Goal: Task Accomplishment & Management: Manage account settings

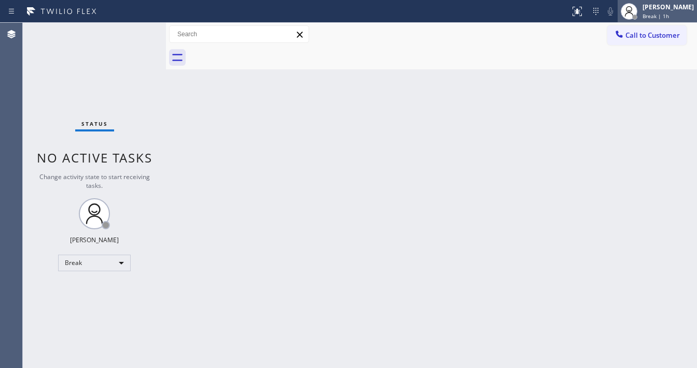
click at [652, 13] on span "Break | 1h" at bounding box center [655, 15] width 26 height 7
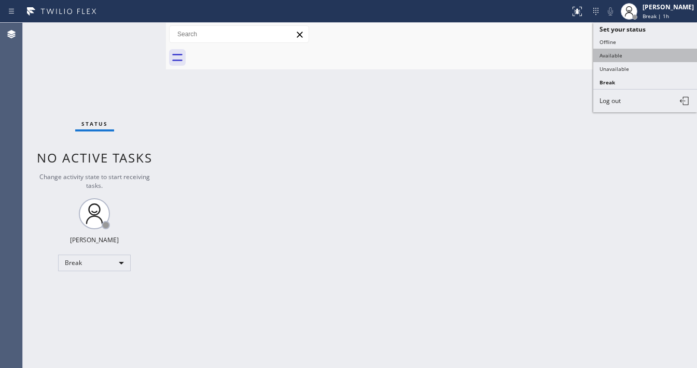
click at [622, 58] on button "Available" at bounding box center [645, 55] width 104 height 13
click at [417, 127] on div "Back to Dashboard Change Sender ID Customers Technicians Select a contact Outbo…" at bounding box center [431, 196] width 531 height 346
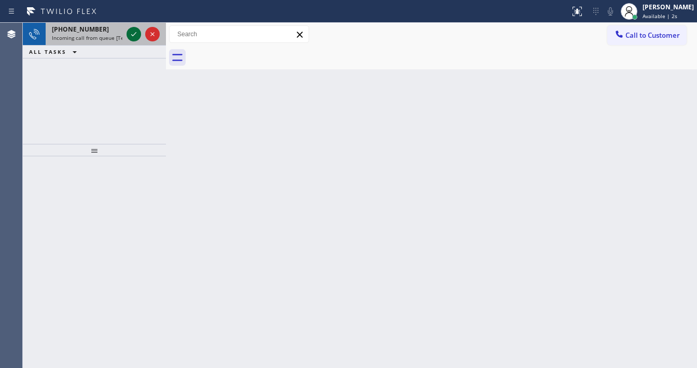
click at [134, 37] on icon at bounding box center [133, 34] width 12 height 12
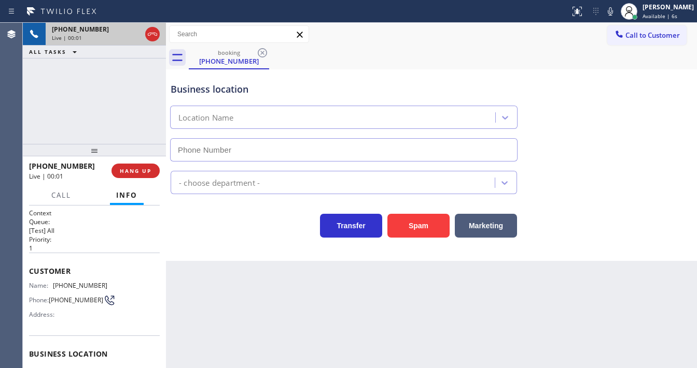
type input "[PHONE_NUMBER]"
click at [11, 121] on div "Agent Desktop" at bounding box center [11, 196] width 22 height 346
click at [79, 121] on div "[PHONE_NUMBER] Live | 00:03 ALL TASKS ALL TASKS ACTIVE TASKS TASKS IN WRAP UP" at bounding box center [94, 83] width 143 height 121
click at [39, 106] on div "[PHONE_NUMBER] Live | 00:12 ALL TASKS ALL TASKS ACTIVE TASKS TASKS IN WRAP UP" at bounding box center [94, 83] width 143 height 121
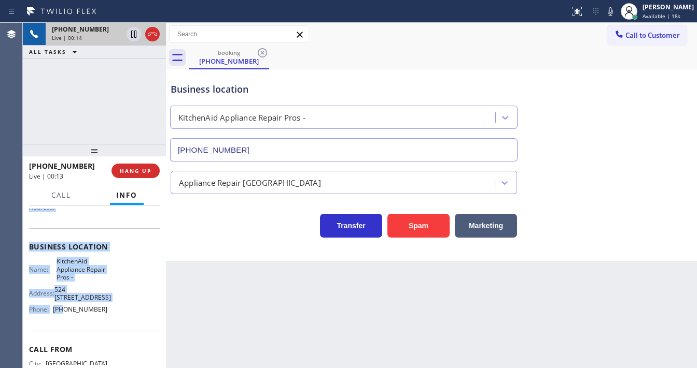
scroll to position [124, 0]
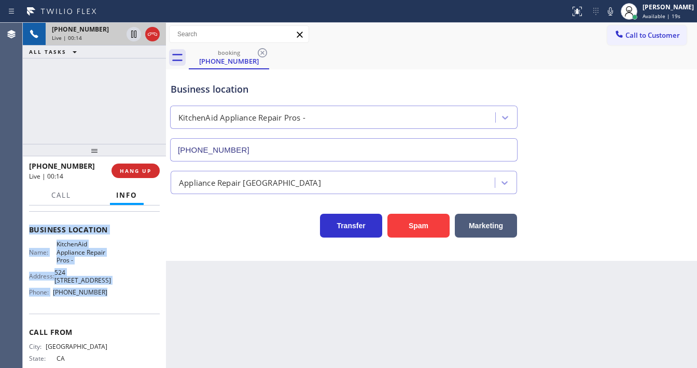
drag, startPoint x: 26, startPoint y: 269, endPoint x: 113, endPoint y: 295, distance: 90.8
click at [113, 295] on div "Context Queue: [Test] All Priority: 1 Customer Name: [PHONE_NUMBER] Phone: [PHO…" at bounding box center [94, 287] width 143 height 163
copy div "Customer Name: [PHONE_NUMBER] Phone: [PHONE_NUMBER] Address: Business location …"
click at [83, 126] on div "[PHONE_NUMBER] Live | 00:15 ALL TASKS ALL TASKS ACTIVE TASKS TASKS IN WRAP UP" at bounding box center [94, 83] width 143 height 121
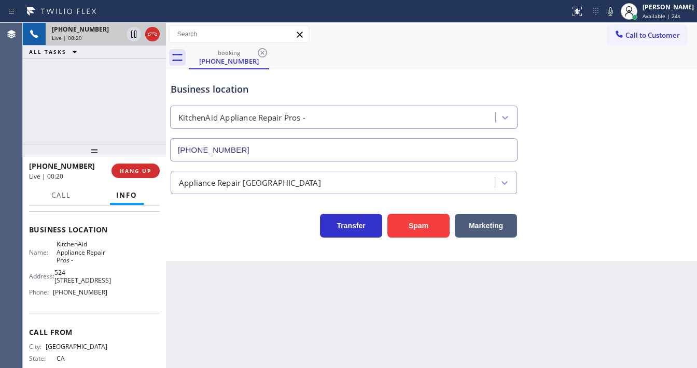
click at [96, 137] on div "[PHONE_NUMBER] Live | 00:20 ALL TASKS ALL TASKS ACTIVE TASKS TASKS IN WRAP UP" at bounding box center [94, 83] width 143 height 121
click at [91, 106] on div "[PHONE_NUMBER] Live | 01:07 ALL TASKS ALL TASKS ACTIVE TASKS TASKS IN WRAP UP" at bounding box center [94, 83] width 143 height 121
click at [91, 106] on div "[PHONE_NUMBER] Live | 01:08 ALL TASKS ALL TASKS ACTIVE TASKS TASKS IN WRAP UP" at bounding box center [94, 83] width 143 height 121
click at [149, 28] on icon at bounding box center [152, 34] width 12 height 12
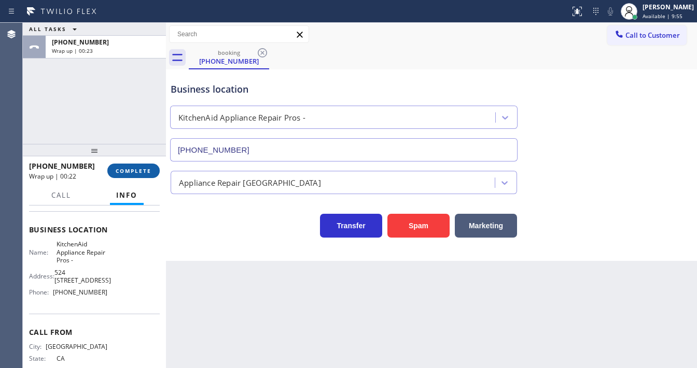
click at [150, 174] on span "COMPLETE" at bounding box center [134, 170] width 36 height 7
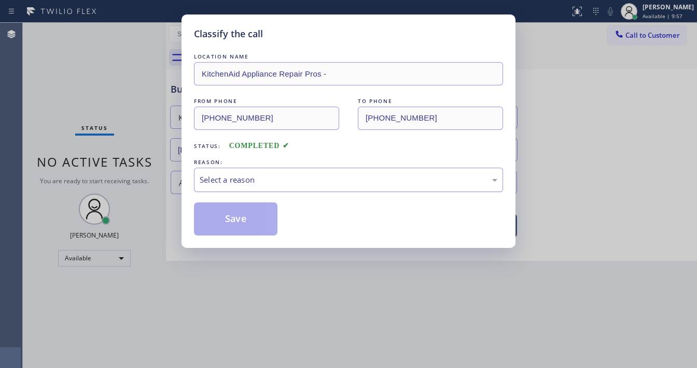
click at [232, 177] on div "Select a reason" at bounding box center [348, 180] width 297 height 12
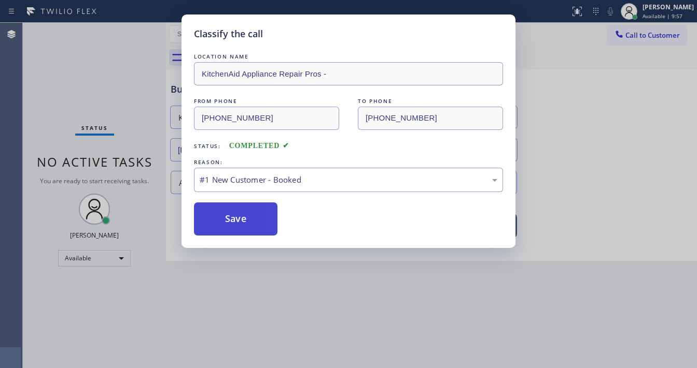
click at [234, 214] on button "Save" at bounding box center [235, 219] width 83 height 33
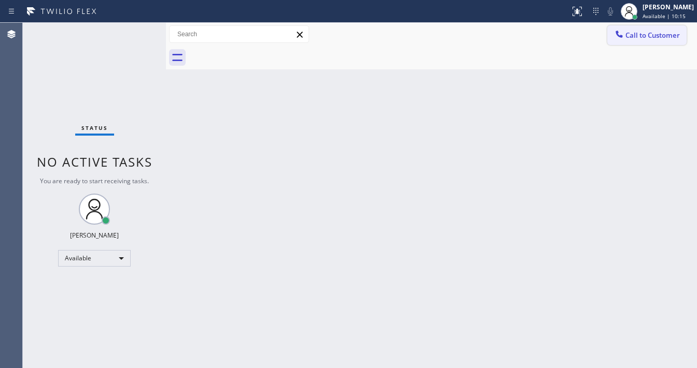
click at [661, 40] on button "Call to Customer" at bounding box center [646, 35] width 79 height 20
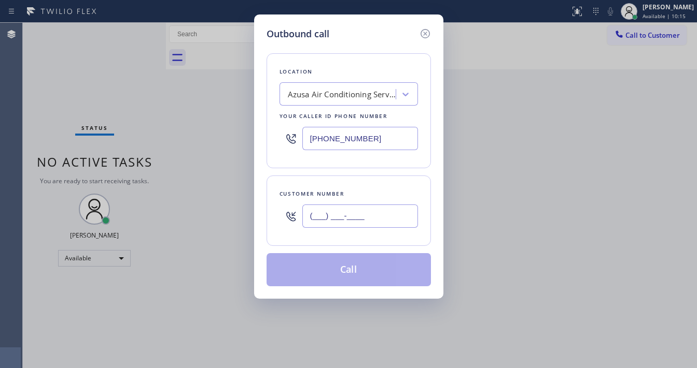
click at [338, 214] on input "(___) ___-____" at bounding box center [360, 216] width 116 height 23
paste input "646) 285-8205"
type input "[PHONE_NUMBER]"
drag, startPoint x: 385, startPoint y: 151, endPoint x: 375, endPoint y: 147, distance: 10.4
click at [385, 151] on div "[PHONE_NUMBER]" at bounding box center [348, 139] width 138 height 34
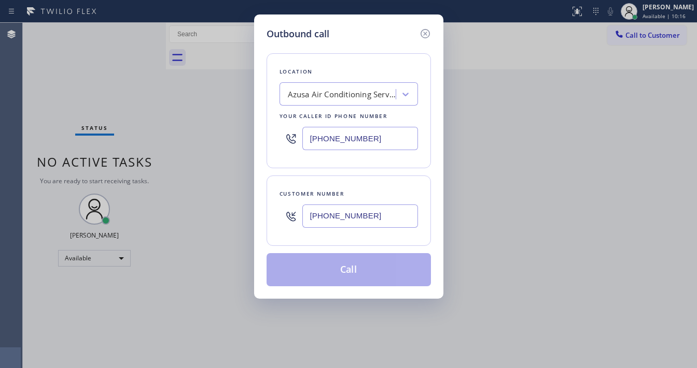
click at [375, 147] on input "[PHONE_NUMBER]" at bounding box center [360, 138] width 116 height 23
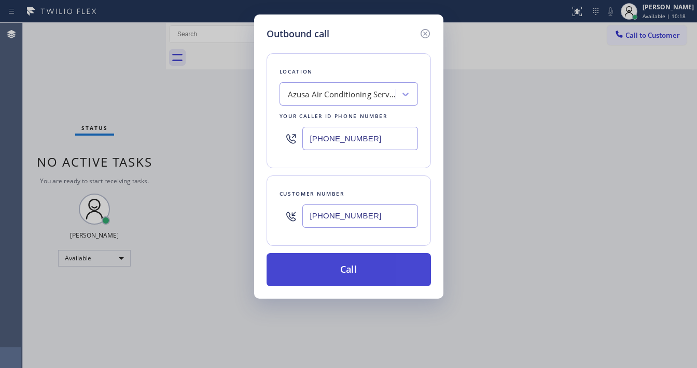
paste input "855) 731-495"
type input "[PHONE_NUMBER]"
click at [335, 265] on button "Call" at bounding box center [348, 269] width 164 height 33
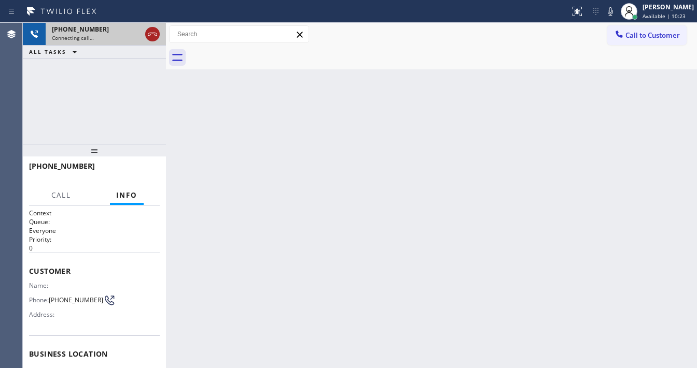
click at [150, 35] on icon at bounding box center [152, 34] width 12 height 12
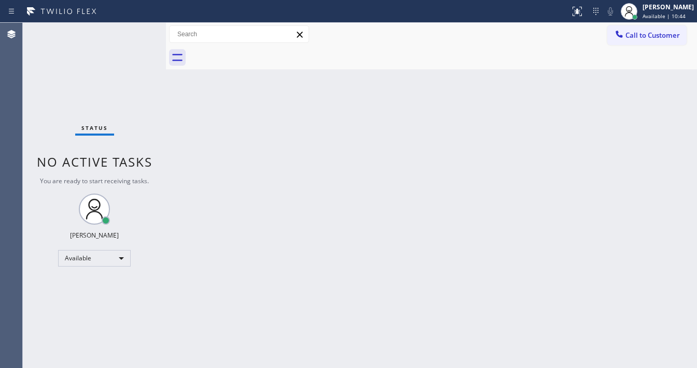
click at [131, 10] on div at bounding box center [284, 11] width 561 height 17
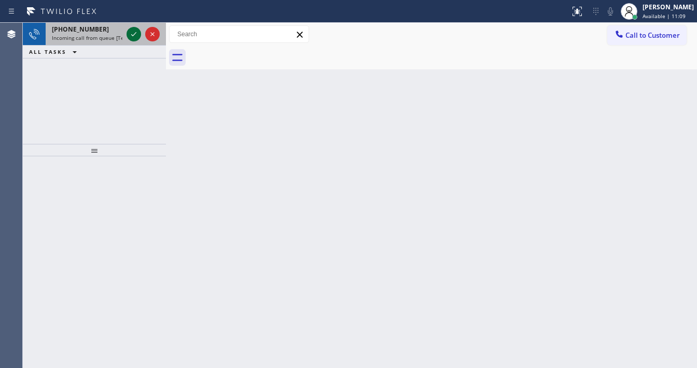
click at [132, 37] on icon at bounding box center [133, 34] width 12 height 12
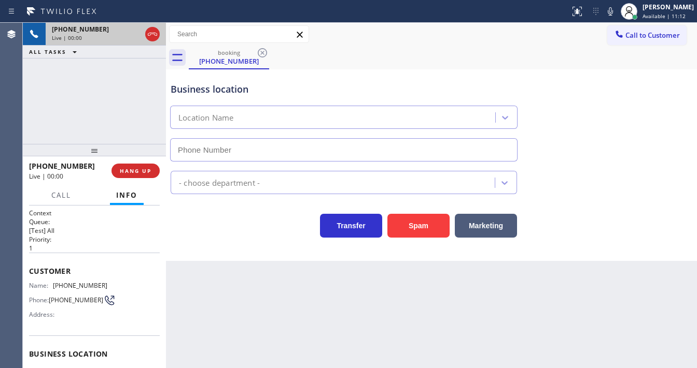
type input "[PHONE_NUMBER]"
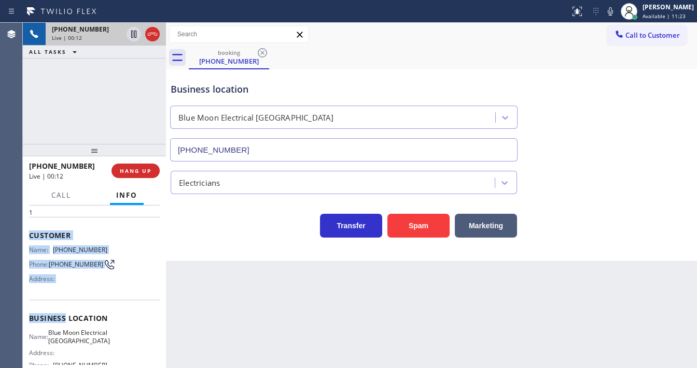
scroll to position [124, 0]
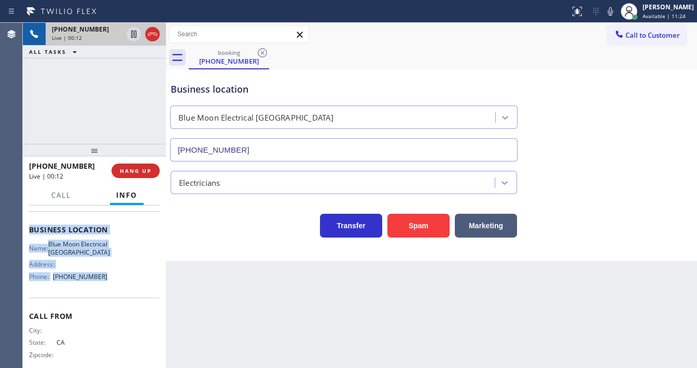
drag, startPoint x: 31, startPoint y: 267, endPoint x: 103, endPoint y: 292, distance: 76.2
click at [103, 292] on div "Context Queue: [Test] All Priority: 1 Customer Name: [PHONE_NUMBER] Phone: [PHO…" at bounding box center [94, 230] width 131 height 292
copy div "Customer Name: [PHONE_NUMBER] Phone: [PHONE_NUMBER] Address: Business location …"
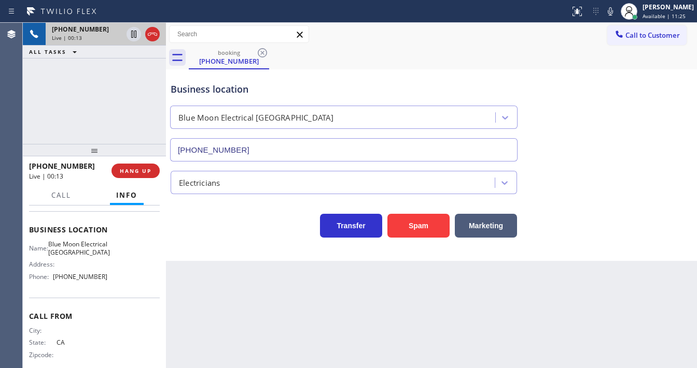
click at [104, 117] on div "[PHONE_NUMBER] Live | 00:13 ALL TASKS ALL TASKS ACTIVE TASKS TASKS IN WRAP UP" at bounding box center [94, 83] width 143 height 121
click at [73, 92] on div "[PHONE_NUMBER] Live | 00:57 ALL TASKS ALL TASKS ACTIVE TASKS TASKS IN WRAP UP" at bounding box center [94, 83] width 143 height 121
click at [135, 108] on div "[PHONE_NUMBER] Live | 02:17 ALL TASKS ALL TASKS ACTIVE TASKS TASKS IN WRAP UP" at bounding box center [94, 83] width 143 height 121
click at [615, 15] on icon at bounding box center [610, 11] width 12 height 12
click at [99, 108] on div "[PHONE_NUMBER] Live | 02:18 ALL TASKS ALL TASKS ACTIVE TASKS TASKS IN WRAP UP" at bounding box center [94, 83] width 143 height 121
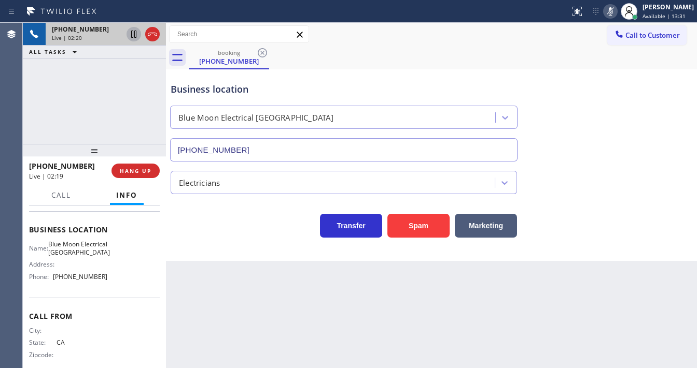
click at [136, 35] on icon at bounding box center [133, 34] width 5 height 7
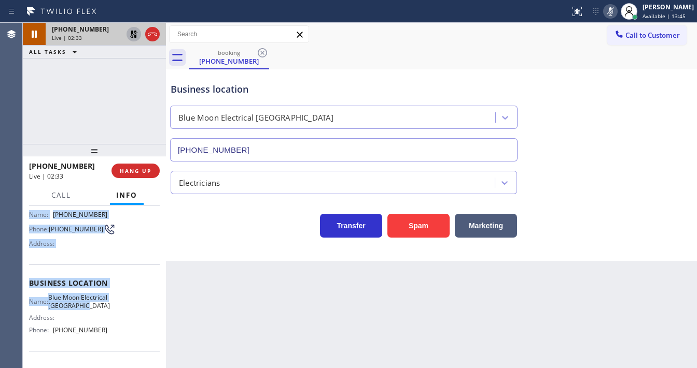
scroll to position [144, 0]
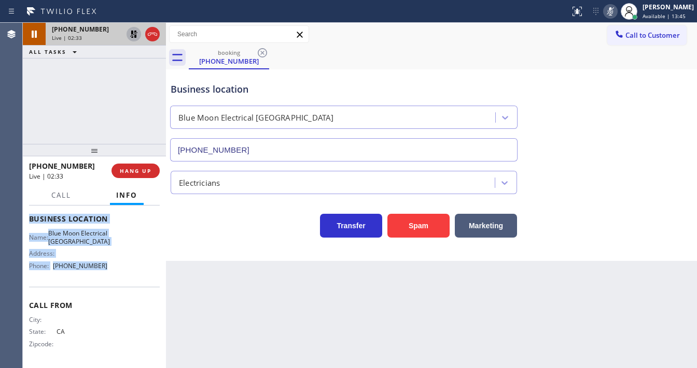
drag, startPoint x: 29, startPoint y: 224, endPoint x: 122, endPoint y: 273, distance: 105.0
click at [122, 273] on div "Context Queue: [Test] All Priority: 1 Customer Name: [PHONE_NUMBER] Phone: [PHO…" at bounding box center [94, 220] width 131 height 292
copy div "Customer Name: [PHONE_NUMBER] Phone: [PHONE_NUMBER] Address: Business location …"
click at [54, 115] on div "[PHONE_NUMBER] Live | 03:04 ALL TASKS ALL TASKS ACTIVE TASKS TASKS IN WRAP UP" at bounding box center [94, 83] width 143 height 121
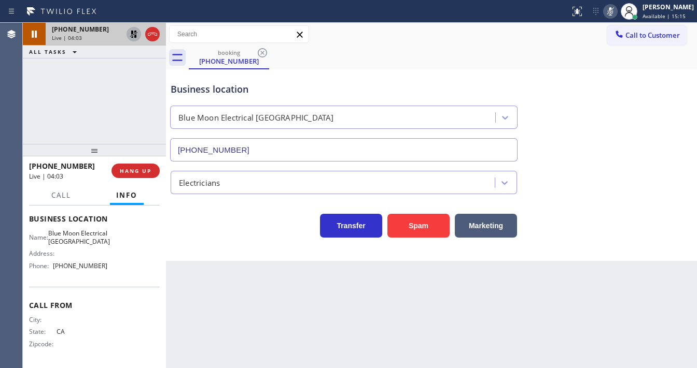
drag, startPoint x: 20, startPoint y: 127, endPoint x: 23, endPoint y: 133, distance: 5.8
click at [20, 127] on div "Agent Desktop" at bounding box center [11, 196] width 22 height 346
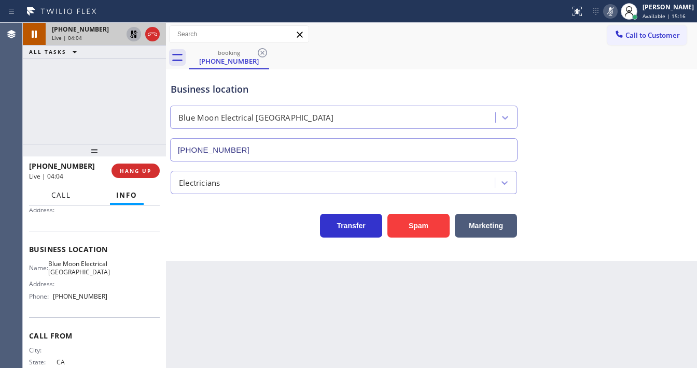
scroll to position [103, 0]
click at [89, 109] on div "[PHONE_NUMBER] Live | 04:04 ALL TASKS ALL TASKS ACTIVE TASKS TASKS IN WRAP UP" at bounding box center [94, 83] width 143 height 121
click at [135, 33] on icon at bounding box center [133, 34] width 12 height 12
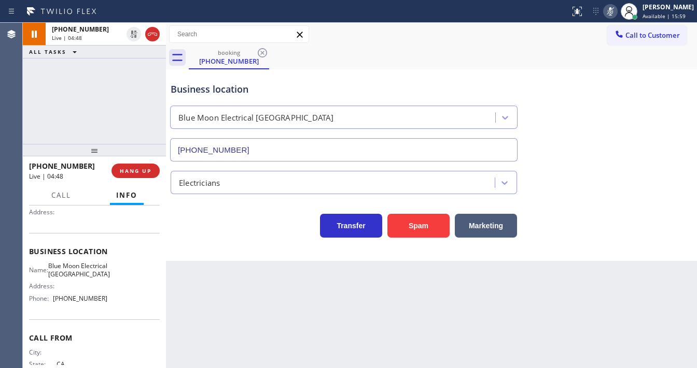
click at [616, 9] on icon at bounding box center [610, 11] width 12 height 12
click at [106, 110] on div "[PHONE_NUMBER] Live | 04:49 ALL TASKS ALL TASKS ACTIVE TASKS TASKS IN WRAP UP" at bounding box center [94, 83] width 143 height 121
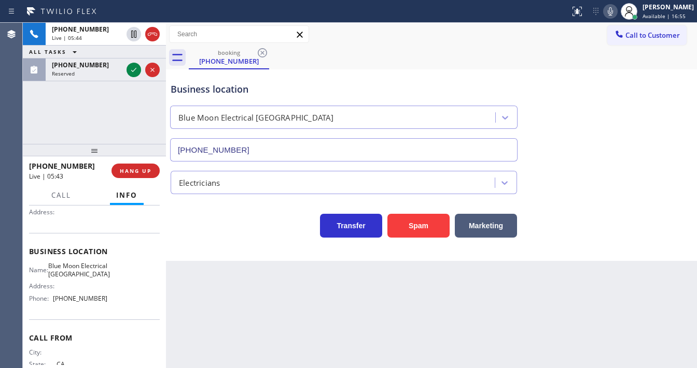
click at [106, 96] on div "[PHONE_NUMBER] Live | 05:44 ALL TASKS ALL TASKS ACTIVE TASKS TASKS IN WRAP UP […" at bounding box center [94, 83] width 143 height 121
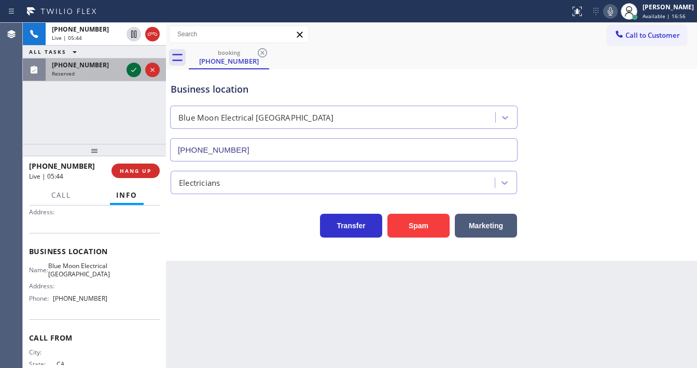
click at [133, 69] on icon at bounding box center [133, 70] width 12 height 12
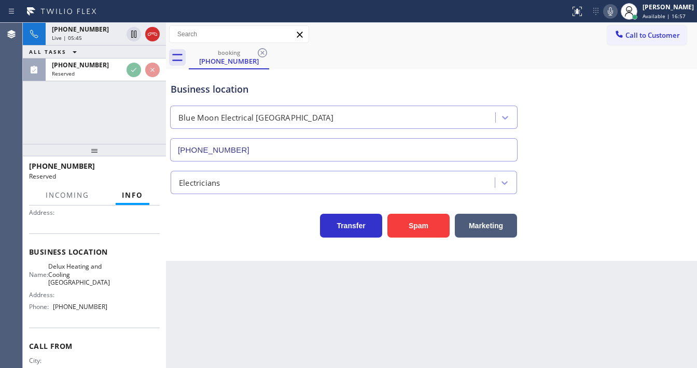
scroll to position [46, 0]
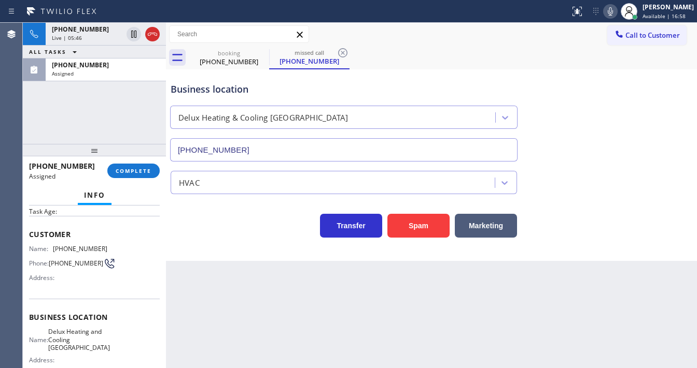
type input "[PHONE_NUMBER]"
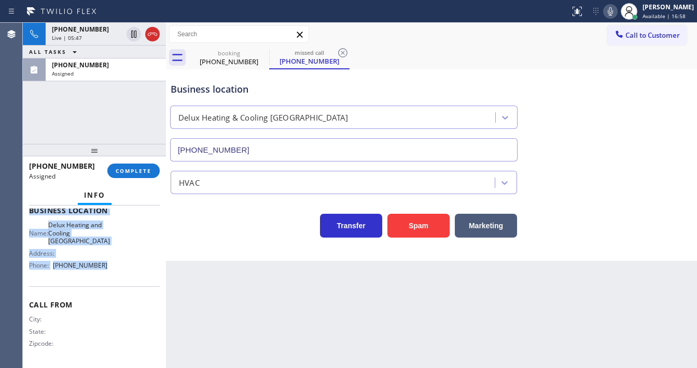
drag, startPoint x: 74, startPoint y: 281, endPoint x: 123, endPoint y: 274, distance: 49.3
click at [123, 274] on div "Context Queue: HVAC Priority: 0 Task Age: Customer Name: [PHONE_NUMBER] Phone: …" at bounding box center [94, 287] width 143 height 163
click at [121, 164] on button "COMPLETE" at bounding box center [133, 171] width 52 height 15
click at [235, 179] on div "HVAC" at bounding box center [334, 183] width 321 height 18
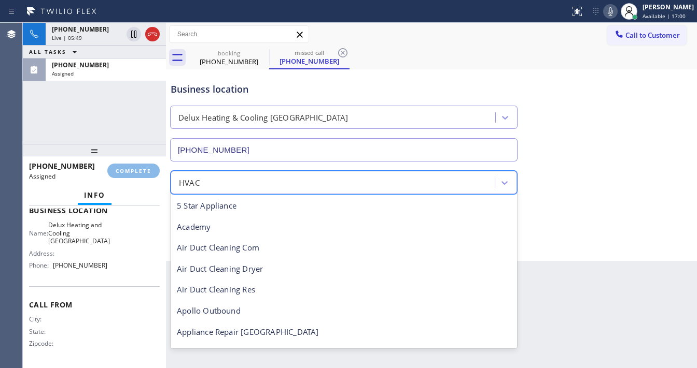
scroll to position [127, 0]
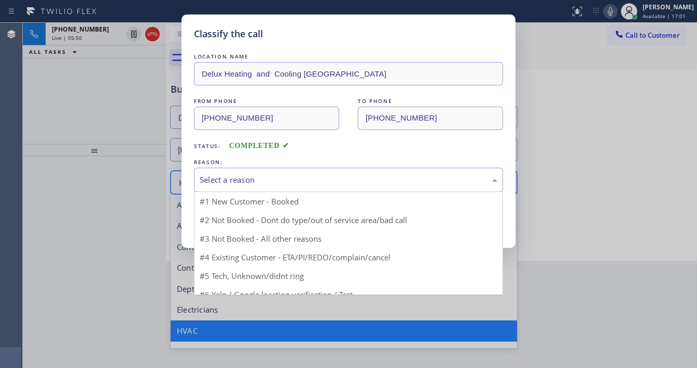
drag, startPoint x: 237, startPoint y: 182, endPoint x: 230, endPoint y: 217, distance: 35.0
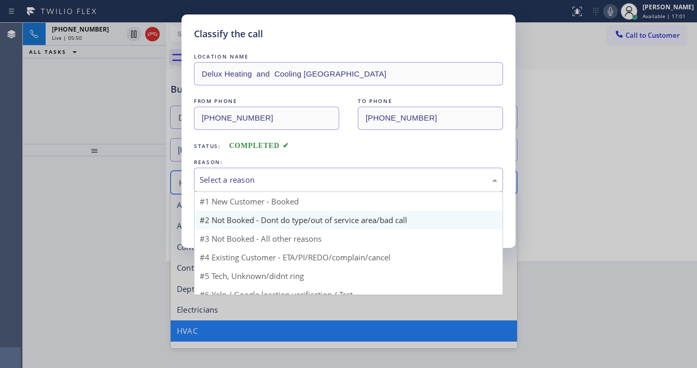
click at [237, 182] on div "Select a reason" at bounding box center [348, 180] width 297 height 12
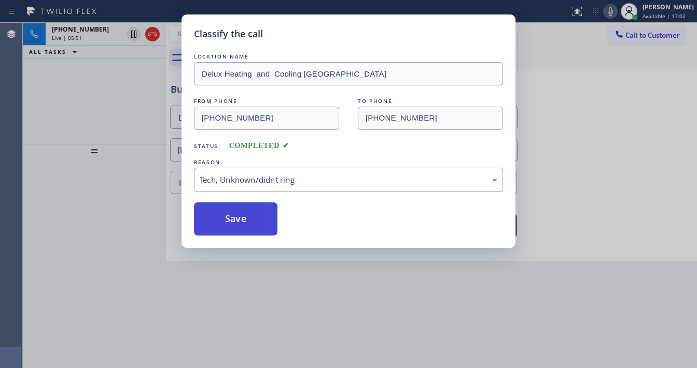
click at [233, 218] on button "Save" at bounding box center [235, 219] width 83 height 33
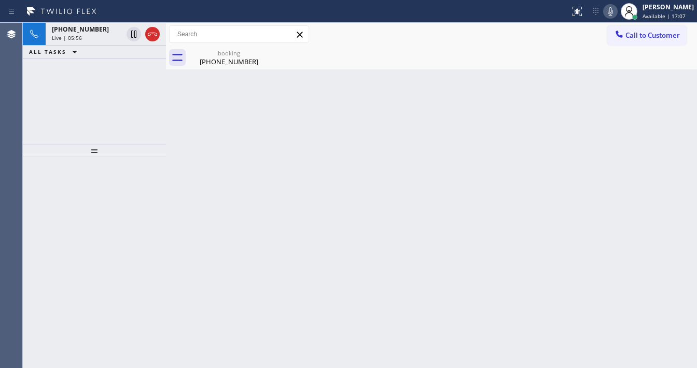
click at [93, 104] on div "[PHONE_NUMBER] Live | 05:56 ALL TASKS ALL TASKS ACTIVE TASKS TASKS IN WRAP UP" at bounding box center [94, 83] width 143 height 121
click at [91, 29] on span "[PHONE_NUMBER]" at bounding box center [80, 29] width 57 height 9
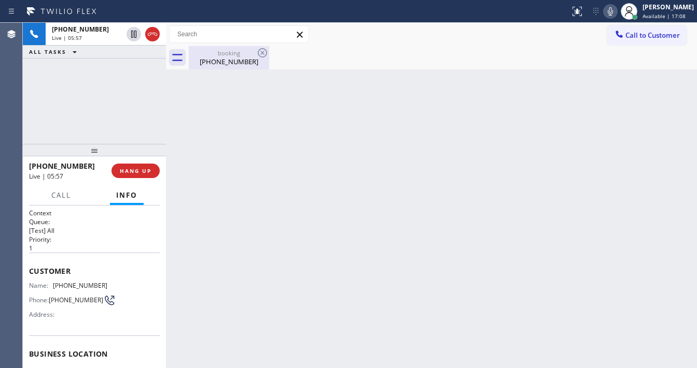
click at [216, 60] on div "[PHONE_NUMBER]" at bounding box center [229, 61] width 78 height 9
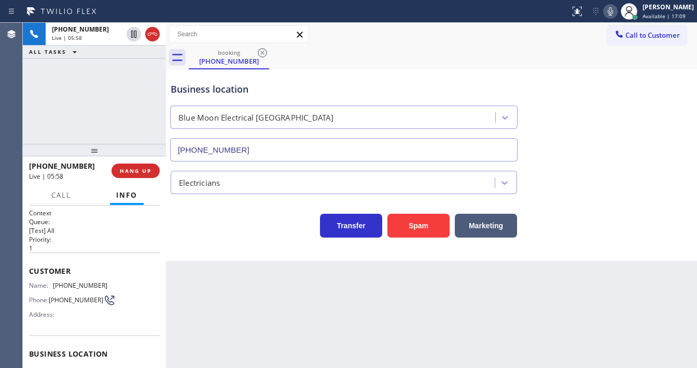
click at [68, 204] on div at bounding box center [61, 204] width 32 height 2
click at [70, 197] on span "Call" at bounding box center [61, 195] width 20 height 9
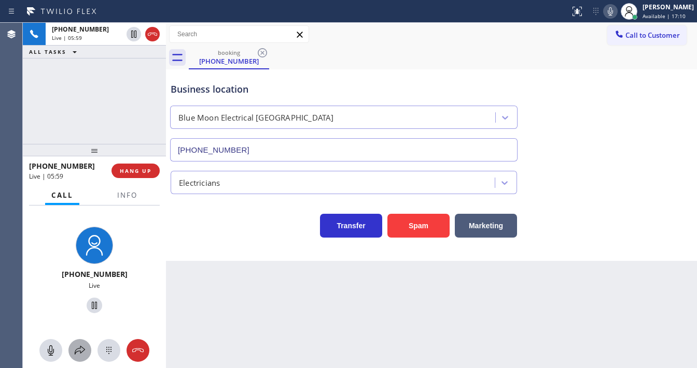
click at [82, 350] on icon at bounding box center [80, 351] width 12 height 12
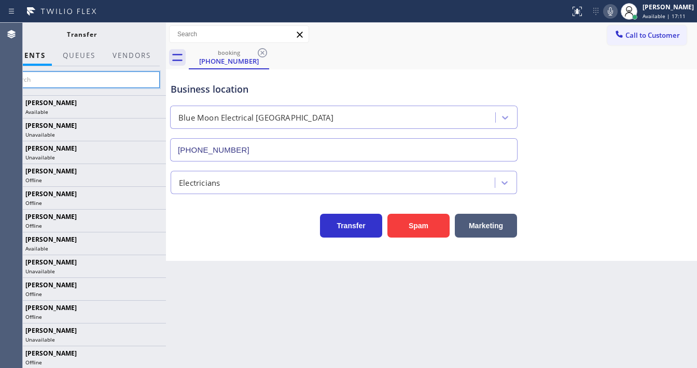
click at [114, 83] on input "text" at bounding box center [82, 80] width 156 height 17
click at [137, 59] on button "Vendors" at bounding box center [131, 56] width 51 height 20
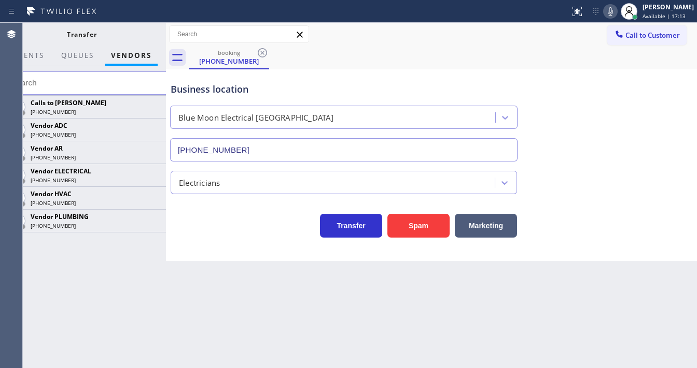
click at [0, 0] on icon at bounding box center [0, 0] width 0 height 0
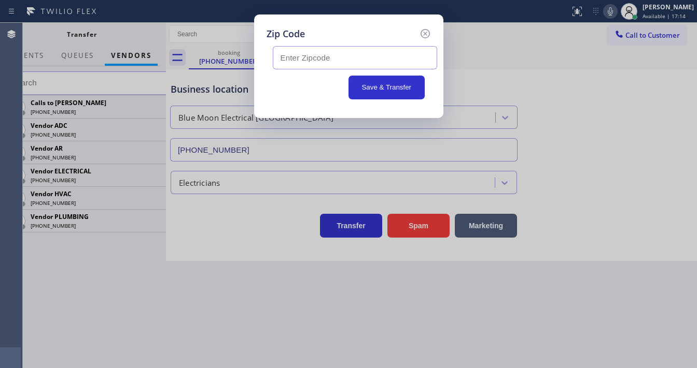
click at [318, 56] on input "text" at bounding box center [355, 57] width 164 height 23
paste input "90066"
type input "90066"
click at [373, 86] on button "Save & Transfer" at bounding box center [386, 88] width 76 height 24
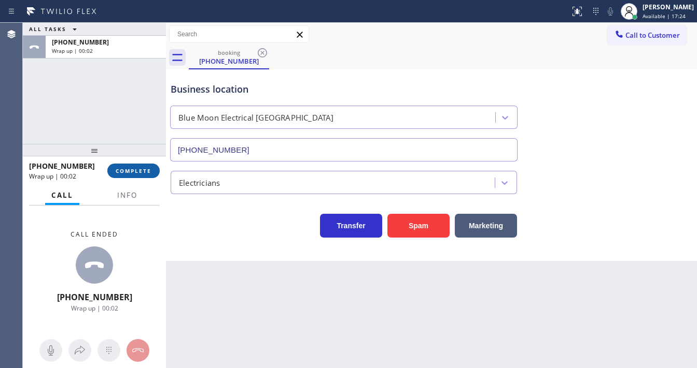
click at [139, 163] on div "[PHONE_NUMBER] Wrap up | 00:02 COMPLETE" at bounding box center [94, 171] width 131 height 27
click at [139, 165] on button "COMPLETE" at bounding box center [133, 171] width 52 height 15
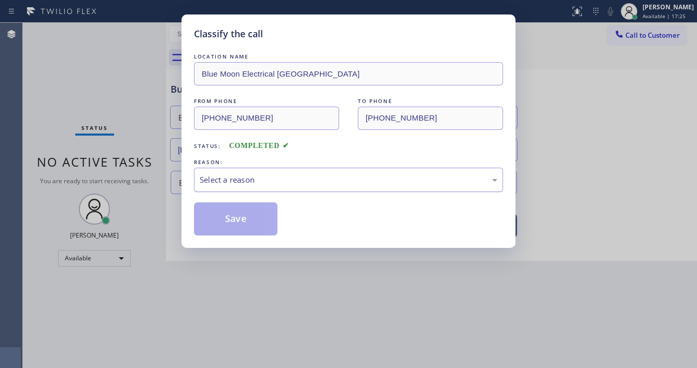
click at [232, 184] on div "Select a reason" at bounding box center [348, 180] width 297 height 12
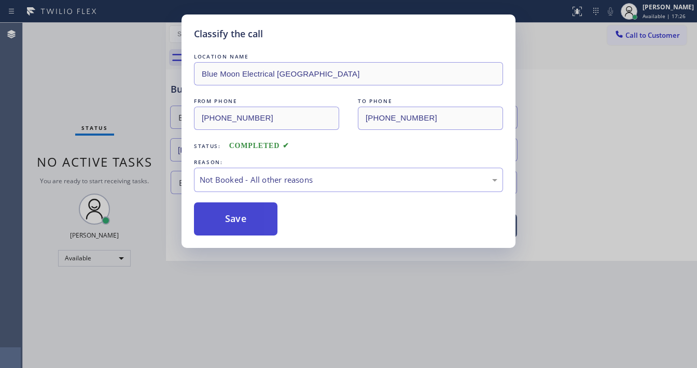
click at [233, 223] on button "Save" at bounding box center [235, 219] width 83 height 33
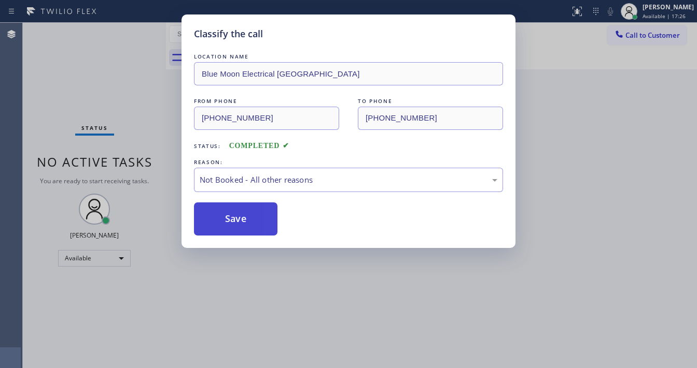
click at [233, 223] on button "Save" at bounding box center [235, 219] width 83 height 33
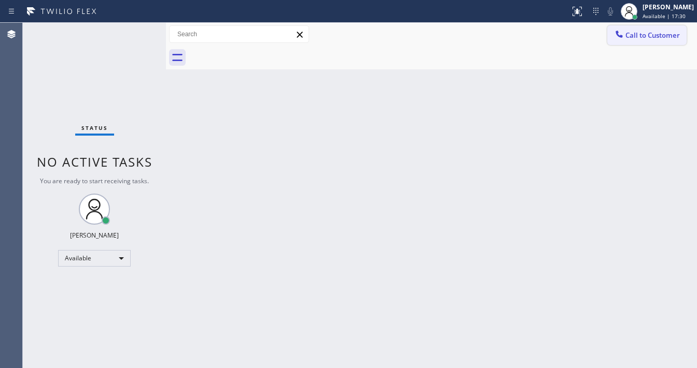
click at [640, 31] on span "Call to Customer" at bounding box center [652, 35] width 54 height 9
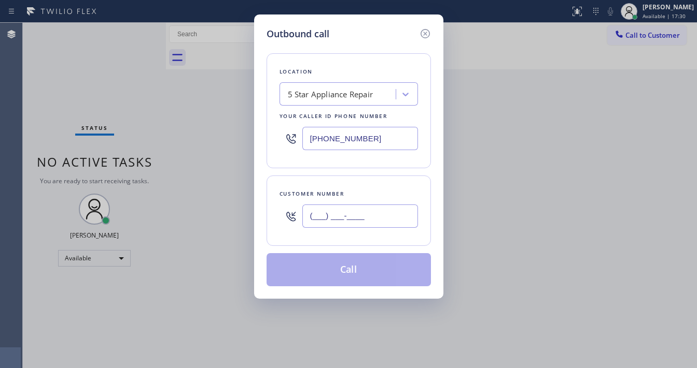
click at [360, 215] on input "(___) ___-____" at bounding box center [360, 216] width 116 height 23
paste input "323) 972-6232"
type input "[PHONE_NUMBER]"
click at [388, 130] on input "[PHONE_NUMBER]" at bounding box center [360, 138] width 116 height 23
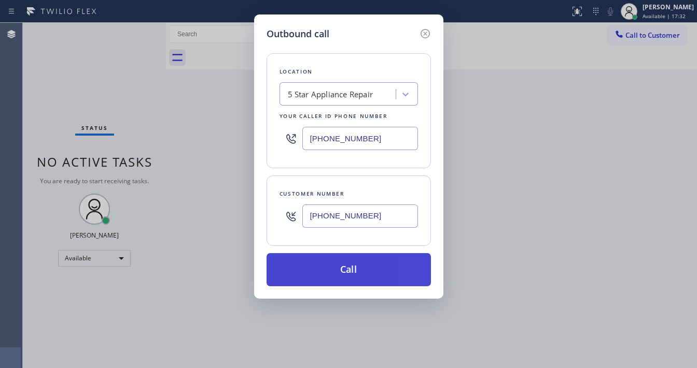
paste input "213) 513-5383"
type input "[PHONE_NUMBER]"
click at [341, 272] on button "Call" at bounding box center [348, 269] width 164 height 33
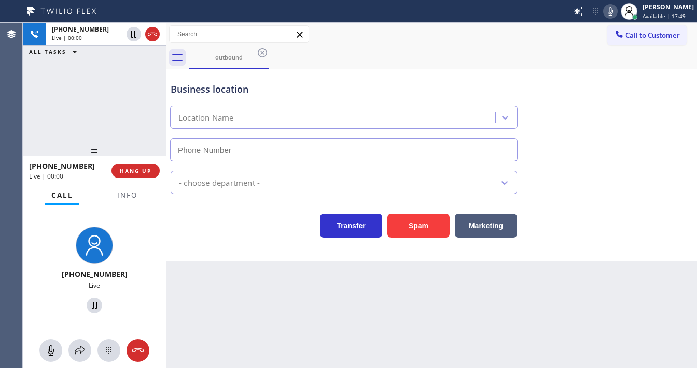
type input "[PHONE_NUMBER]"
click at [147, 171] on span "HANG UP" at bounding box center [136, 170] width 32 height 7
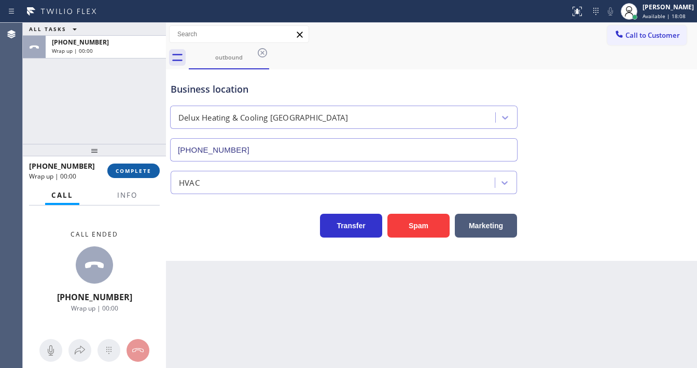
click at [147, 171] on span "COMPLETE" at bounding box center [134, 170] width 36 height 7
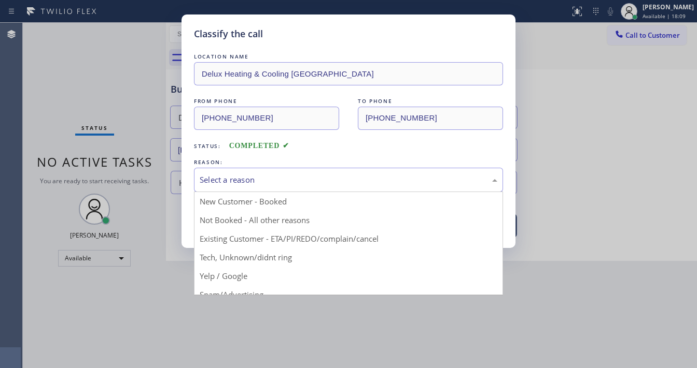
click at [238, 187] on div "Select a reason" at bounding box center [348, 180] width 309 height 24
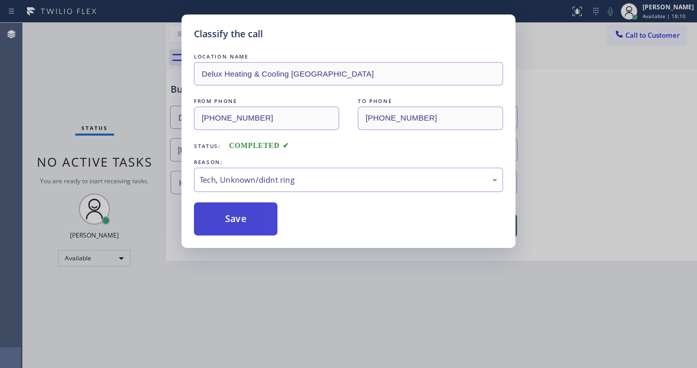
click at [236, 223] on button "Save" at bounding box center [235, 219] width 83 height 33
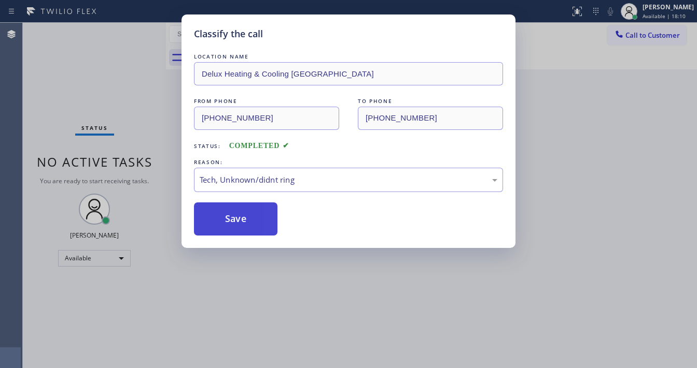
click at [236, 223] on button "Save" at bounding box center [235, 219] width 83 height 33
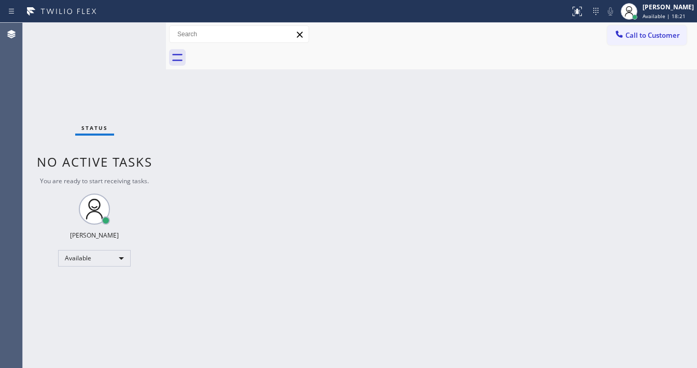
click at [135, 30] on div "Status No active tasks You are ready to start receiving tasks. [PERSON_NAME]" at bounding box center [94, 196] width 143 height 346
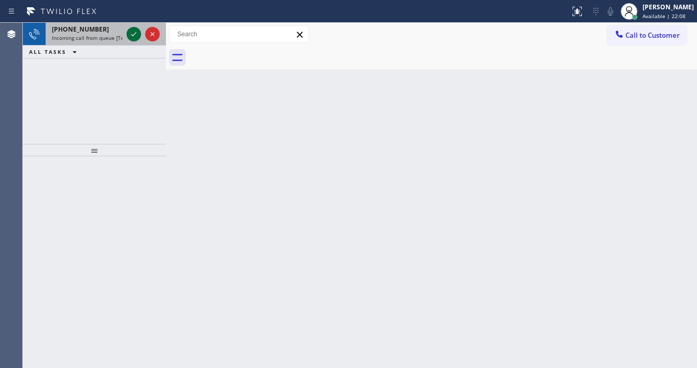
click at [135, 30] on icon at bounding box center [133, 34] width 12 height 12
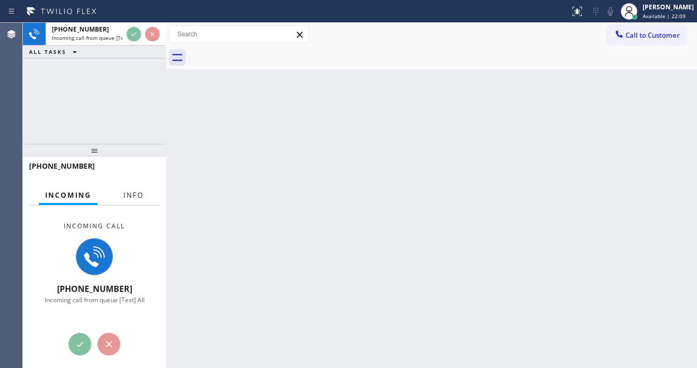
click at [131, 193] on span "Info" at bounding box center [133, 195] width 20 height 9
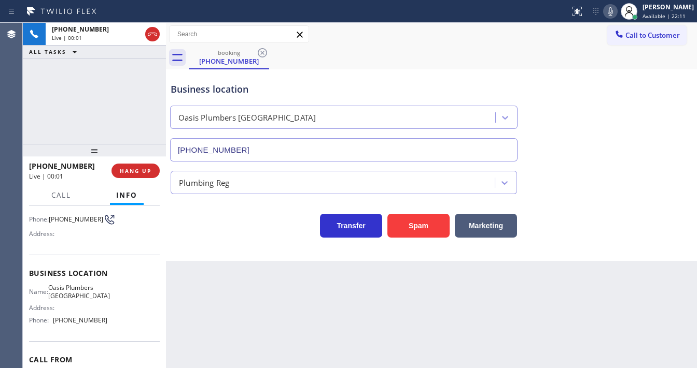
type input "[PHONE_NUMBER]"
click at [614, 9] on icon at bounding box center [610, 11] width 12 height 12
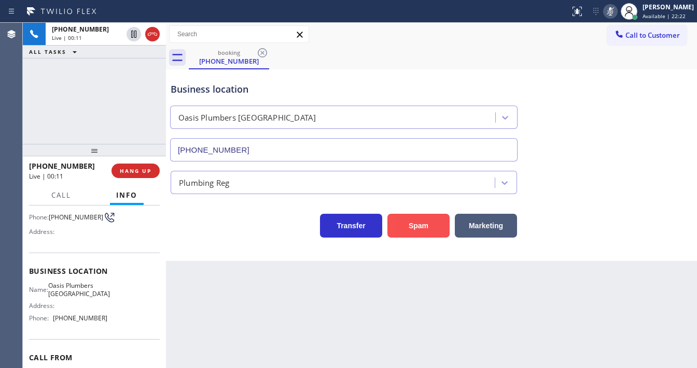
click at [417, 224] on button "Spam" at bounding box center [418, 226] width 62 height 24
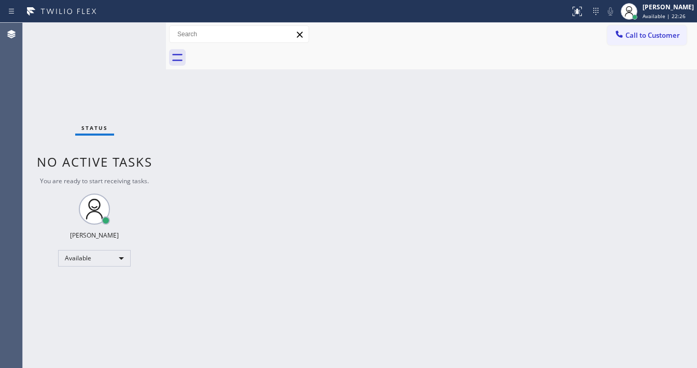
click at [141, 32] on div "Status No active tasks You are ready to start receiving tasks. [PERSON_NAME]" at bounding box center [94, 196] width 143 height 346
click at [133, 34] on div "Status No active tasks You are ready to start receiving tasks. [PERSON_NAME]" at bounding box center [94, 196] width 143 height 346
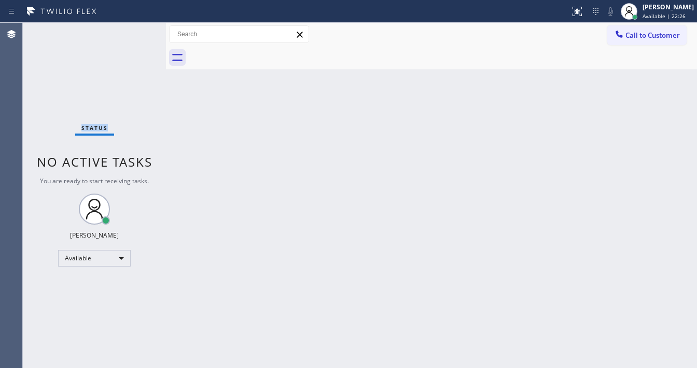
click at [135, 32] on div "Status No active tasks You are ready to start receiving tasks. [PERSON_NAME]" at bounding box center [94, 196] width 143 height 346
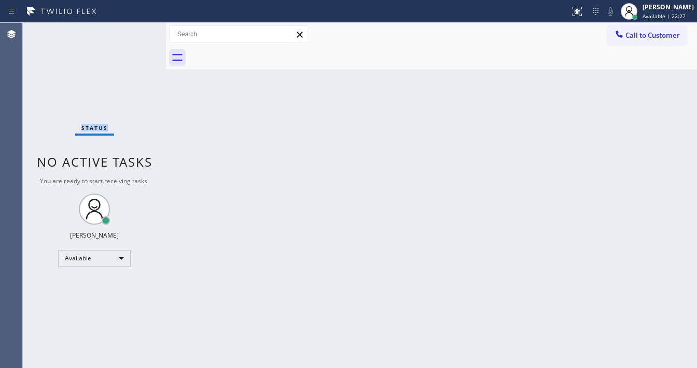
click at [137, 31] on div "Status No active tasks You are ready to start receiving tasks. [PERSON_NAME]" at bounding box center [94, 196] width 143 height 346
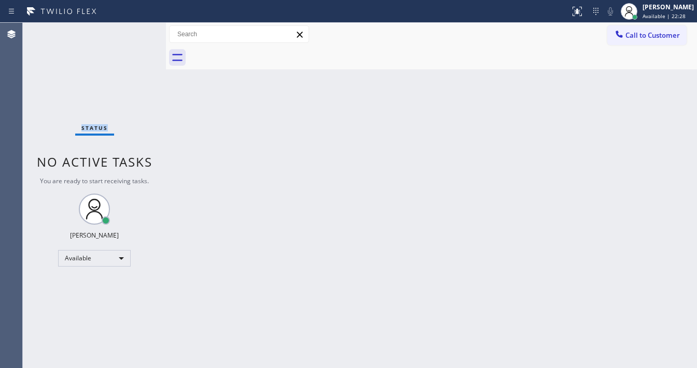
click at [138, 32] on div "Status No active tasks You are ready to start receiving tasks. [PERSON_NAME]" at bounding box center [94, 196] width 143 height 346
click at [139, 33] on div "Status No active tasks You are ready to start receiving tasks. [PERSON_NAME]" at bounding box center [94, 196] width 143 height 346
click at [137, 33] on div "Status No active tasks You are ready to start receiving tasks. [PERSON_NAME]" at bounding box center [94, 196] width 143 height 346
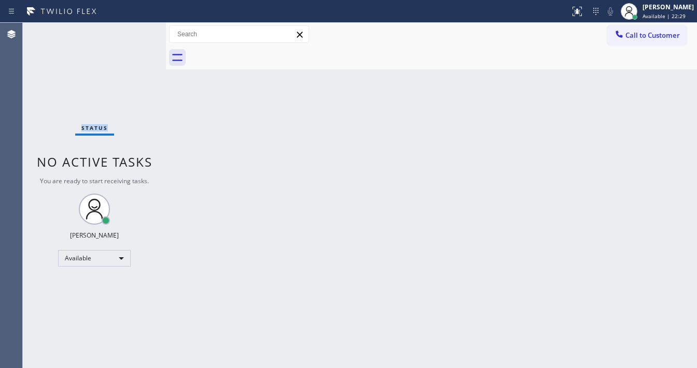
click at [137, 33] on div "Status No active tasks You are ready to start receiving tasks. [PERSON_NAME]" at bounding box center [94, 196] width 143 height 346
click at [135, 33] on div "Status No active tasks You are ready to start receiving tasks. [PERSON_NAME]" at bounding box center [94, 196] width 143 height 346
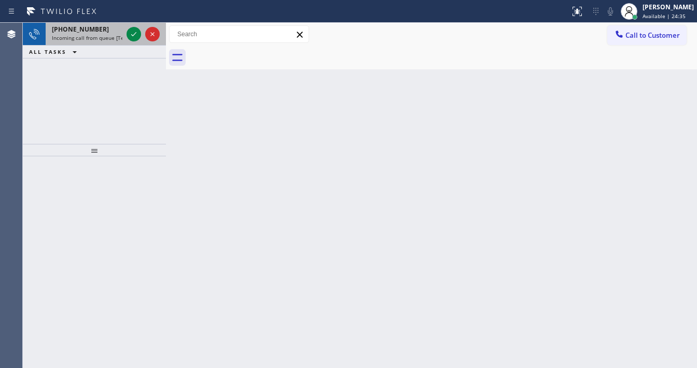
click at [124, 31] on div "[PHONE_NUMBER] Incoming call from queue [Test] All" at bounding box center [85, 34] width 79 height 23
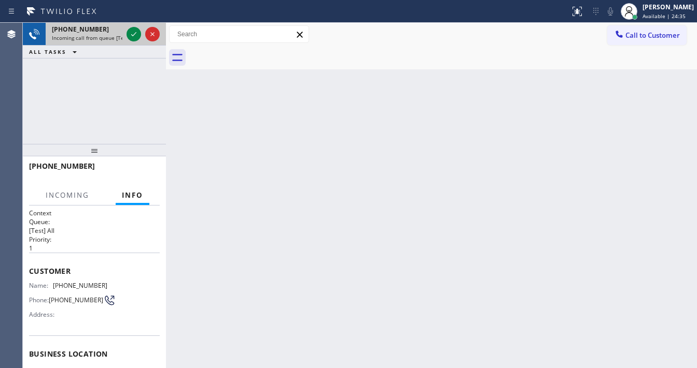
click at [124, 31] on div "[PHONE_NUMBER] Incoming call from queue [Test] All" at bounding box center [85, 34] width 79 height 23
click at [130, 31] on icon at bounding box center [133, 34] width 12 height 12
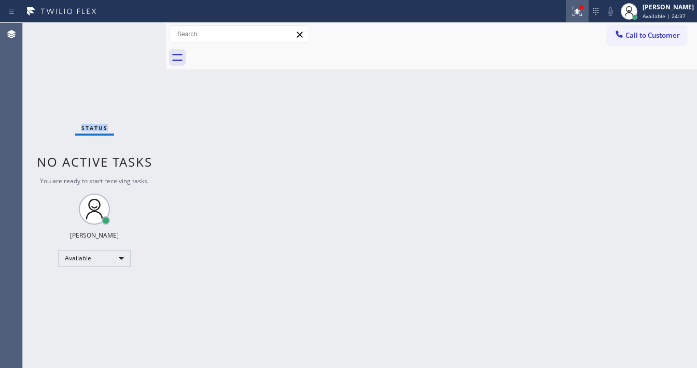
click at [579, 13] on icon at bounding box center [577, 11] width 12 height 12
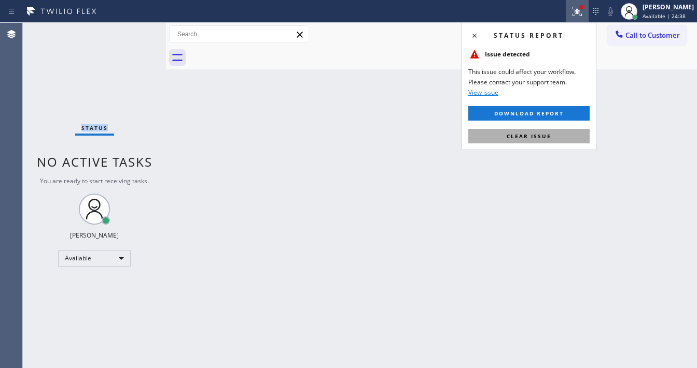
click at [541, 141] on button "Clear issue" at bounding box center [528, 136] width 121 height 15
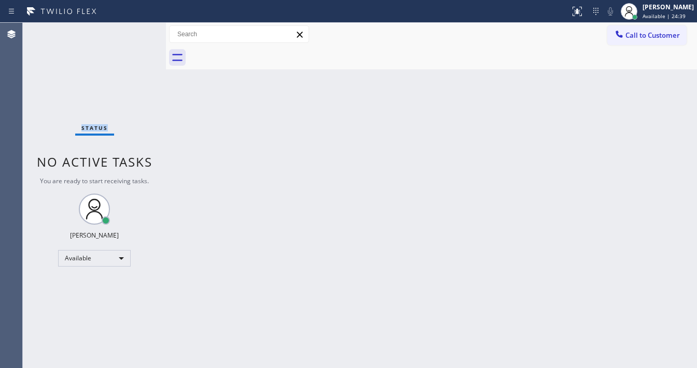
click at [137, 33] on div "Status No active tasks You are ready to start receiving tasks. [PERSON_NAME]" at bounding box center [94, 196] width 143 height 346
click at [135, 35] on div "Status No active tasks You are ready to start receiving tasks. [PERSON_NAME]" at bounding box center [94, 196] width 143 height 346
click at [136, 33] on div "Status No active tasks You are ready to start receiving tasks. [PERSON_NAME]" at bounding box center [94, 196] width 143 height 346
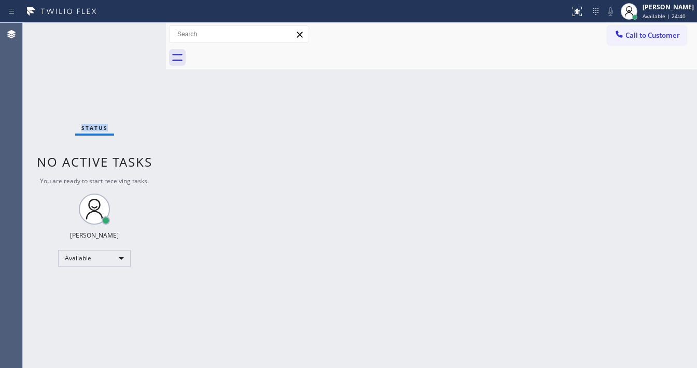
click at [136, 33] on div "Status No active tasks You are ready to start receiving tasks. [PERSON_NAME]" at bounding box center [94, 196] width 143 height 346
click at [135, 32] on div "Status No active tasks You are ready to start receiving tasks. [PERSON_NAME]" at bounding box center [94, 196] width 143 height 346
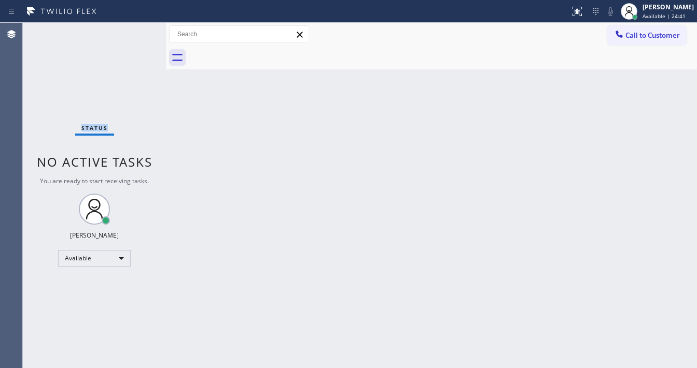
click at [135, 32] on div "Status No active tasks You are ready to start receiving tasks. [PERSON_NAME]" at bounding box center [94, 196] width 143 height 346
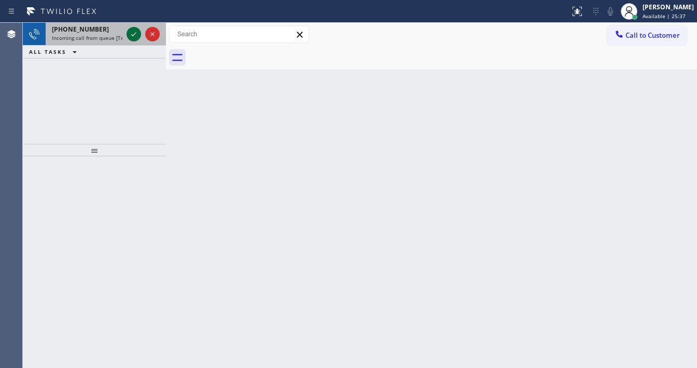
click at [135, 32] on icon at bounding box center [133, 34] width 12 height 12
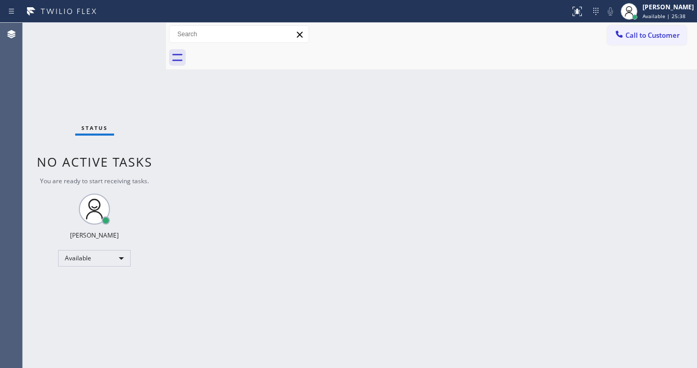
click at [135, 32] on div "Status No active tasks You are ready to start receiving tasks. [PERSON_NAME]" at bounding box center [94, 196] width 143 height 346
click at [583, 12] on icon at bounding box center [577, 11] width 12 height 12
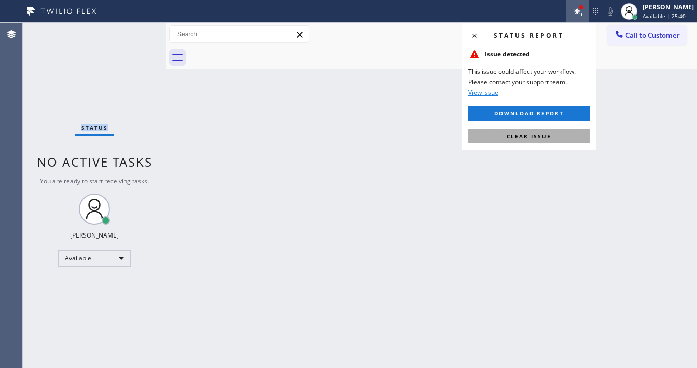
click at [542, 131] on button "Clear issue" at bounding box center [528, 136] width 121 height 15
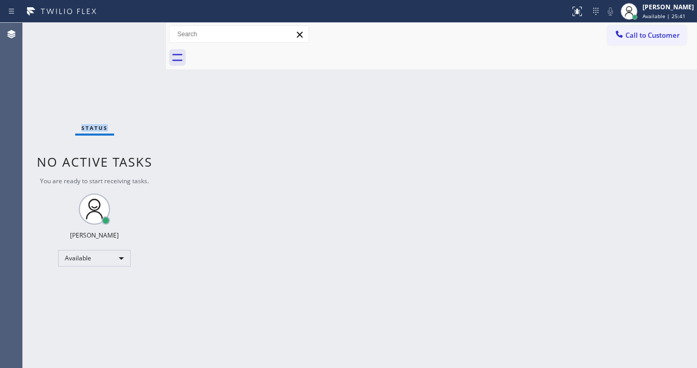
click at [135, 29] on div "Status No active tasks You are ready to start receiving tasks. [PERSON_NAME]" at bounding box center [94, 196] width 143 height 346
click at [136, 31] on div "Status No active tasks You are ready to start receiving tasks. [PERSON_NAME]" at bounding box center [94, 196] width 143 height 346
click at [137, 31] on div "Status No active tasks You are ready to start receiving tasks. [PERSON_NAME]" at bounding box center [94, 196] width 143 height 346
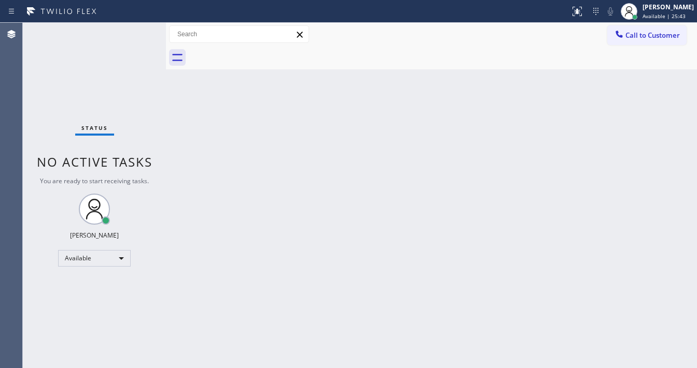
click at [137, 31] on div "Status No active tasks You are ready to start receiving tasks. [PERSON_NAME]" at bounding box center [94, 196] width 143 height 346
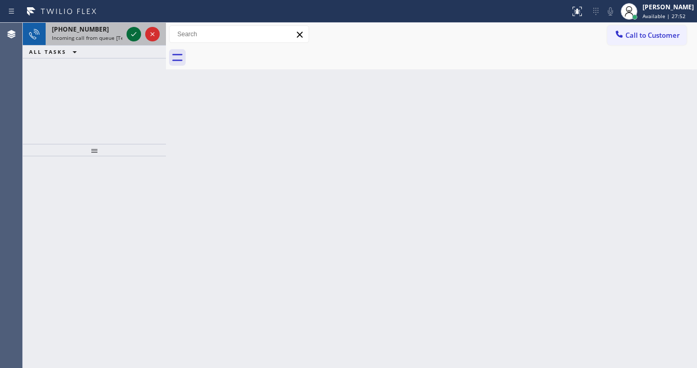
click at [137, 31] on icon at bounding box center [133, 34] width 12 height 12
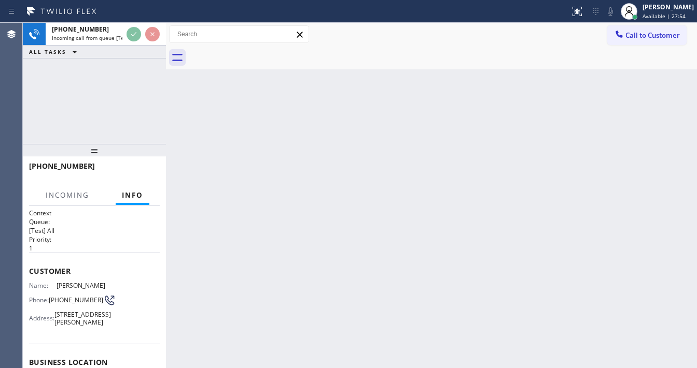
scroll to position [41, 0]
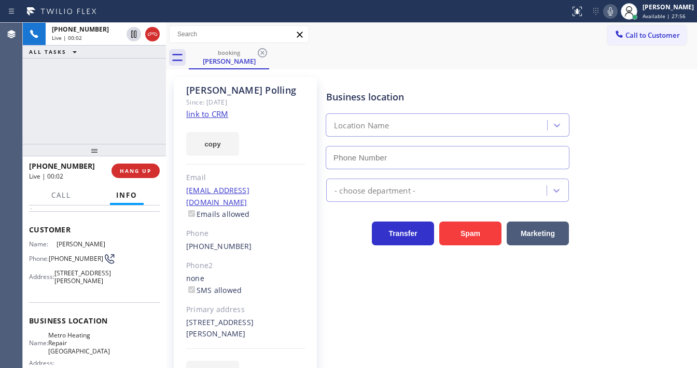
type input "[PHONE_NUMBER]"
click at [25, 136] on div "[PHONE_NUMBER] Live | 00:02 ALL TASKS ALL TASKS ACTIVE TASKS TASKS IN WRAP UP" at bounding box center [94, 83] width 143 height 121
click at [218, 116] on link "link to CRM" at bounding box center [207, 114] width 42 height 10
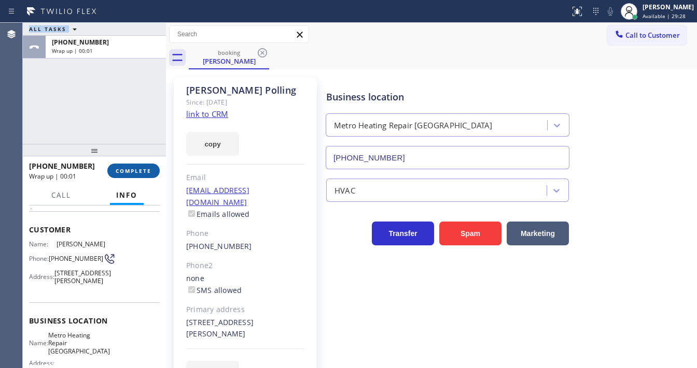
click at [140, 165] on button "COMPLETE" at bounding box center [133, 171] width 52 height 15
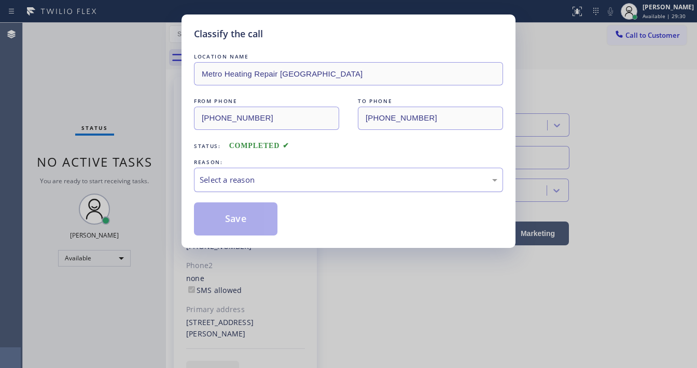
click at [251, 180] on div "Select a reason" at bounding box center [348, 180] width 297 height 12
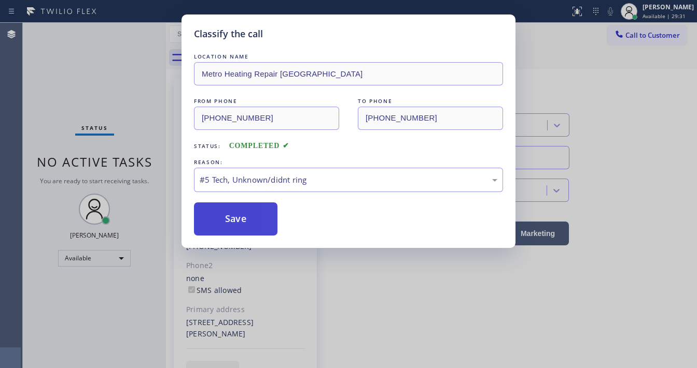
click at [246, 223] on button "Save" at bounding box center [235, 219] width 83 height 33
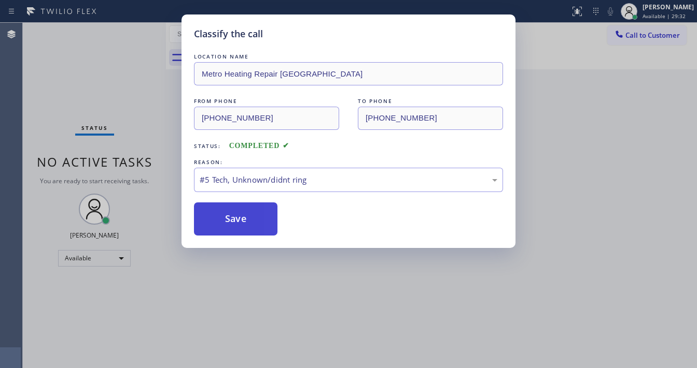
click at [246, 222] on button "Save" at bounding box center [235, 219] width 83 height 33
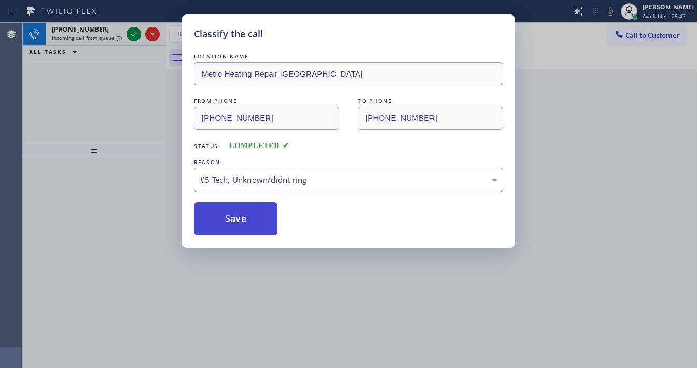
click at [243, 218] on button "Save" at bounding box center [235, 219] width 83 height 33
click at [243, 219] on button "Save" at bounding box center [235, 219] width 83 height 33
click at [243, 220] on button "Save" at bounding box center [235, 219] width 83 height 33
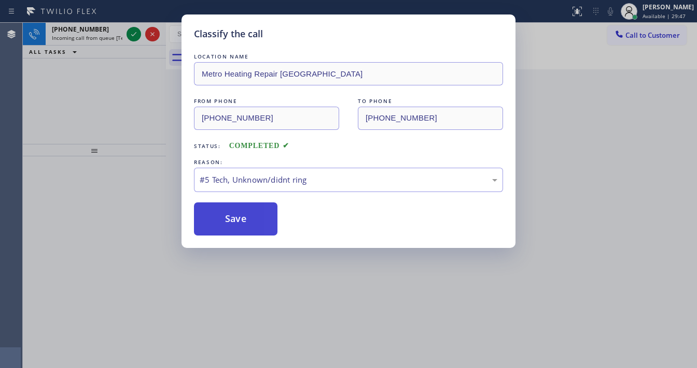
click at [244, 220] on button "Save" at bounding box center [235, 219] width 83 height 33
drag, startPoint x: 244, startPoint y: 220, endPoint x: 174, endPoint y: 70, distance: 164.8
click at [244, 220] on button "Save" at bounding box center [235, 219] width 83 height 33
drag, startPoint x: 251, startPoint y: 196, endPoint x: 259, endPoint y: 209, distance: 15.3
click at [259, 209] on div "LOCATION NAME Metro Heating Repair [GEOGRAPHIC_DATA] FROM PHONE [PHONE_NUMBER] …" at bounding box center [348, 143] width 309 height 184
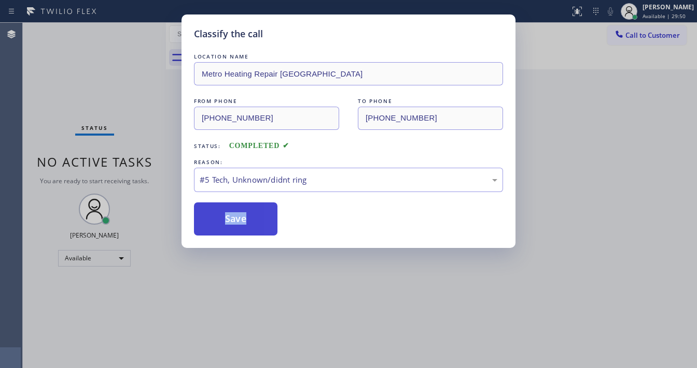
click at [252, 210] on button "Save" at bounding box center [235, 219] width 83 height 33
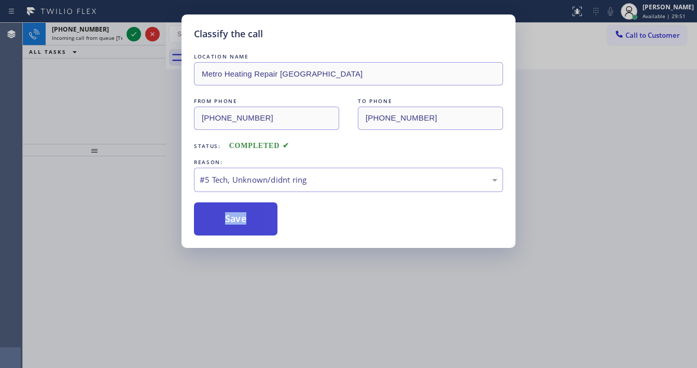
drag, startPoint x: 248, startPoint y: 224, endPoint x: 254, endPoint y: 221, distance: 7.4
click at [254, 221] on button "Save" at bounding box center [235, 219] width 83 height 33
drag, startPoint x: 254, startPoint y: 221, endPoint x: 244, endPoint y: 216, distance: 12.1
click at [248, 219] on button "Save" at bounding box center [235, 219] width 83 height 33
click at [244, 216] on button "Save" at bounding box center [235, 219] width 83 height 33
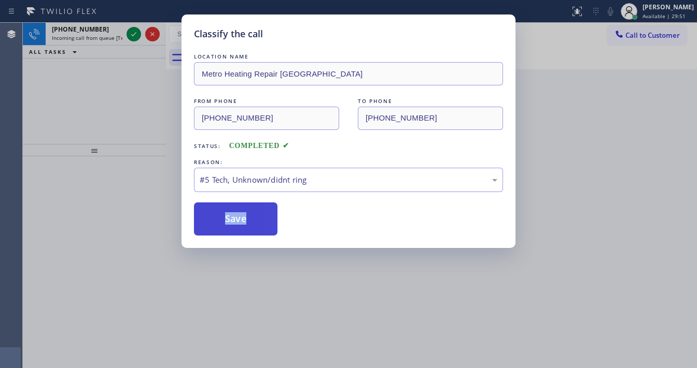
drag, startPoint x: 244, startPoint y: 216, endPoint x: 240, endPoint y: 211, distance: 5.6
click at [241, 212] on button "Save" at bounding box center [235, 219] width 83 height 33
drag, startPoint x: 228, startPoint y: 196, endPoint x: 228, endPoint y: 190, distance: 6.8
click at [228, 190] on div "LOCATION NAME Metro Heating Repair [GEOGRAPHIC_DATA] FROM PHONE [PHONE_NUMBER] …" at bounding box center [348, 143] width 309 height 184
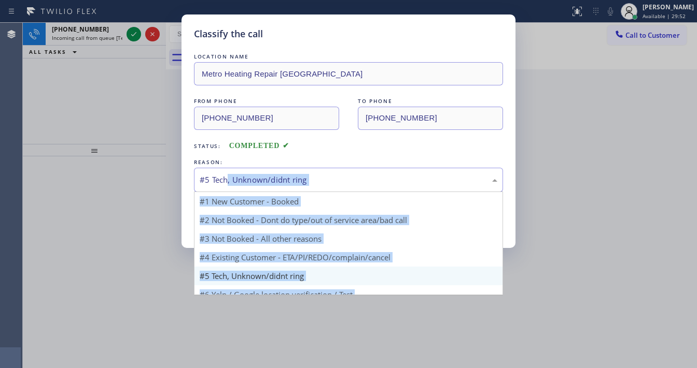
click at [228, 190] on div "#5 Tech, Unknown/didnt ring" at bounding box center [348, 180] width 309 height 24
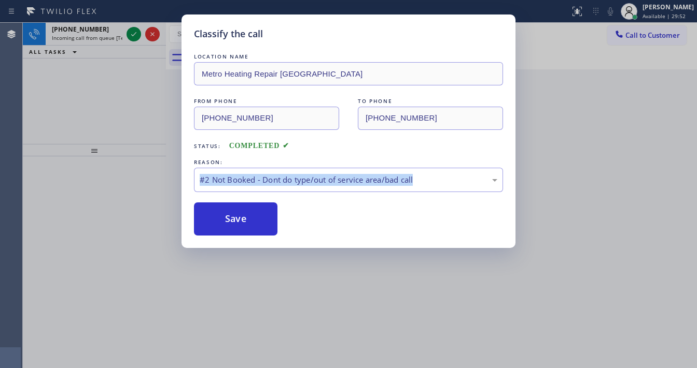
click at [244, 223] on button "Save" at bounding box center [235, 219] width 83 height 33
click at [242, 219] on button "Save" at bounding box center [235, 219] width 83 height 33
click at [242, 217] on button "Save" at bounding box center [235, 219] width 83 height 33
click at [242, 216] on button "Save" at bounding box center [235, 219] width 83 height 33
drag, startPoint x: 242, startPoint y: 216, endPoint x: 238, endPoint y: 204, distance: 13.0
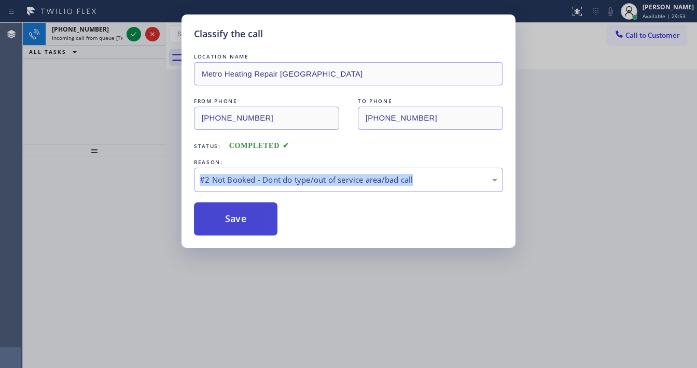
click at [238, 204] on button "Save" at bounding box center [235, 219] width 83 height 33
click at [236, 216] on button "Save" at bounding box center [235, 219] width 83 height 33
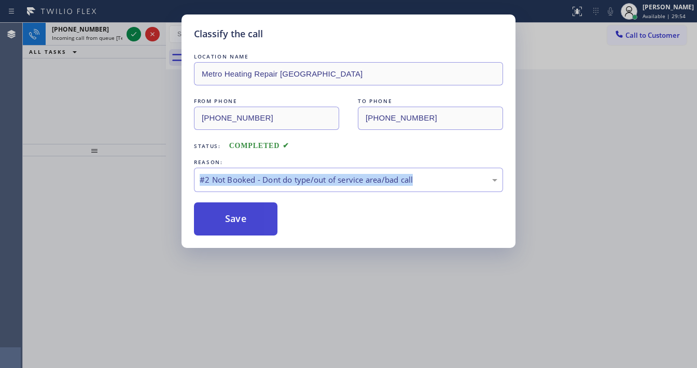
click at [236, 216] on button "Save" at bounding box center [235, 219] width 83 height 33
click at [232, 219] on button "Save" at bounding box center [235, 219] width 83 height 33
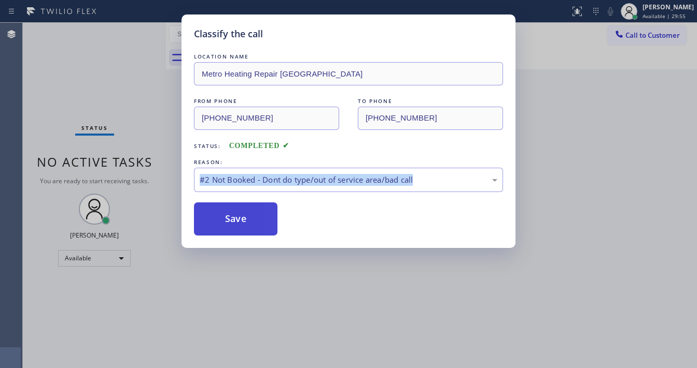
click at [232, 219] on button "Save" at bounding box center [235, 219] width 83 height 33
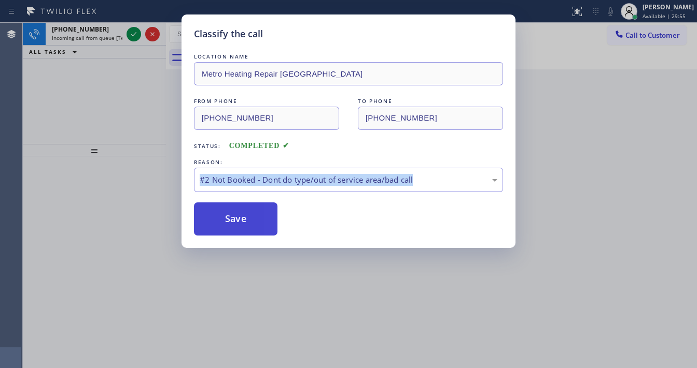
click at [232, 219] on div "Classify the call LOCATION NAME GE Monogram Repair Expert Cathedral City FROM P…" at bounding box center [360, 196] width 674 height 346
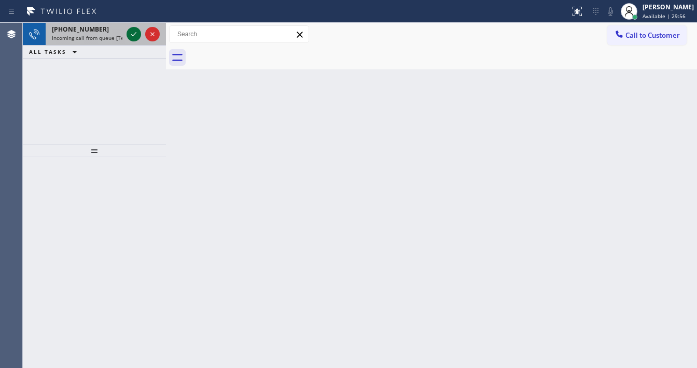
drag, startPoint x: 134, startPoint y: 32, endPoint x: 125, endPoint y: 32, distance: 8.8
click at [132, 32] on icon at bounding box center [133, 34] width 12 height 12
click at [125, 32] on div at bounding box center [142, 34] width 37 height 23
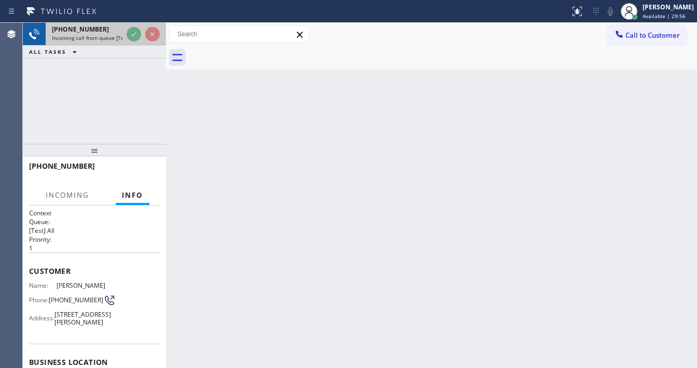
click at [125, 32] on div at bounding box center [142, 34] width 37 height 23
click at [124, 32] on div at bounding box center [142, 34] width 37 height 23
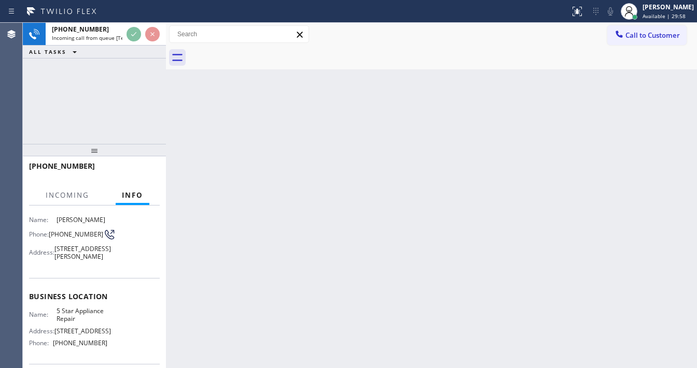
scroll to position [83, 0]
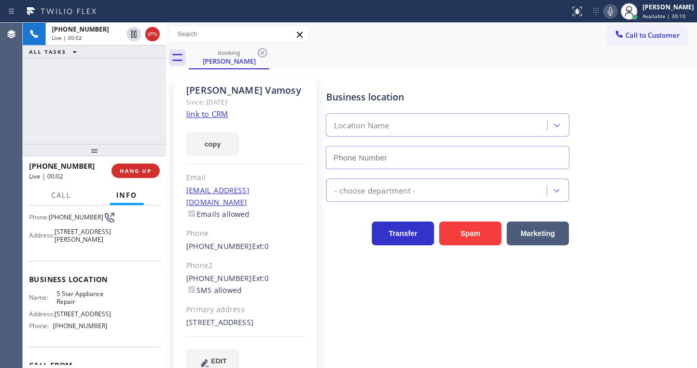
type input "[PHONE_NUMBER]"
click at [41, 95] on div "[PHONE_NUMBER] Live | 00:14 ALL TASKS ALL TASKS ACTIVE TASKS TASKS IN WRAP UP" at bounding box center [94, 83] width 143 height 121
click at [208, 118] on link "link to CRM" at bounding box center [207, 114] width 42 height 10
drag, startPoint x: 456, startPoint y: 16, endPoint x: 463, endPoint y: 16, distance: 7.3
click at [457, 16] on div at bounding box center [284, 11] width 561 height 17
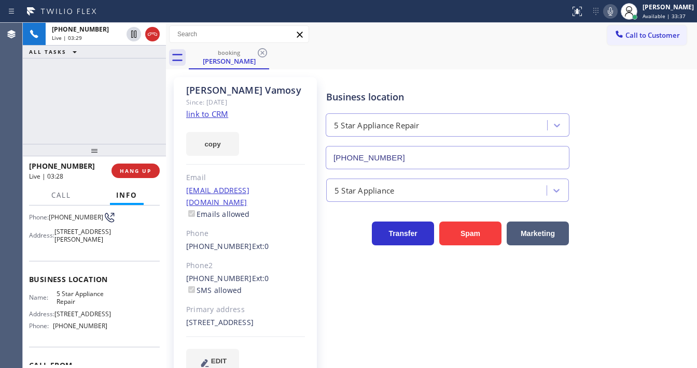
click at [616, 9] on icon at bounding box center [610, 11] width 12 height 12
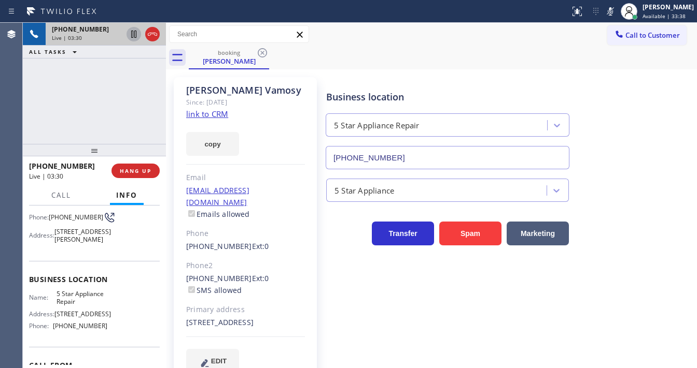
click at [137, 37] on icon at bounding box center [133, 34] width 12 height 12
click at [663, 226] on div "Transfer Spam Marketing" at bounding box center [509, 228] width 370 height 33
drag, startPoint x: 673, startPoint y: 99, endPoint x: 667, endPoint y: 101, distance: 5.9
click at [673, 100] on div "Business location 5 Star Appliance Repair [PHONE_NUMBER]" at bounding box center [509, 123] width 370 height 94
click at [135, 37] on icon at bounding box center [133, 34] width 7 height 7
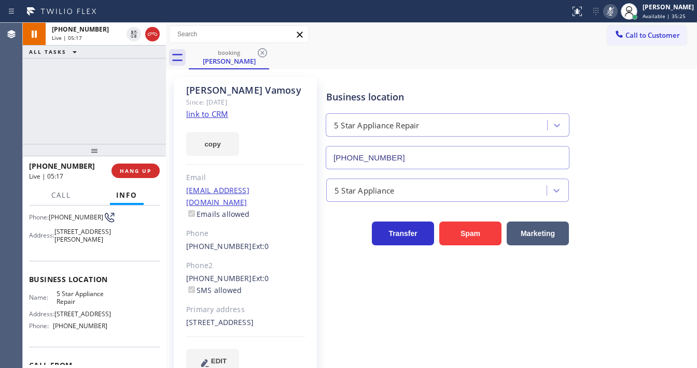
click at [615, 12] on icon at bounding box center [610, 11] width 12 height 12
click at [118, 102] on div "[PHONE_NUMBER] Live | 05:18 ALL TASKS ALL TASKS ACTIVE TASKS TASKS IN WRAP UP" at bounding box center [94, 83] width 143 height 121
click at [359, 29] on div "Call to Customer Outbound call Location Delux Heating & Cooling [GEOGRAPHIC_DAT…" at bounding box center [431, 34] width 531 height 18
click at [107, 96] on div "[PHONE_NUMBER] Live | 06:59 ALL TASKS ALL TASKS ACTIVE TASKS TASKS IN WRAP UP" at bounding box center [94, 83] width 143 height 121
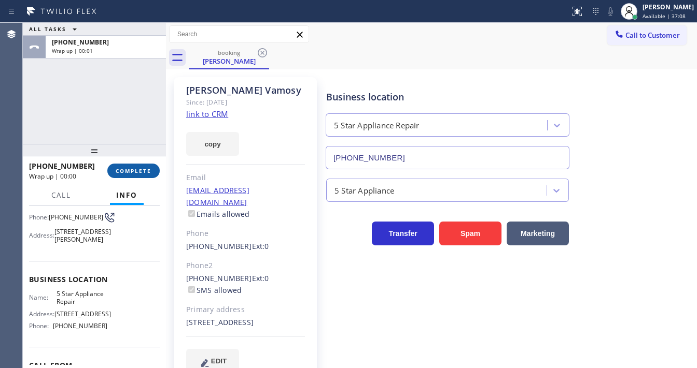
click at [147, 168] on span "COMPLETE" at bounding box center [134, 170] width 36 height 7
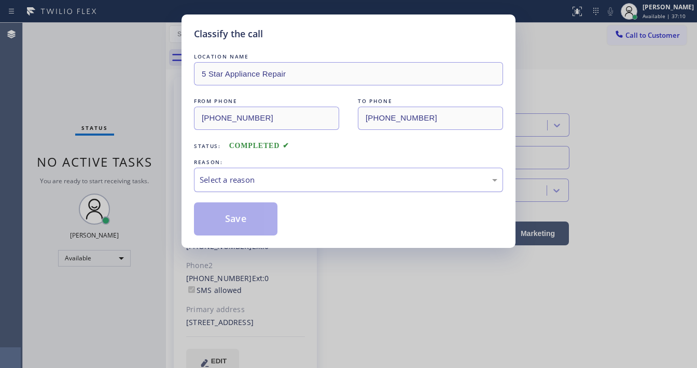
click at [268, 182] on div "Select a reason" at bounding box center [348, 180] width 297 height 12
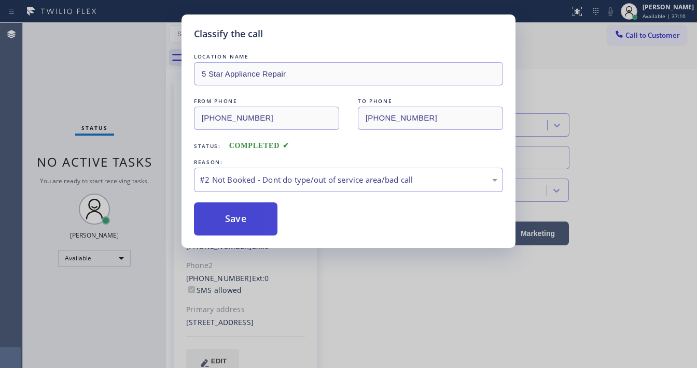
click at [235, 220] on button "Save" at bounding box center [235, 219] width 83 height 33
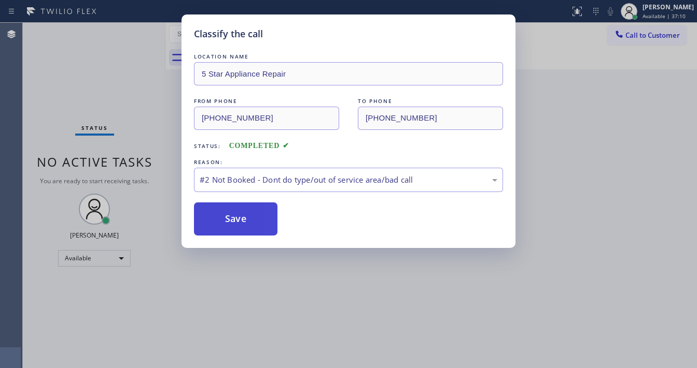
click at [235, 220] on button "Save" at bounding box center [235, 219] width 83 height 33
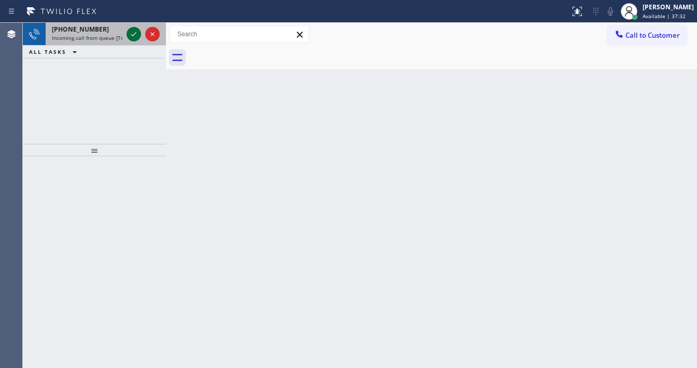
click at [130, 36] on button at bounding box center [133, 34] width 15 height 15
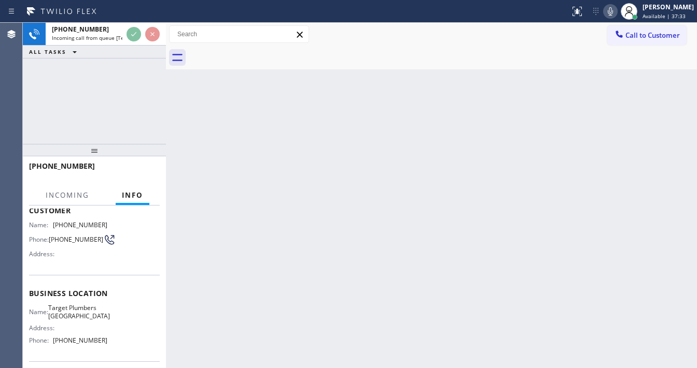
scroll to position [83, 0]
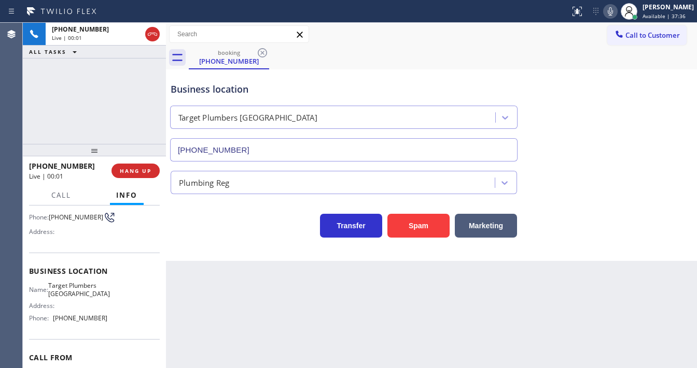
type input "[PHONE_NUMBER]"
click at [110, 113] on div "[PHONE_NUMBER] Live | 00:03 ALL TASKS ALL TASKS ACTIVE TASKS TASKS IN WRAP UP" at bounding box center [94, 83] width 143 height 121
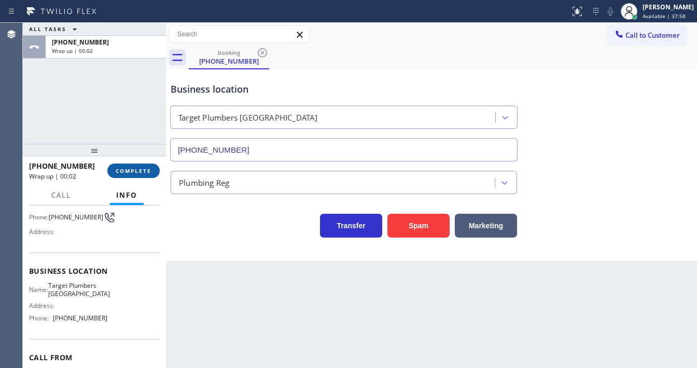
click at [141, 170] on span "COMPLETE" at bounding box center [134, 170] width 36 height 7
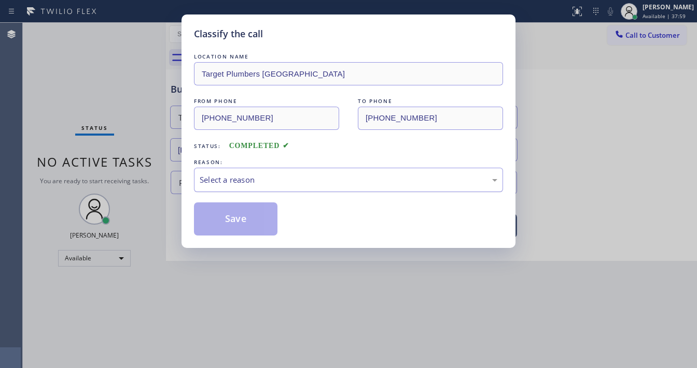
click at [280, 179] on div "Select a reason" at bounding box center [348, 180] width 297 height 12
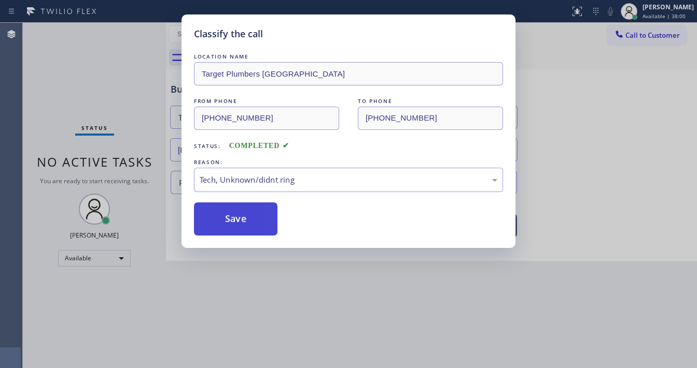
click at [234, 208] on button "Save" at bounding box center [235, 219] width 83 height 33
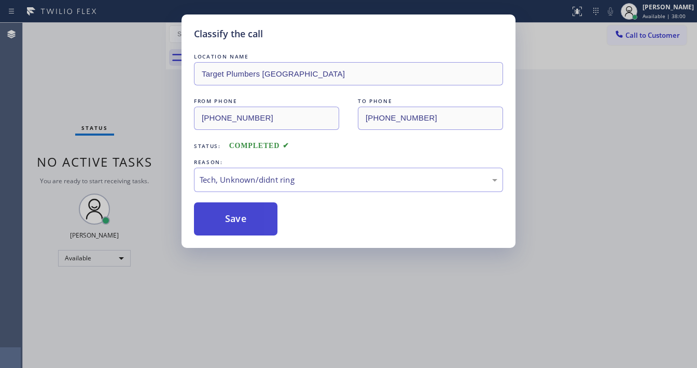
click at [234, 207] on button "Save" at bounding box center [235, 219] width 83 height 33
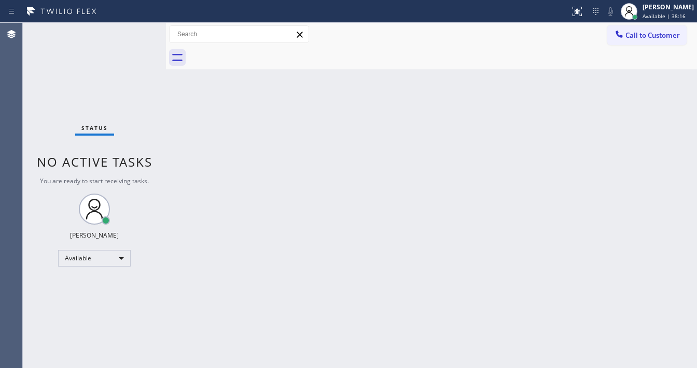
click at [105, 79] on div "Status No active tasks You are ready to start receiving tasks. [PERSON_NAME]" at bounding box center [94, 196] width 143 height 346
click at [643, 37] on span "Call to Customer" at bounding box center [652, 35] width 54 height 9
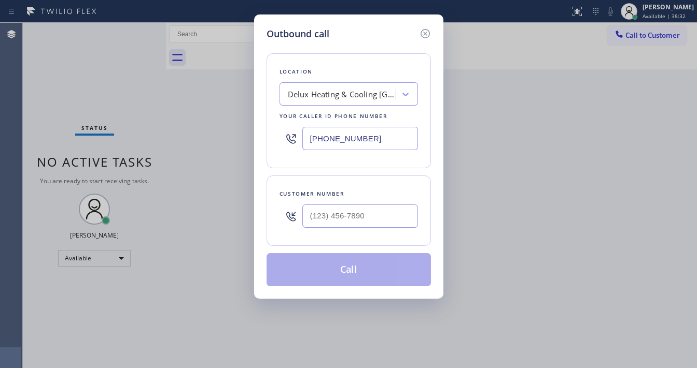
type input "(___) ___-____"
click at [358, 218] on input "(___) ___-____" at bounding box center [360, 216] width 116 height 23
click at [354, 137] on input "[PHONE_NUMBER]" at bounding box center [360, 138] width 116 height 23
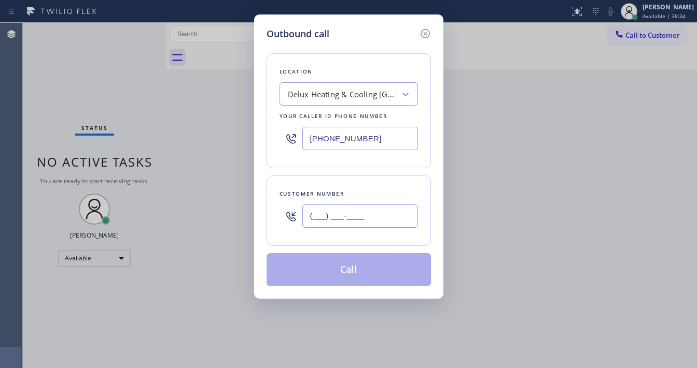
click at [342, 212] on input "(___) ___-____" at bounding box center [360, 216] width 116 height 23
paste input "949) 748-0836"
type input "[PHONE_NUMBER]"
click at [352, 171] on div "Location Delux Heating & Cooling [GEOGRAPHIC_DATA] Your caller id phone number …" at bounding box center [348, 164] width 164 height 246
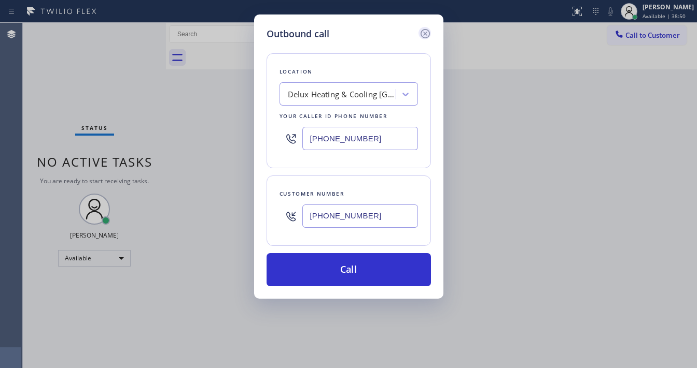
click at [421, 31] on icon at bounding box center [424, 33] width 9 height 9
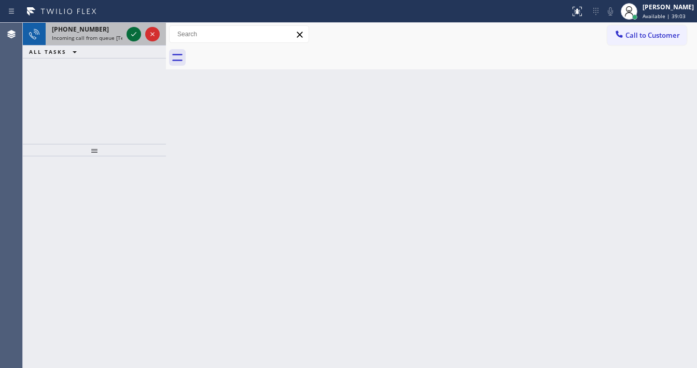
drag, startPoint x: 123, startPoint y: 28, endPoint x: 129, endPoint y: 35, distance: 8.5
click at [124, 29] on div "[PHONE_NUMBER] Incoming call from queue [Test] All" at bounding box center [85, 34] width 79 height 23
click at [127, 35] on icon at bounding box center [133, 34] width 12 height 12
click at [112, 32] on div "[PHONE_NUMBER]" at bounding box center [87, 29] width 70 height 9
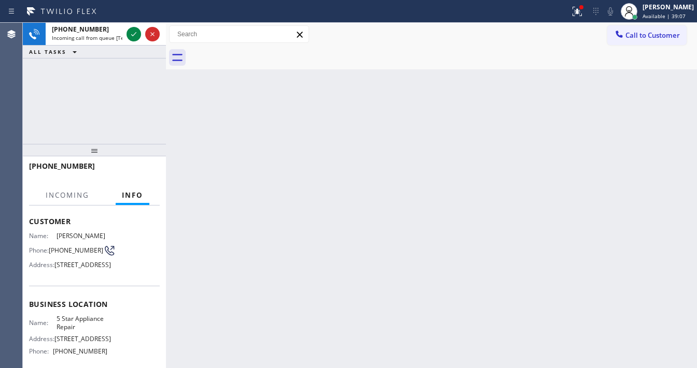
scroll to position [124, 0]
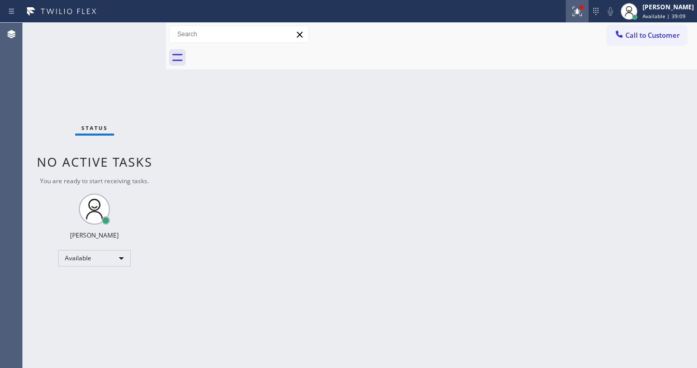
click at [576, 12] on div at bounding box center [576, 11] width 23 height 12
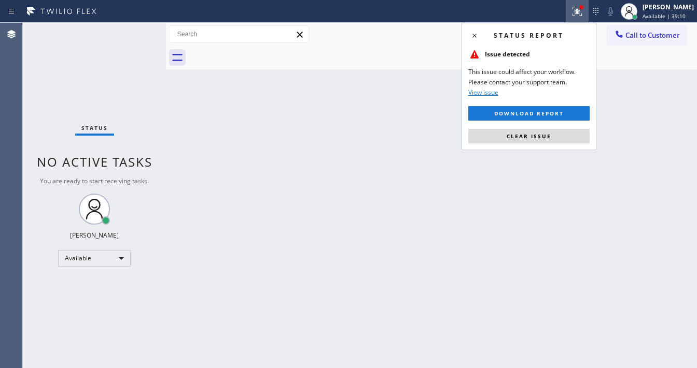
click at [510, 133] on span "Clear issue" at bounding box center [528, 136] width 45 height 7
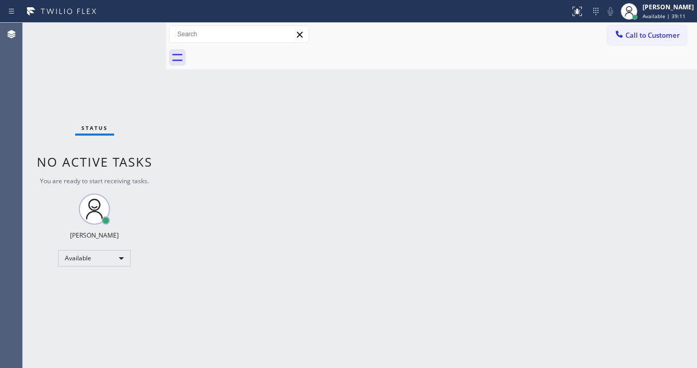
drag, startPoint x: 125, startPoint y: 49, endPoint x: 122, endPoint y: 10, distance: 39.0
click at [124, 45] on div "Status No active tasks You are ready to start receiving tasks. [PERSON_NAME]" at bounding box center [94, 196] width 143 height 346
click at [139, 27] on div "Status No active tasks You are ready to start receiving tasks. [PERSON_NAME]" at bounding box center [94, 196] width 143 height 346
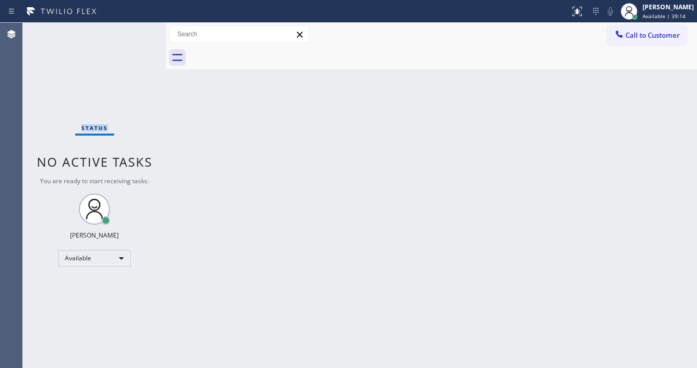
drag, startPoint x: 139, startPoint y: 27, endPoint x: 147, endPoint y: 40, distance: 15.6
click at [139, 28] on div "Status No active tasks You are ready to start receiving tasks. [PERSON_NAME]" at bounding box center [94, 196] width 143 height 346
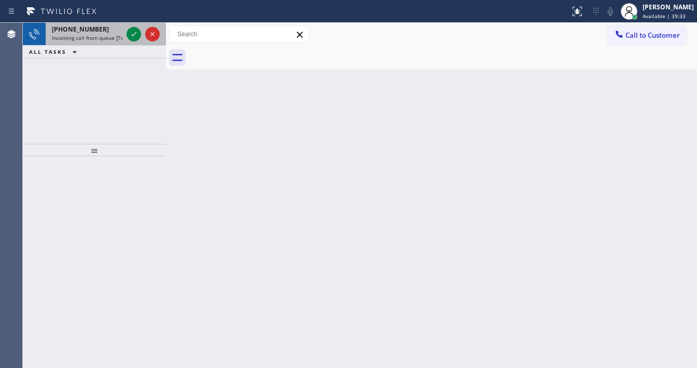
click at [93, 29] on span "[PHONE_NUMBER]" at bounding box center [80, 29] width 57 height 9
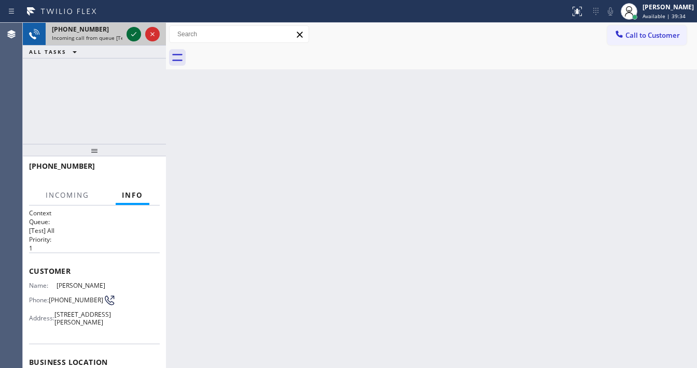
click at [130, 33] on icon at bounding box center [133, 34] width 12 height 12
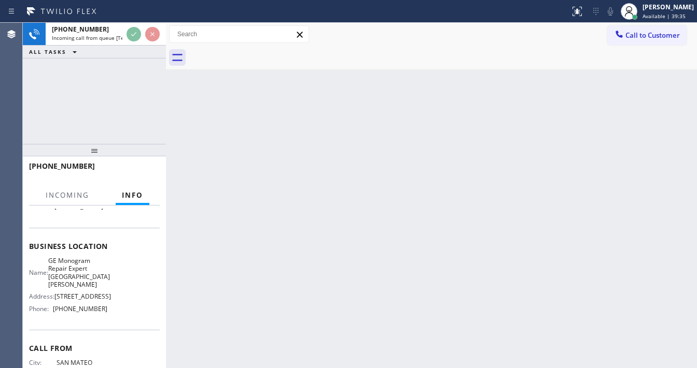
scroll to position [124, 0]
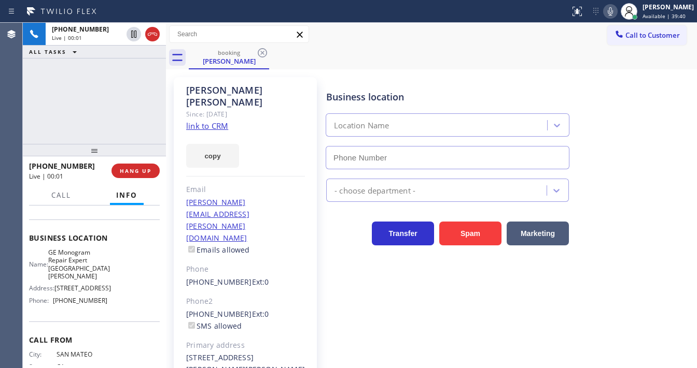
type input "[PHONE_NUMBER]"
click at [193, 121] on link "link to CRM" at bounding box center [207, 126] width 42 height 10
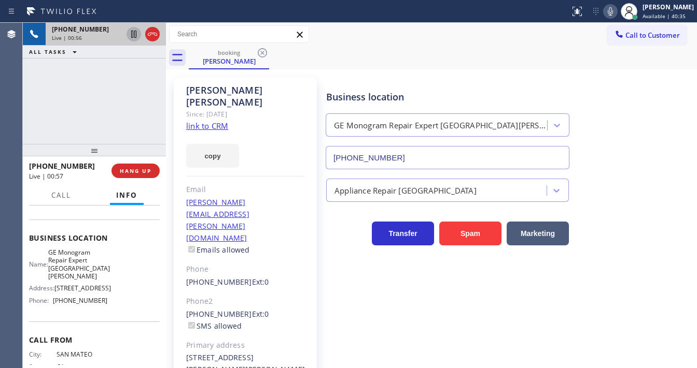
click at [131, 35] on icon at bounding box center [133, 34] width 12 height 12
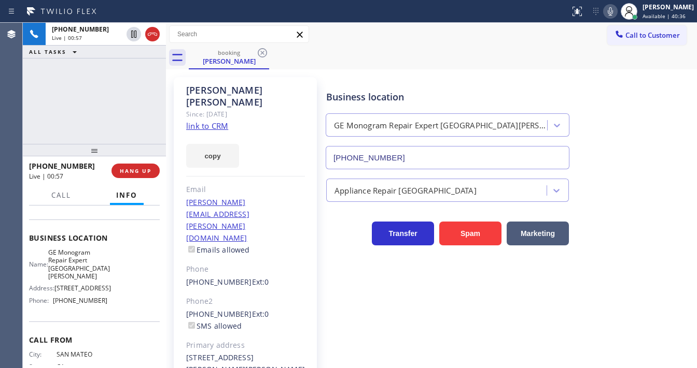
click at [614, 17] on button at bounding box center [610, 11] width 15 height 15
click at [614, 13] on icon at bounding box center [610, 11] width 12 height 12
drag, startPoint x: 104, startPoint y: 99, endPoint x: 125, endPoint y: 56, distance: 47.5
click at [107, 95] on div "[PHONE_NUMBER] Live | 02:24 ALL TASKS ALL TASKS ACTIVE TASKS TASKS IN WRAP UP" at bounding box center [94, 83] width 143 height 121
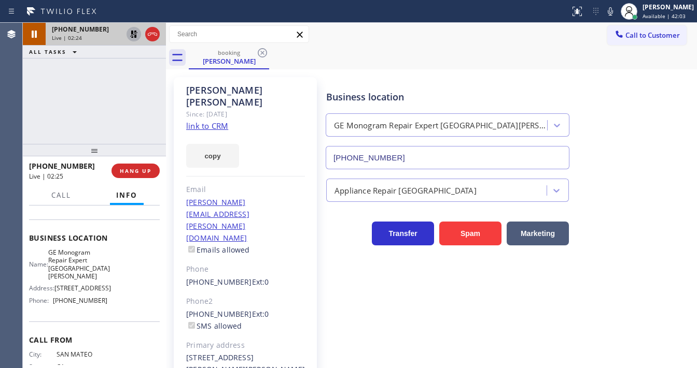
click at [133, 37] on icon at bounding box center [133, 34] width 7 height 7
click at [148, 169] on span "HANG UP" at bounding box center [136, 170] width 32 height 7
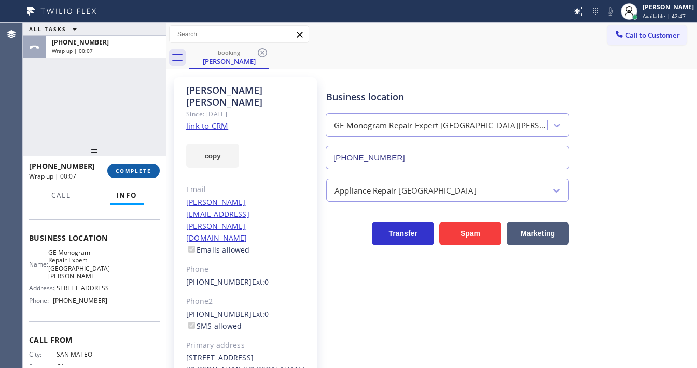
click at [144, 167] on button "COMPLETE" at bounding box center [133, 171] width 52 height 15
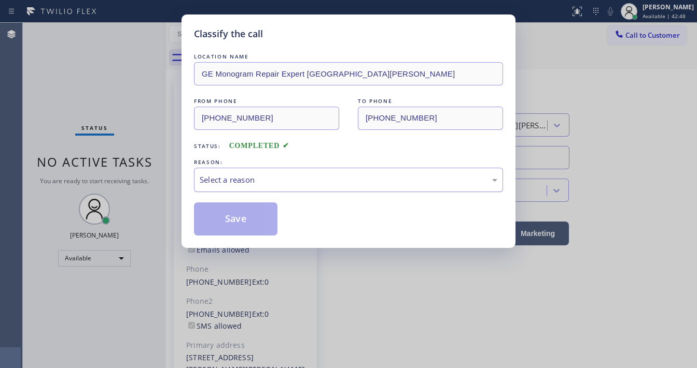
click at [242, 176] on div "Select a reason" at bounding box center [348, 180] width 297 height 12
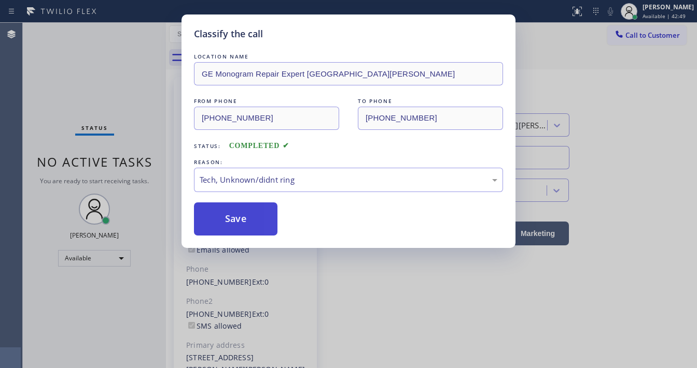
click at [243, 219] on button "Save" at bounding box center [235, 219] width 83 height 33
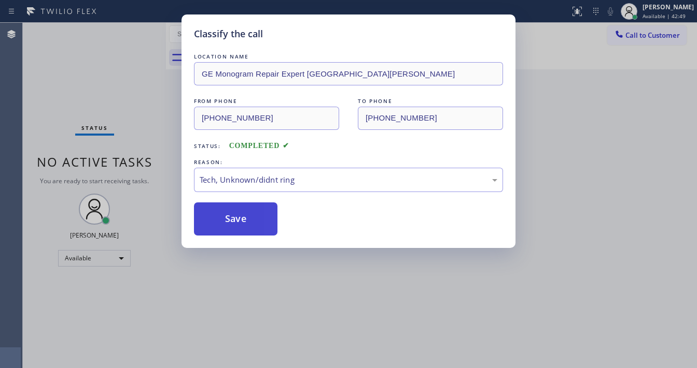
click at [243, 219] on button "Save" at bounding box center [235, 219] width 83 height 33
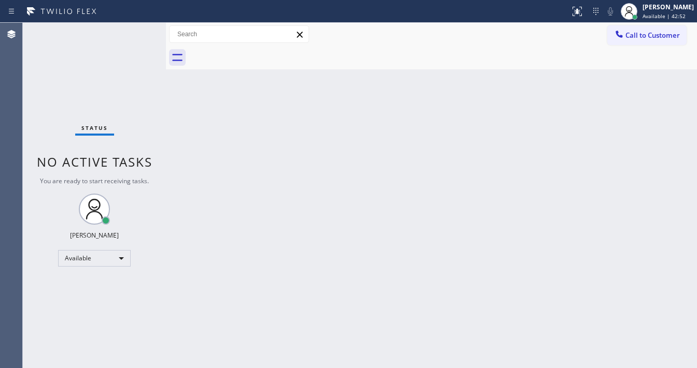
click at [135, 27] on div "Status No active tasks You are ready to start receiving tasks. [PERSON_NAME]" at bounding box center [94, 196] width 143 height 346
click at [136, 31] on div "Status No active tasks You are ready to start receiving tasks. [PERSON_NAME]" at bounding box center [94, 196] width 143 height 346
click at [134, 30] on div "Status No active tasks You are ready to start receiving tasks. [PERSON_NAME]" at bounding box center [94, 196] width 143 height 346
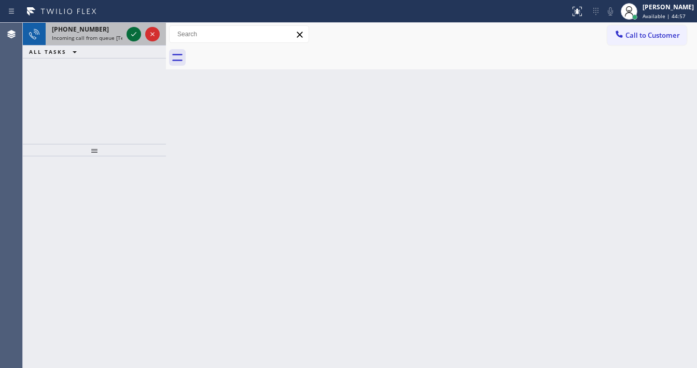
click at [133, 31] on icon at bounding box center [133, 34] width 12 height 12
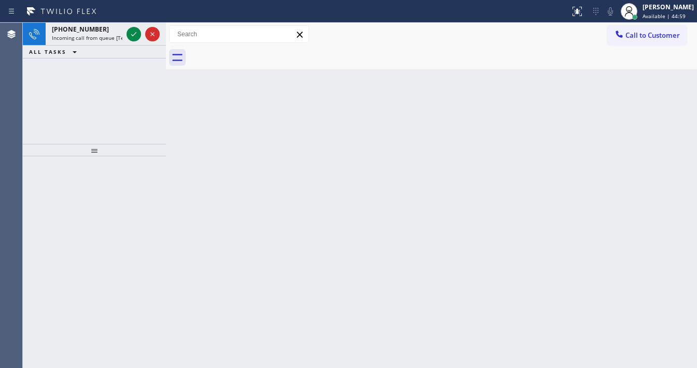
click at [134, 31] on icon at bounding box center [133, 34] width 12 height 12
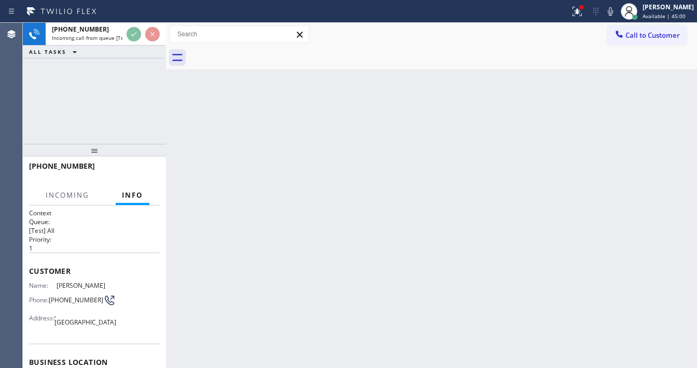
click at [580, 19] on button at bounding box center [576, 11] width 23 height 23
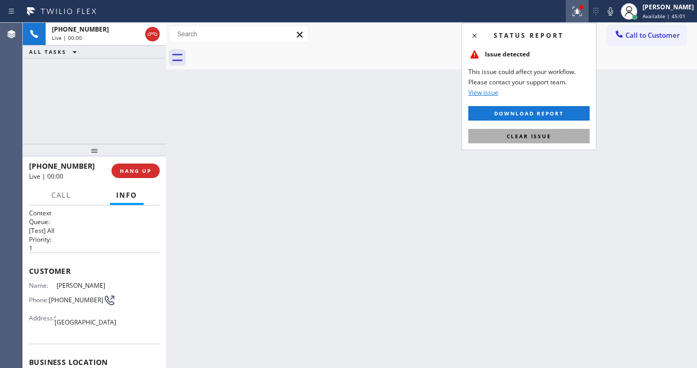
click at [553, 136] on button "Clear issue" at bounding box center [528, 136] width 121 height 15
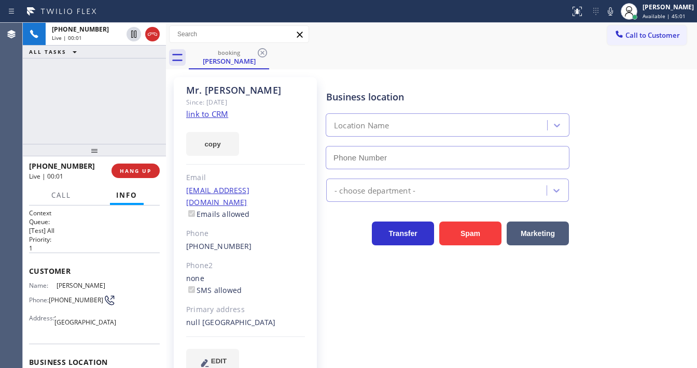
type input "[PHONE_NUMBER]"
click at [613, 12] on icon at bounding box center [610, 11] width 12 height 12
click at [218, 116] on link "link to CRM" at bounding box center [207, 114] width 42 height 10
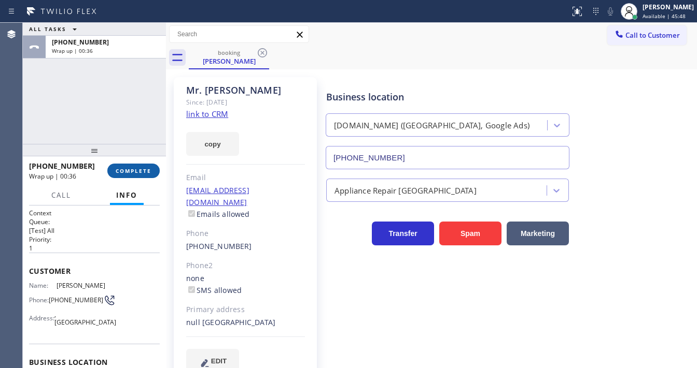
click at [138, 173] on span "COMPLETE" at bounding box center [134, 170] width 36 height 7
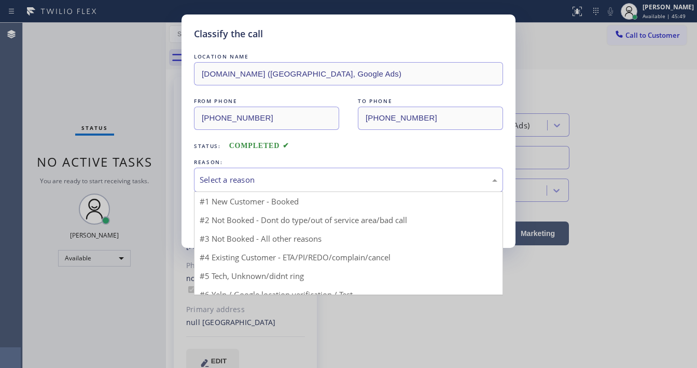
click at [240, 184] on div "Select a reason" at bounding box center [348, 180] width 297 height 12
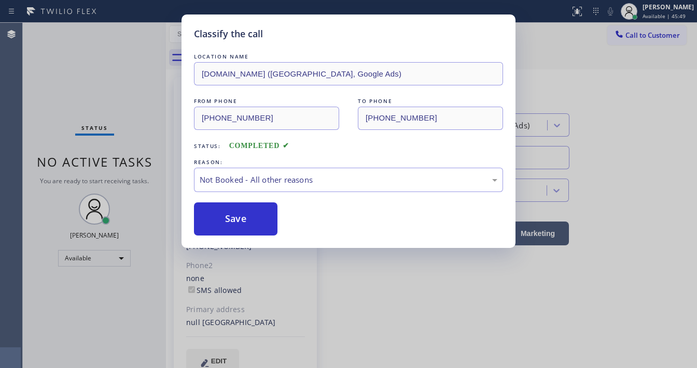
click at [231, 221] on button "Save" at bounding box center [235, 219] width 83 height 33
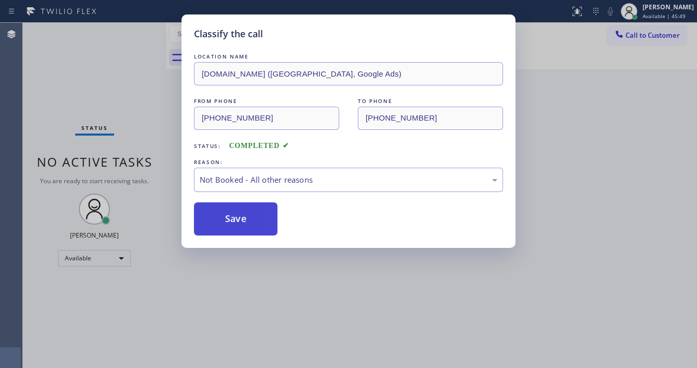
click at [231, 221] on button "Save" at bounding box center [235, 219] width 83 height 33
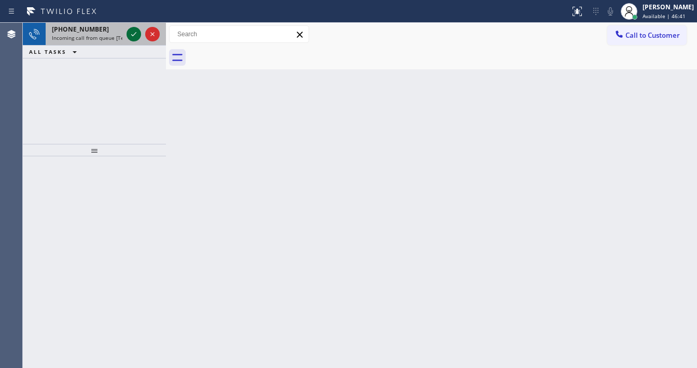
click at [126, 33] on div at bounding box center [142, 34] width 37 height 23
click at [126, 35] on div at bounding box center [133, 34] width 15 height 12
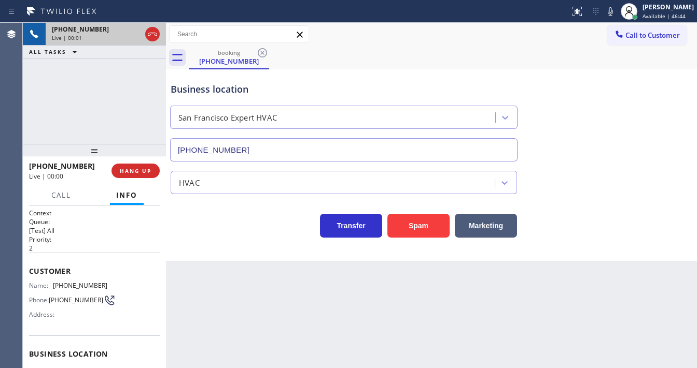
type input "[PHONE_NUMBER]"
click at [29, 116] on div "[PHONE_NUMBER] Live | 00:24 ALL TASKS ALL TASKS ACTIVE TASKS TASKS IN WRAP UP" at bounding box center [94, 83] width 143 height 121
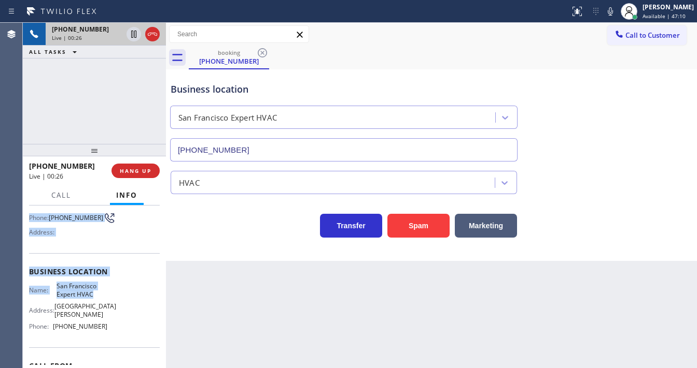
scroll to position [83, 0]
drag, startPoint x: 31, startPoint y: 265, endPoint x: 111, endPoint y: 319, distance: 96.7
click at [112, 325] on div "Context Queue: [Test] All Priority: 2 Customer Name: [PHONE_NUMBER] Phone: [PHO…" at bounding box center [94, 280] width 131 height 308
copy div "Customer Name: [PHONE_NUMBER] Phone: [PHONE_NUMBER] Address: Business location …"
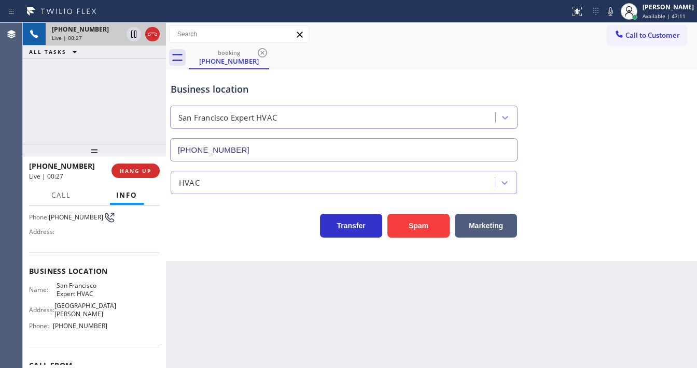
click at [93, 113] on div "[PHONE_NUMBER] Live | 00:27 ALL TASKS ALL TASKS ACTIVE TASKS TASKS IN WRAP UP" at bounding box center [94, 83] width 143 height 121
click at [26, 118] on div "[PHONE_NUMBER] Live | 05:16 ALL TASKS ALL TASKS ACTIVE TASKS TASKS IN WRAP UP" at bounding box center [94, 83] width 143 height 121
click at [475, 53] on div "booking [PHONE_NUMBER]" at bounding box center [443, 57] width 508 height 23
click at [615, 15] on icon at bounding box center [610, 11] width 12 height 12
click at [92, 96] on div "[PHONE_NUMBER] Live | 05:18 ALL TASKS ALL TASKS ACTIVE TASKS TASKS IN WRAP UP" at bounding box center [94, 83] width 143 height 121
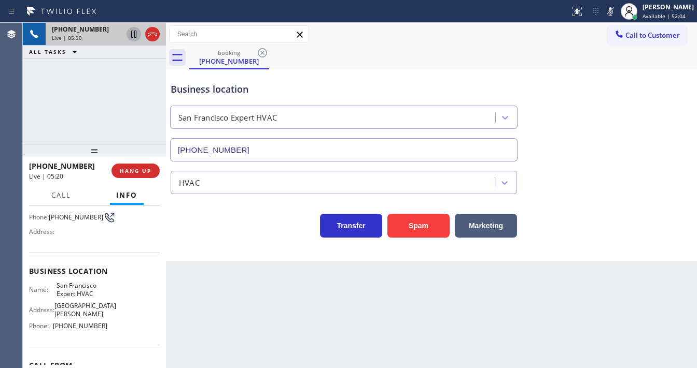
click at [132, 36] on icon at bounding box center [133, 34] width 12 height 12
click at [612, 13] on icon at bounding box center [610, 11] width 12 height 12
click at [129, 37] on icon at bounding box center [133, 34] width 12 height 12
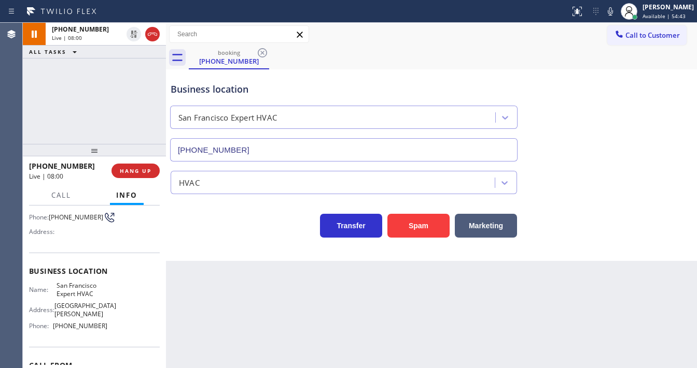
click at [121, 91] on div "[PHONE_NUMBER] Live | 08:00 ALL TASKS ALL TASKS ACTIVE TASKS TASKS IN WRAP UP" at bounding box center [94, 83] width 143 height 121
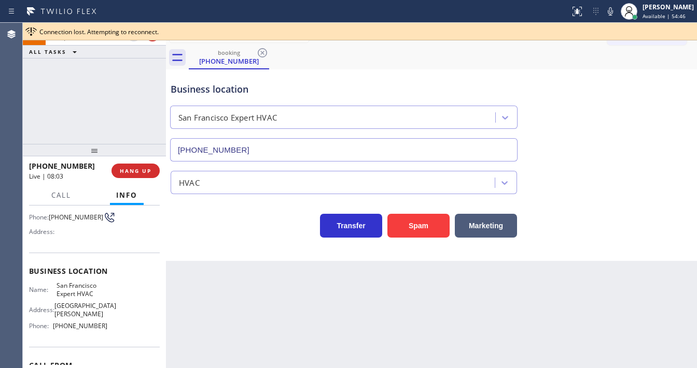
click at [32, 110] on div "[PHONE_NUMBER] Live | 08:02 ALL TASKS ALL TASKS ACTIVE TASKS TASKS IN WRAP UP" at bounding box center [94, 83] width 143 height 121
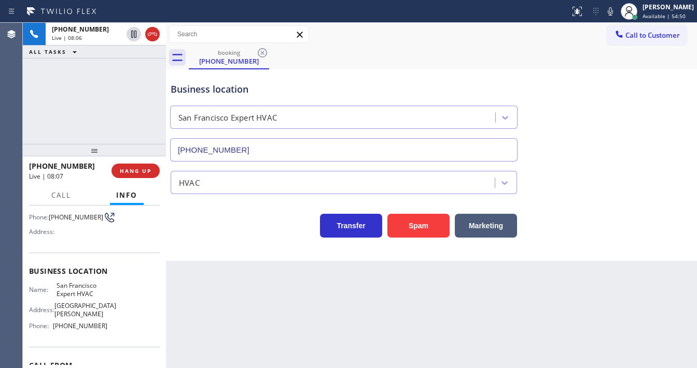
click at [44, 105] on div "[PHONE_NUMBER] Live | 08:06 ALL TASKS ALL TASKS ACTIVE TASKS TASKS IN WRAP UP" at bounding box center [94, 83] width 143 height 121
click at [75, 105] on div "[PHONE_NUMBER] Live | 08:07 ALL TASKS ALL TASKS ACTIVE TASKS TASKS IN WRAP UP" at bounding box center [94, 83] width 143 height 121
click at [656, 159] on div "Business location [GEOGRAPHIC_DATA] Expert HVAC [PHONE_NUMBER]" at bounding box center [430, 115] width 525 height 94
click at [114, 91] on div "[PHONE_NUMBER] Live | 15:40 ALL TASKS ALL TASKS ACTIVE TASKS TASKS IN WRAP UP" at bounding box center [94, 83] width 143 height 121
drag, startPoint x: 165, startPoint y: 104, endPoint x: 157, endPoint y: 104, distance: 7.8
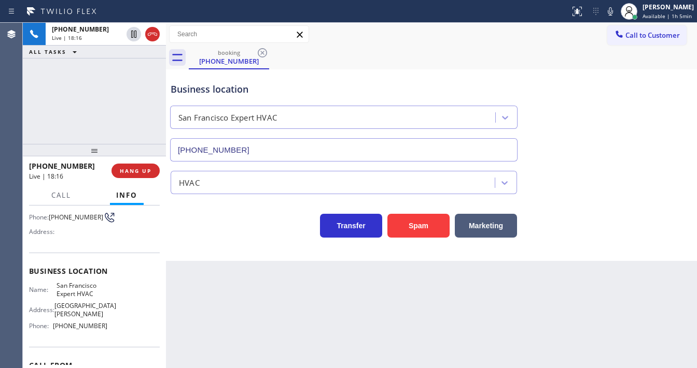
click at [157, 104] on div "[PHONE_NUMBER] Live | 18:16 ALL TASKS ALL TASKS ACTIVE TASKS TASKS IN WRAP UP […" at bounding box center [360, 196] width 674 height 346
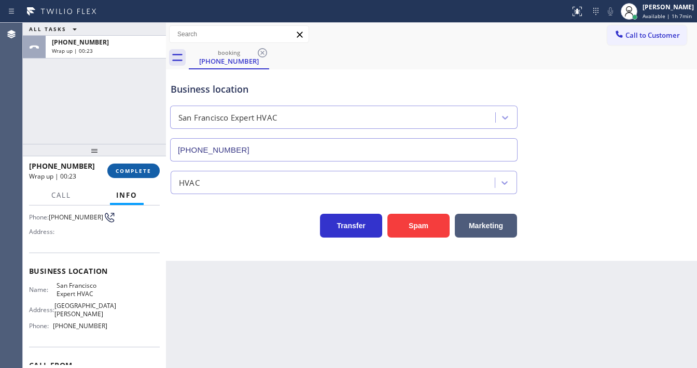
click at [137, 172] on span "COMPLETE" at bounding box center [134, 170] width 36 height 7
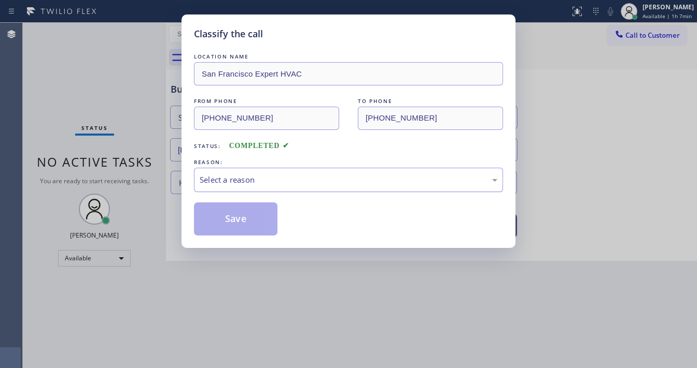
click at [232, 180] on div "Select a reason" at bounding box center [348, 180] width 297 height 12
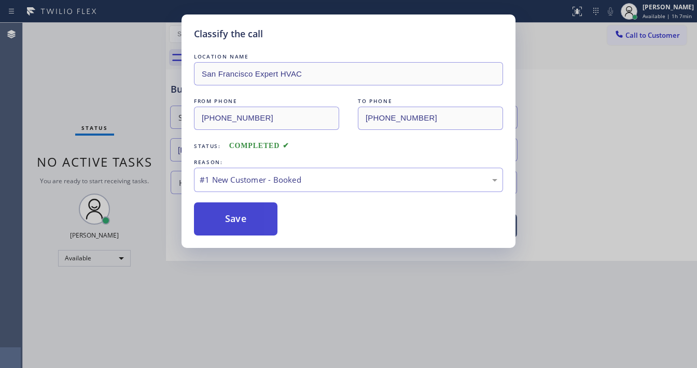
click at [233, 220] on button "Save" at bounding box center [235, 219] width 83 height 33
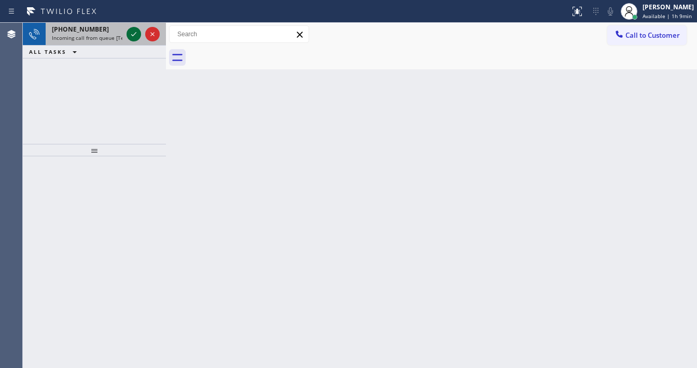
click at [133, 32] on icon at bounding box center [133, 34] width 12 height 12
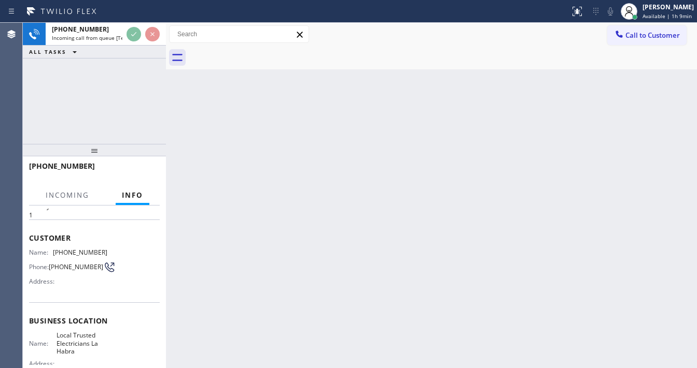
scroll to position [83, 0]
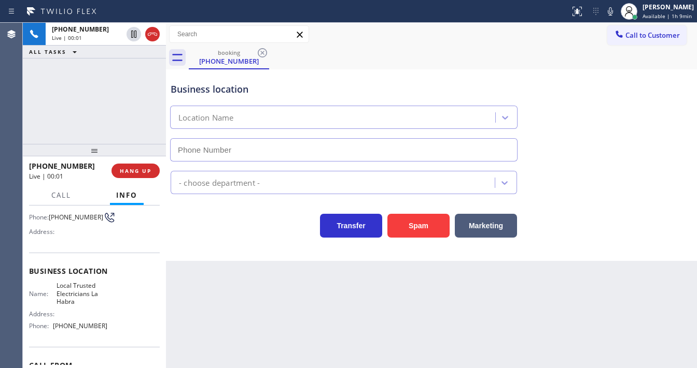
type input "[PHONE_NUMBER]"
click at [25, 110] on div "[PHONE_NUMBER] Live | 00:11 ALL TASKS ALL TASKS ACTIVE TASKS TASKS IN WRAP UP" at bounding box center [94, 83] width 143 height 121
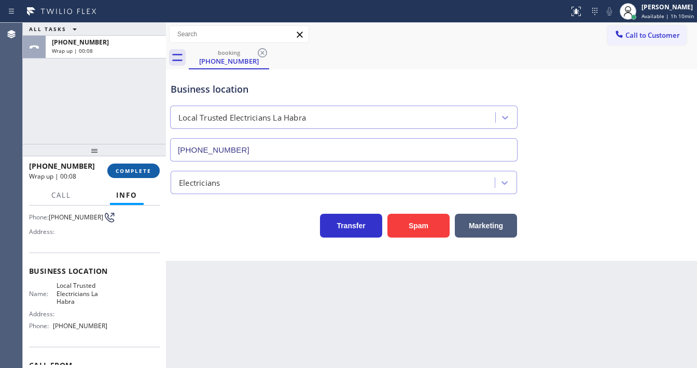
click at [140, 166] on button "COMPLETE" at bounding box center [133, 171] width 52 height 15
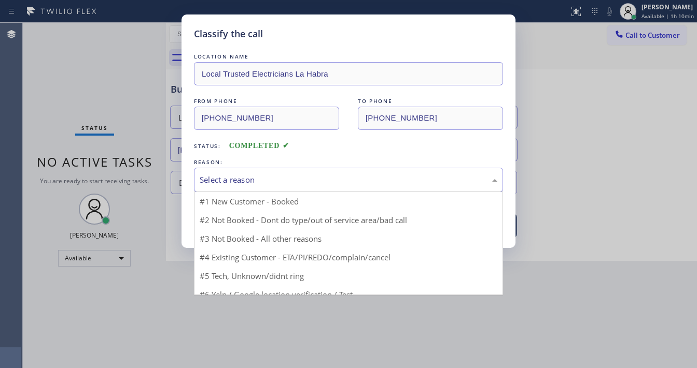
drag, startPoint x: 229, startPoint y: 182, endPoint x: 242, endPoint y: 189, distance: 15.1
click at [230, 182] on div "Select a reason" at bounding box center [348, 180] width 297 height 12
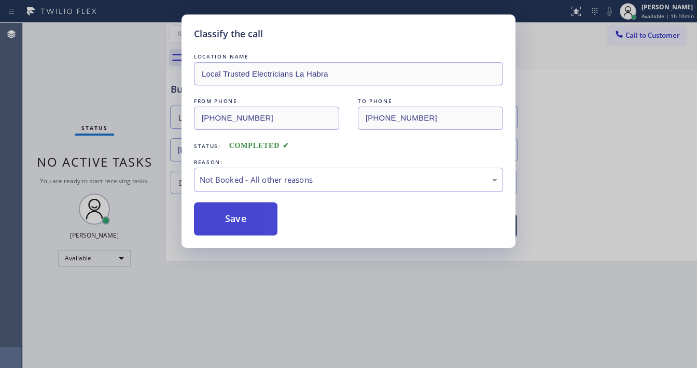
click at [240, 221] on button "Save" at bounding box center [235, 219] width 83 height 33
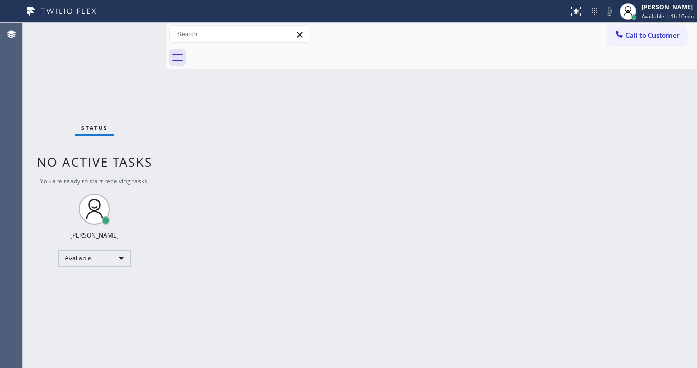
click at [106, 55] on div "Status No active tasks You are ready to start receiving tasks. [PERSON_NAME]" at bounding box center [94, 196] width 143 height 346
click at [141, 30] on div "Status No active tasks You are ready to start receiving tasks. [PERSON_NAME]" at bounding box center [94, 196] width 143 height 346
click at [127, 27] on div "Status No active tasks You are ready to start receiving tasks. [PERSON_NAME]" at bounding box center [94, 196] width 143 height 346
click at [132, 30] on div "Status No active tasks You are ready to start receiving tasks. [PERSON_NAME]" at bounding box center [94, 196] width 143 height 346
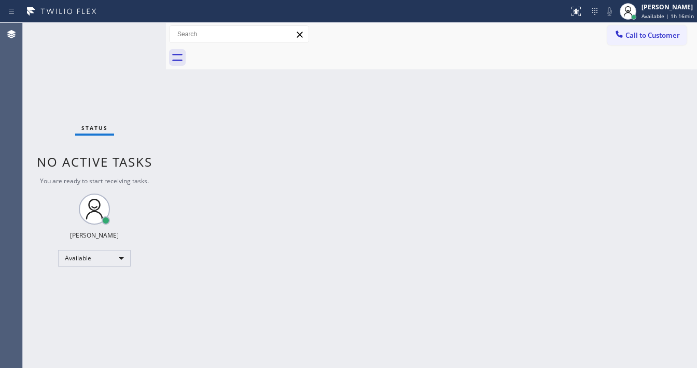
click at [133, 30] on div "Status No active tasks You are ready to start receiving tasks. [PERSON_NAME]" at bounding box center [94, 196] width 143 height 346
click at [135, 32] on div "Status No active tasks You are ready to start receiving tasks. [PERSON_NAME]" at bounding box center [94, 196] width 143 height 346
click at [135, 33] on div "Status No active tasks You are ready to start receiving tasks. [PERSON_NAME]" at bounding box center [94, 196] width 143 height 346
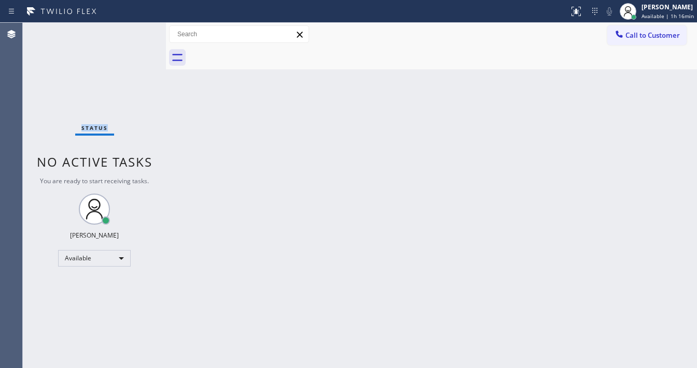
click at [135, 33] on div "Status No active tasks You are ready to start receiving tasks. [PERSON_NAME]" at bounding box center [94, 196] width 143 height 346
click at [136, 33] on div "Status No active tasks You are ready to start receiving tasks. [PERSON_NAME]" at bounding box center [94, 196] width 143 height 346
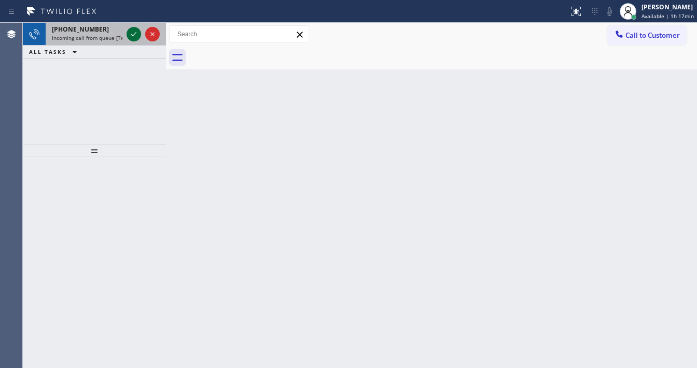
click at [129, 33] on icon at bounding box center [133, 34] width 12 height 12
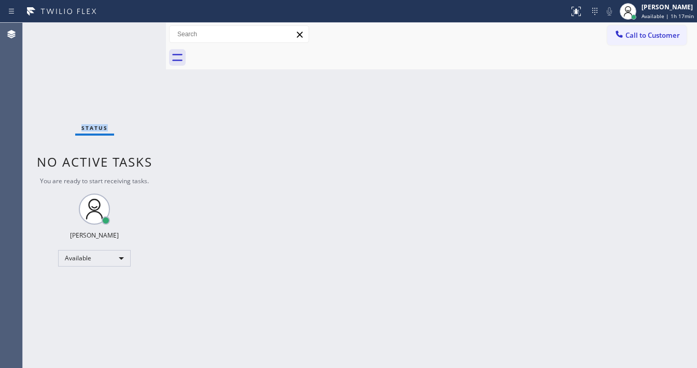
click at [132, 33] on div "Status No active tasks You are ready to start receiving tasks. [PERSON_NAME]" at bounding box center [94, 196] width 143 height 346
click at [572, 12] on icon at bounding box center [576, 11] width 12 height 12
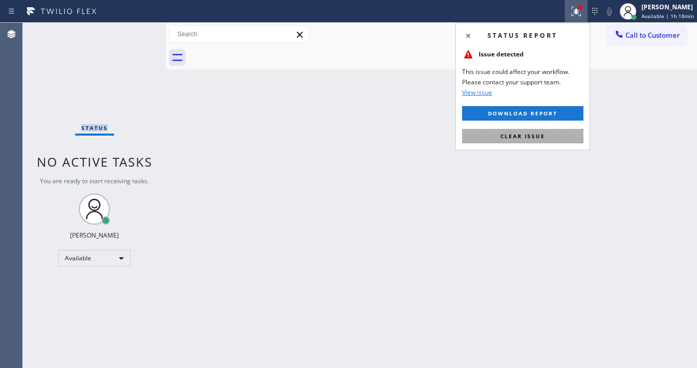
click at [529, 139] on button "Clear issue" at bounding box center [522, 136] width 121 height 15
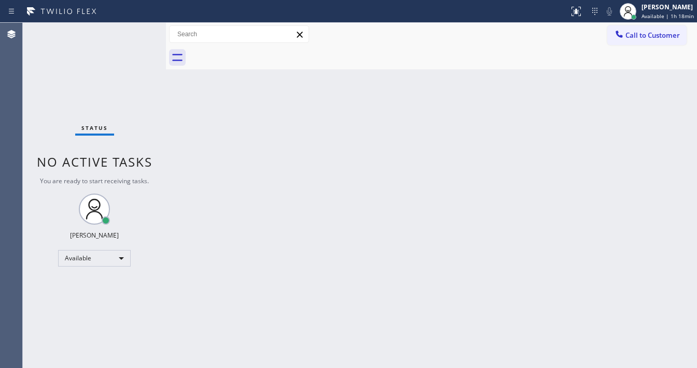
click at [135, 33] on div "Status No active tasks You are ready to start receiving tasks. [PERSON_NAME]" at bounding box center [94, 196] width 143 height 346
click at [133, 31] on div "Status No active tasks You are ready to start receiving tasks. [PERSON_NAME]" at bounding box center [94, 196] width 143 height 346
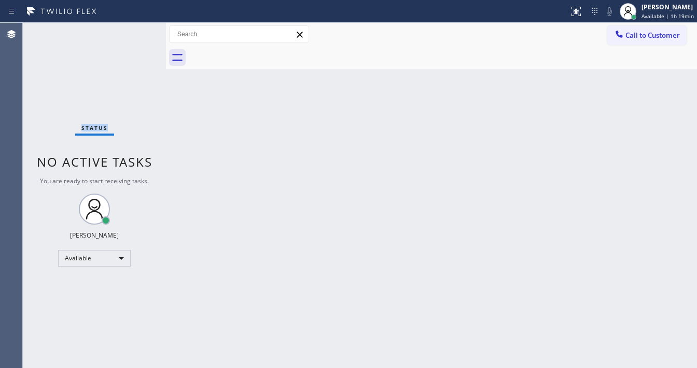
click at [133, 31] on div "Status No active tasks You are ready to start receiving tasks. [PERSON_NAME]" at bounding box center [94, 196] width 143 height 346
click at [135, 31] on div "Status No active tasks You are ready to start receiving tasks. [PERSON_NAME]" at bounding box center [94, 196] width 143 height 346
click at [134, 35] on div "Status No active tasks You are ready to start receiving tasks. [PERSON_NAME]" at bounding box center [94, 196] width 143 height 346
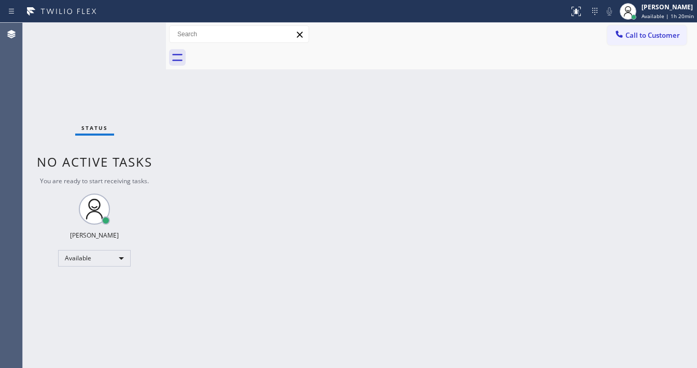
click at [134, 35] on div "Status No active tasks You are ready to start receiving tasks. [PERSON_NAME]" at bounding box center [94, 196] width 143 height 346
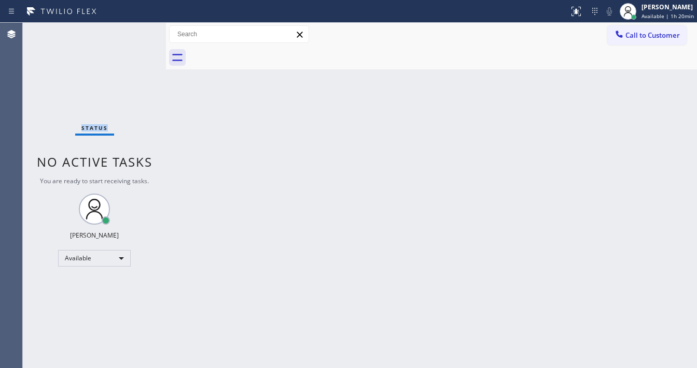
click at [136, 31] on div "Status No active tasks You are ready to start receiving tasks. [PERSON_NAME]" at bounding box center [94, 196] width 143 height 346
click at [136, 32] on div "Status No active tasks You are ready to start receiving tasks. [PERSON_NAME]" at bounding box center [94, 196] width 143 height 346
click at [138, 32] on div "Status No active tasks You are ready to start receiving tasks. [PERSON_NAME]" at bounding box center [94, 196] width 143 height 346
click at [136, 32] on div "Status No active tasks You are ready to start receiving tasks. [PERSON_NAME]" at bounding box center [94, 196] width 143 height 346
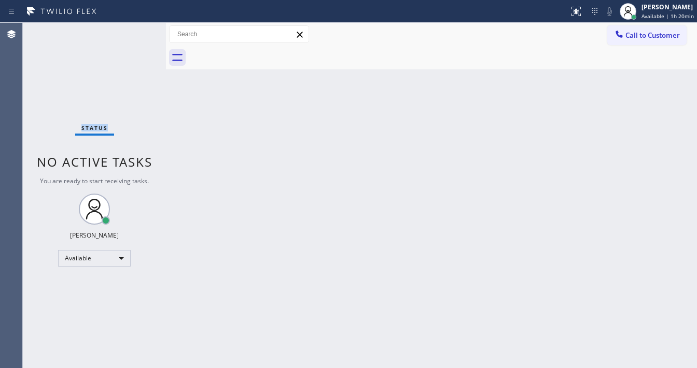
click at [134, 34] on div "Status No active tasks You are ready to start receiving tasks. [PERSON_NAME]" at bounding box center [94, 196] width 143 height 346
click at [134, 33] on div "Status No active tasks You are ready to start receiving tasks. [PERSON_NAME]" at bounding box center [94, 196] width 143 height 346
click at [134, 32] on div "Status No active tasks You are ready to start receiving tasks. [PERSON_NAME]" at bounding box center [94, 196] width 143 height 346
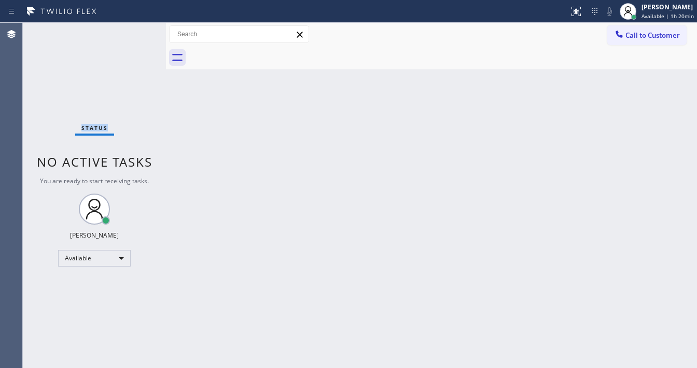
click at [134, 32] on div "Status No active tasks You are ready to start receiving tasks. [PERSON_NAME]" at bounding box center [94, 196] width 143 height 346
click at [134, 31] on div "Status No active tasks You are ready to start receiving tasks. [PERSON_NAME]" at bounding box center [94, 196] width 143 height 346
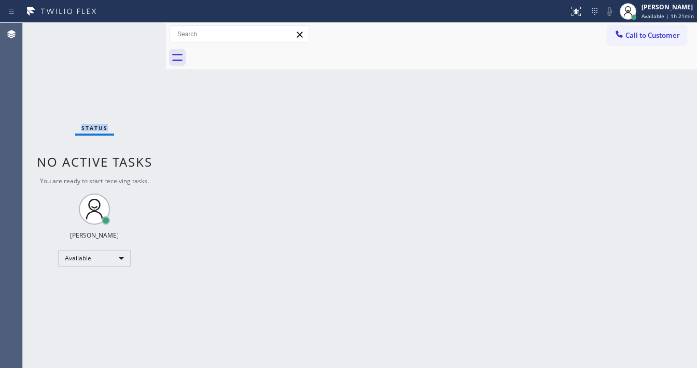
click at [134, 31] on div "Status No active tasks You are ready to start receiving tasks. [PERSON_NAME]" at bounding box center [94, 196] width 143 height 346
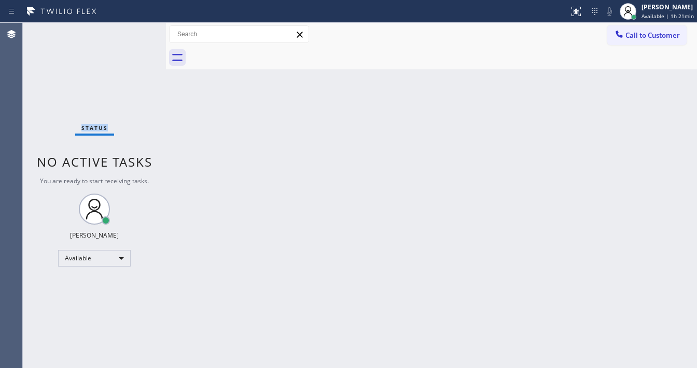
click at [134, 31] on div "Status No active tasks You are ready to start receiving tasks. [PERSON_NAME]" at bounding box center [94, 196] width 143 height 346
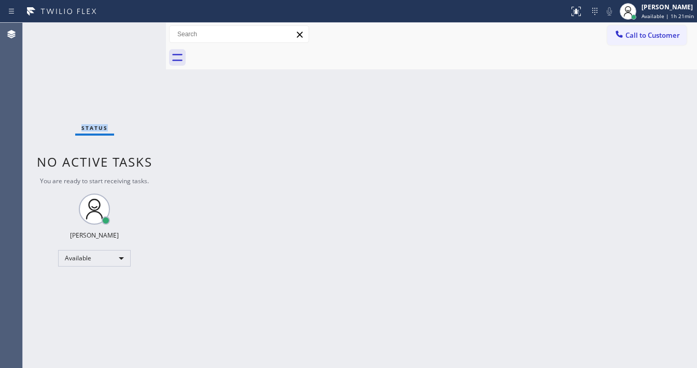
click at [134, 31] on div "Status No active tasks You are ready to start receiving tasks. [PERSON_NAME]" at bounding box center [94, 196] width 143 height 346
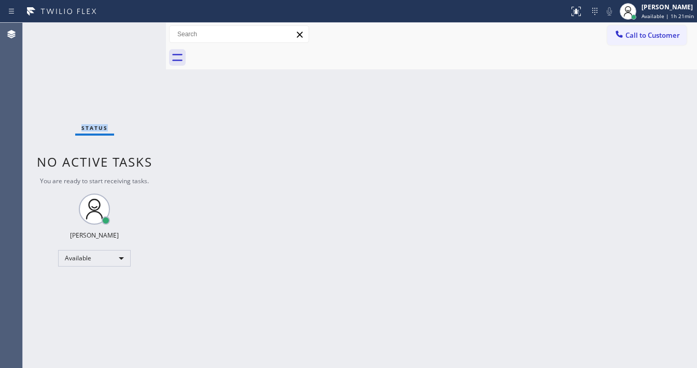
click at [134, 31] on div "Status No active tasks You are ready to start receiving tasks. [PERSON_NAME]" at bounding box center [94, 196] width 143 height 346
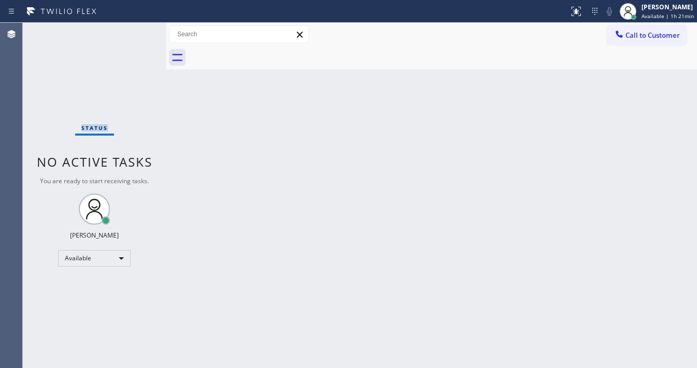
click at [134, 31] on div "Status No active tasks You are ready to start receiving tasks. [PERSON_NAME]" at bounding box center [94, 196] width 143 height 346
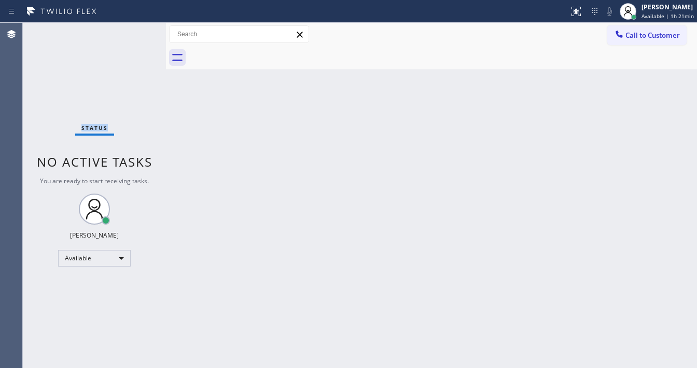
click at [134, 31] on div "Status No active tasks You are ready to start receiving tasks. [PERSON_NAME]" at bounding box center [94, 196] width 143 height 346
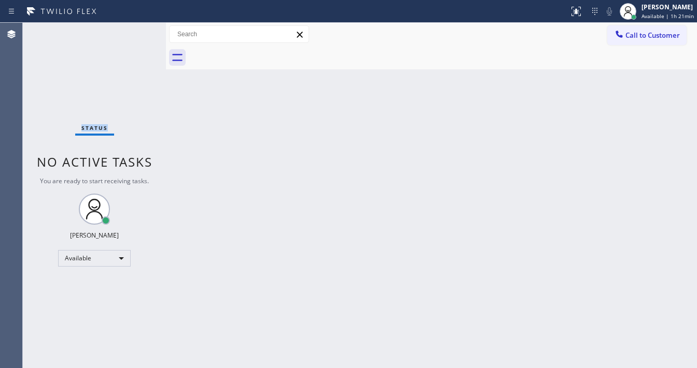
click at [134, 31] on div "Status No active tasks You are ready to start receiving tasks. [PERSON_NAME]" at bounding box center [94, 196] width 143 height 346
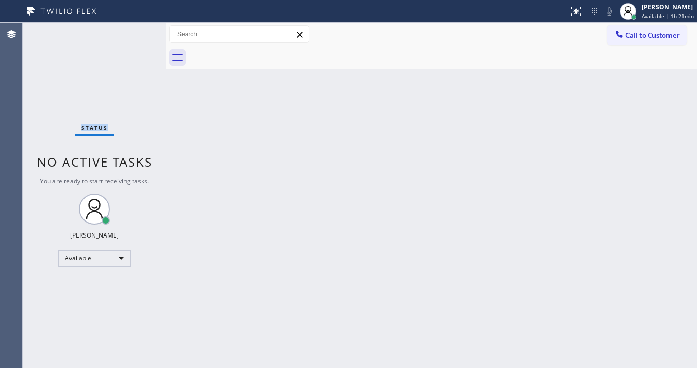
click at [134, 31] on div "Status No active tasks You are ready to start receiving tasks. [PERSON_NAME]" at bounding box center [94, 196] width 143 height 346
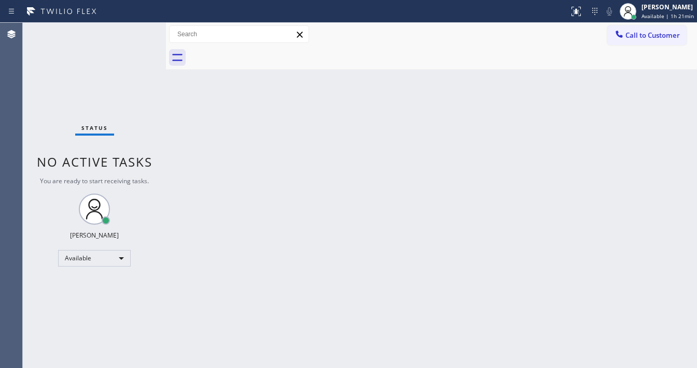
click at [134, 31] on div "Status No active tasks You are ready to start receiving tasks. [PERSON_NAME]" at bounding box center [94, 196] width 143 height 346
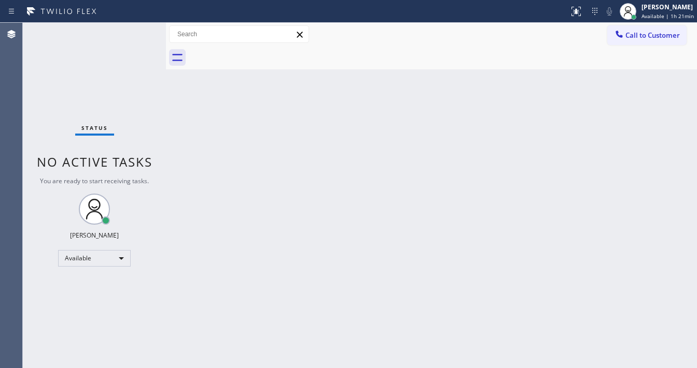
click at [134, 31] on div "Status No active tasks You are ready to start receiving tasks. [PERSON_NAME]" at bounding box center [94, 196] width 143 height 346
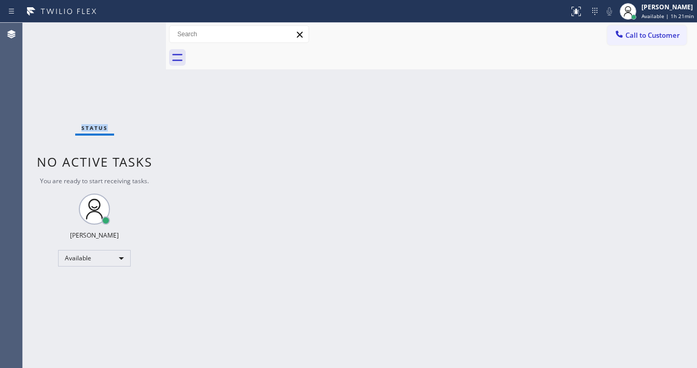
click at [134, 31] on div "Status No active tasks You are ready to start receiving tasks. [PERSON_NAME]" at bounding box center [94, 196] width 143 height 346
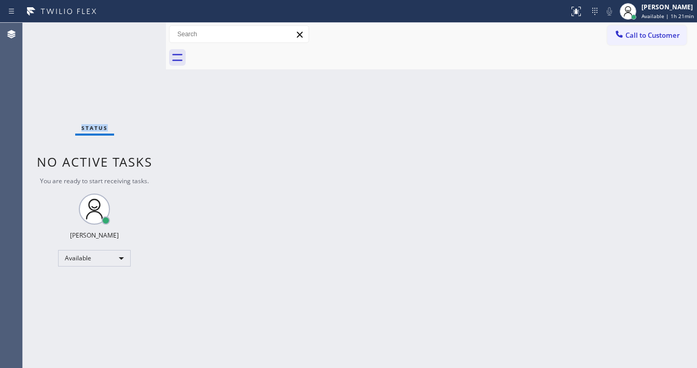
click at [134, 31] on div "Status No active tasks You are ready to start receiving tasks. [PERSON_NAME]" at bounding box center [94, 196] width 143 height 346
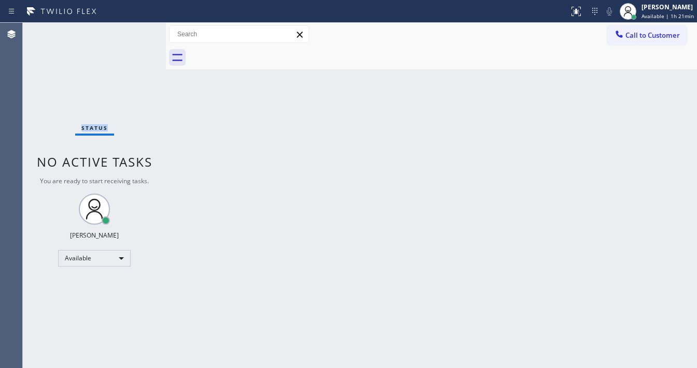
click at [134, 31] on div "Status No active tasks You are ready to start receiving tasks. [PERSON_NAME]" at bounding box center [94, 196] width 143 height 346
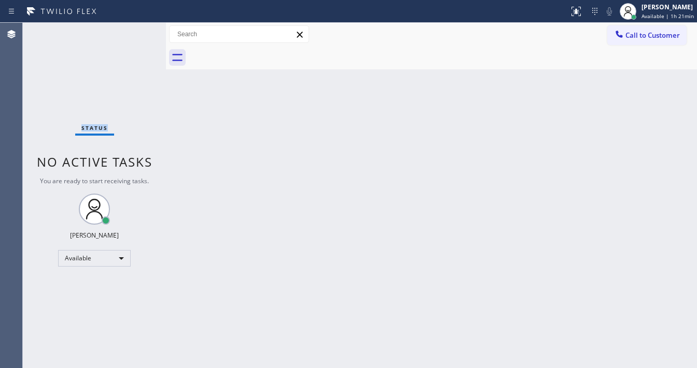
click at [134, 31] on div "Status No active tasks You are ready to start receiving tasks. [PERSON_NAME]" at bounding box center [94, 196] width 143 height 346
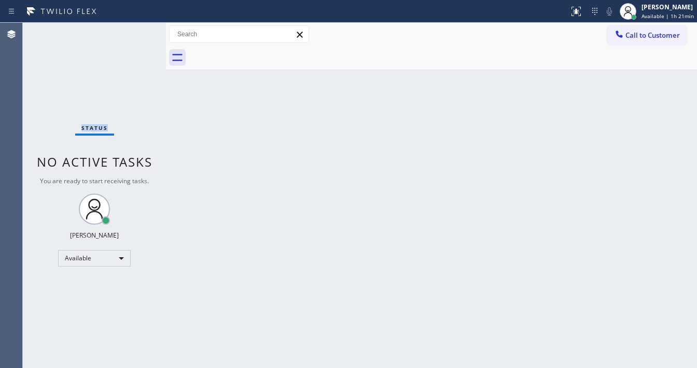
click at [134, 31] on div "Status No active tasks You are ready to start receiving tasks. [PERSON_NAME]" at bounding box center [94, 196] width 143 height 346
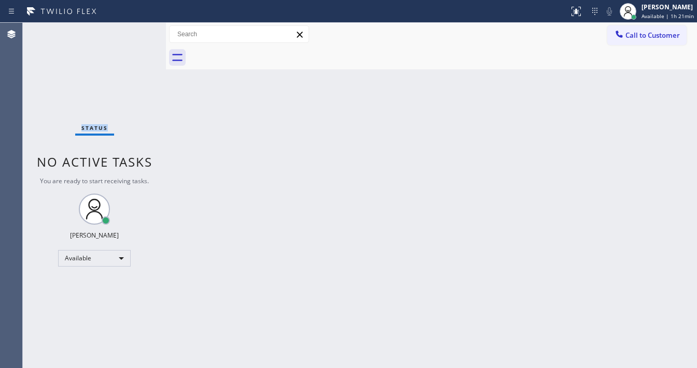
click at [134, 31] on div "Status No active tasks You are ready to start receiving tasks. [PERSON_NAME]" at bounding box center [94, 196] width 143 height 346
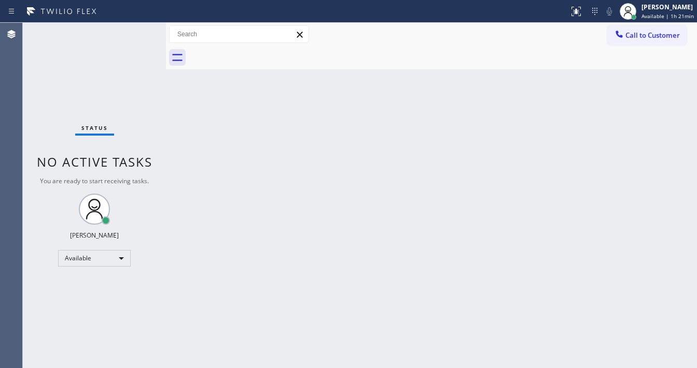
click at [134, 31] on div "Status No active tasks You are ready to start receiving tasks. [PERSON_NAME]" at bounding box center [94, 196] width 143 height 346
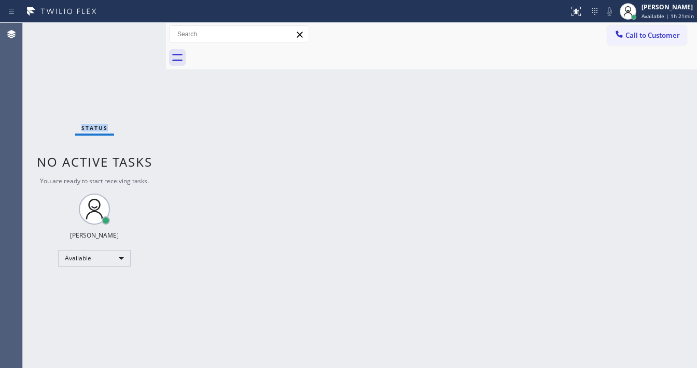
click at [134, 31] on div "Status No active tasks You are ready to start receiving tasks. [PERSON_NAME]" at bounding box center [94, 196] width 143 height 346
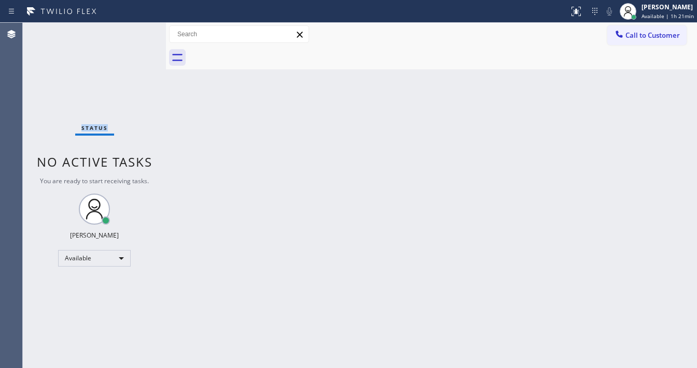
click at [134, 31] on div "Status No active tasks You are ready to start receiving tasks. [PERSON_NAME]" at bounding box center [94, 196] width 143 height 346
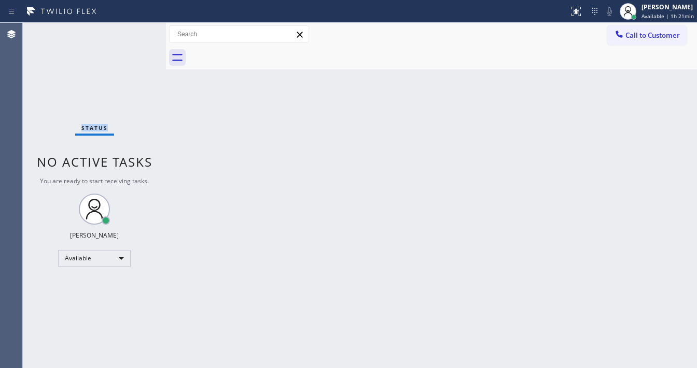
click at [134, 31] on div "Status No active tasks You are ready to start receiving tasks. [PERSON_NAME]" at bounding box center [94, 196] width 143 height 346
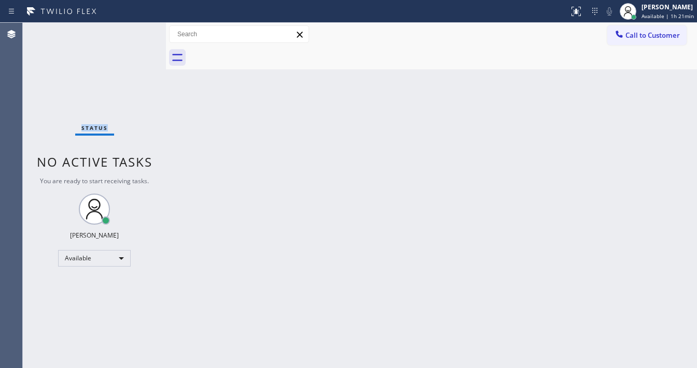
click at [134, 31] on div "Status No active tasks You are ready to start receiving tasks. [PERSON_NAME]" at bounding box center [94, 196] width 143 height 346
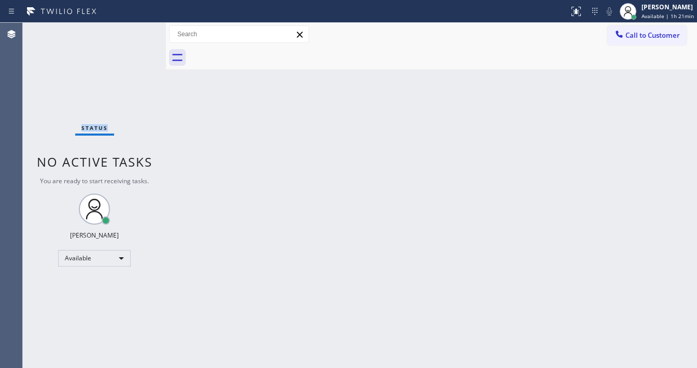
click at [134, 31] on div "Status No active tasks You are ready to start receiving tasks. [PERSON_NAME]" at bounding box center [94, 196] width 143 height 346
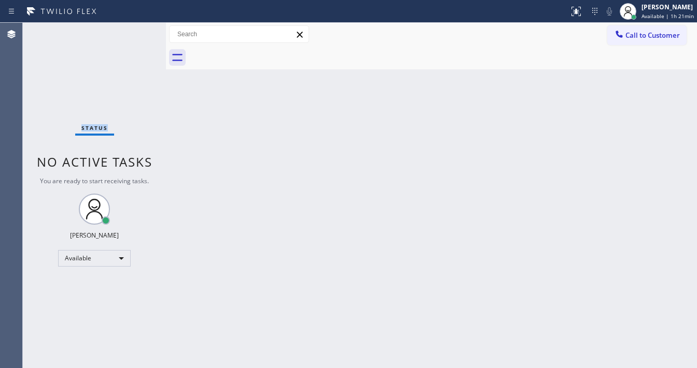
click at [134, 31] on div "Status No active tasks You are ready to start receiving tasks. [PERSON_NAME]" at bounding box center [94, 196] width 143 height 346
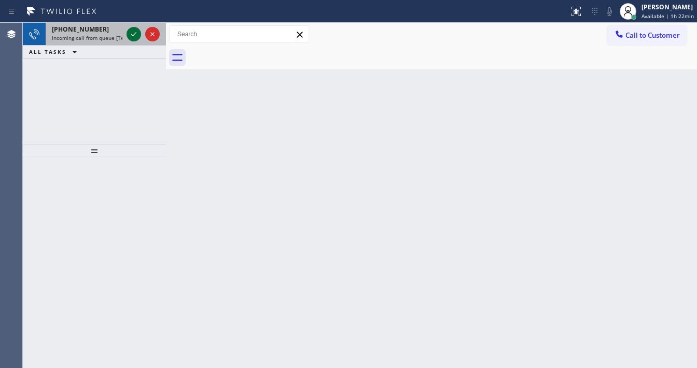
click at [132, 31] on icon at bounding box center [133, 34] width 12 height 12
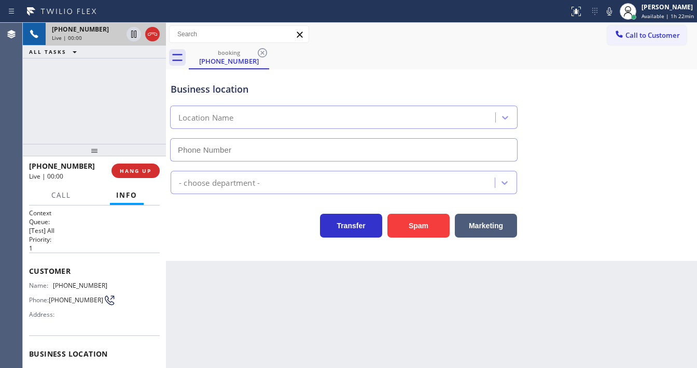
type input "[PHONE_NUMBER]"
click at [134, 121] on div "[PHONE_NUMBER] Live | 00:01 ALL TASKS ALL TASKS ACTIVE TASKS TASKS IN WRAP UP" at bounding box center [94, 83] width 143 height 121
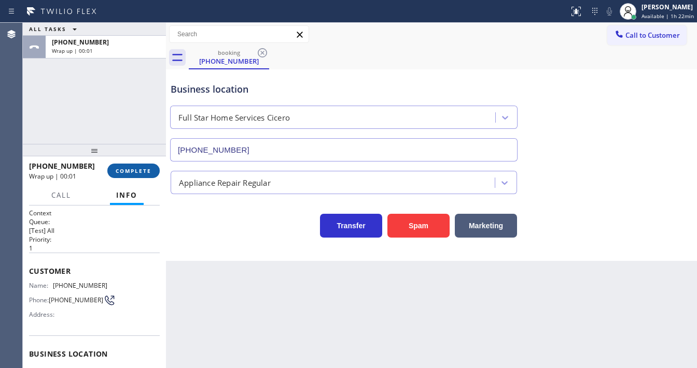
click at [140, 161] on div "[PHONE_NUMBER] Wrap up | 00:01 COMPLETE" at bounding box center [94, 171] width 131 height 27
click at [140, 171] on span "COMPLETE" at bounding box center [134, 170] width 36 height 7
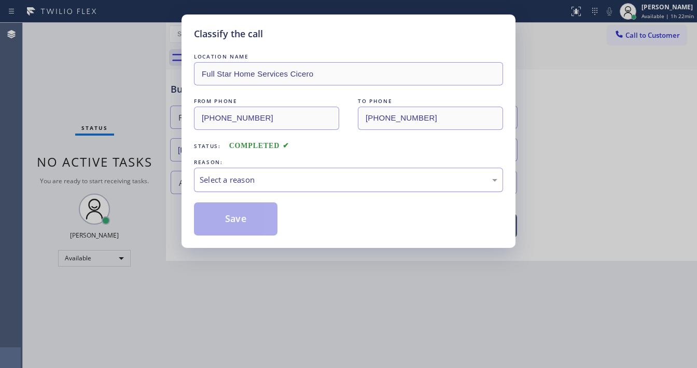
click at [226, 176] on div "Select a reason" at bounding box center [348, 180] width 297 height 12
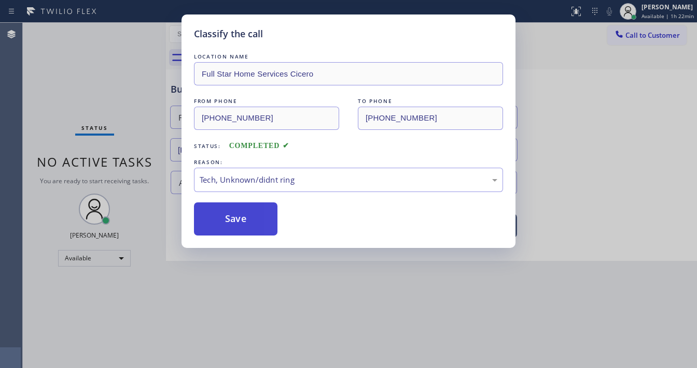
click at [238, 218] on button "Save" at bounding box center [235, 219] width 83 height 33
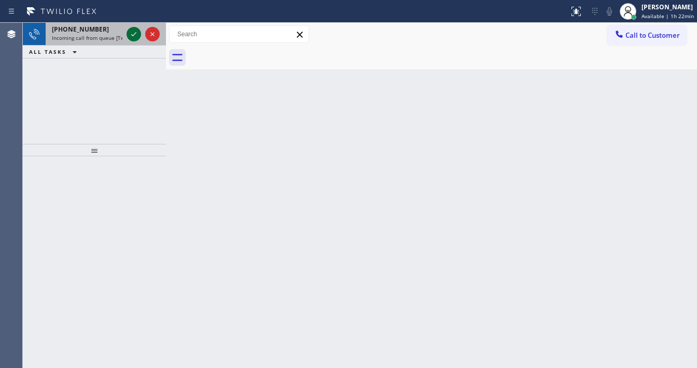
click at [131, 39] on icon at bounding box center [133, 34] width 12 height 12
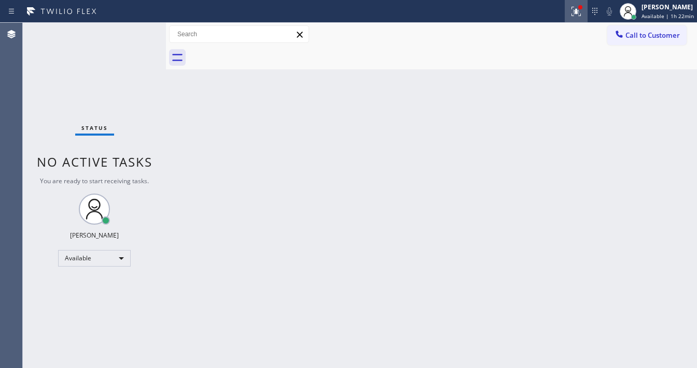
click at [579, 15] on icon at bounding box center [576, 11] width 12 height 12
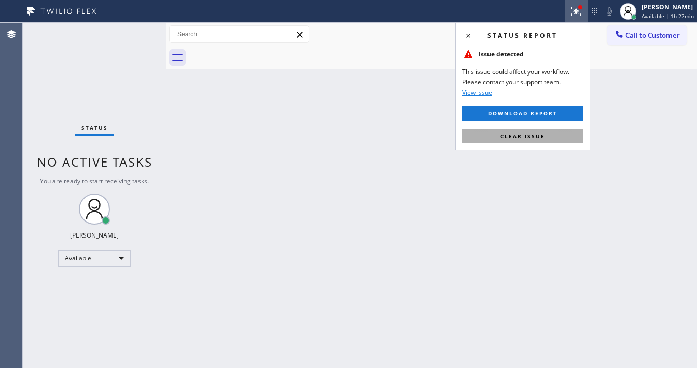
click at [542, 137] on span "Clear issue" at bounding box center [522, 136] width 45 height 7
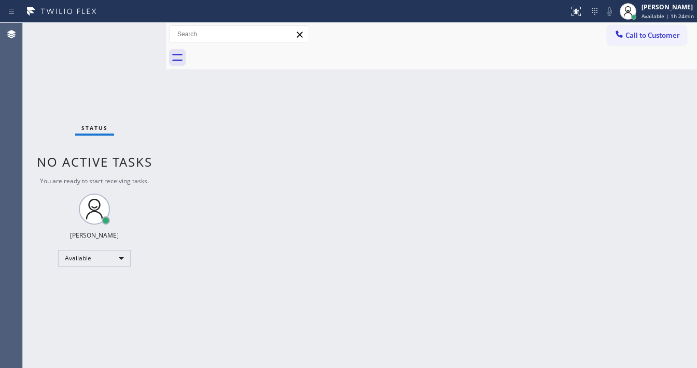
click at [143, 33] on div "Status No active tasks You are ready to start receiving tasks. [PERSON_NAME]" at bounding box center [94, 196] width 143 height 346
click at [628, 33] on span "Call to Customer" at bounding box center [652, 35] width 54 height 9
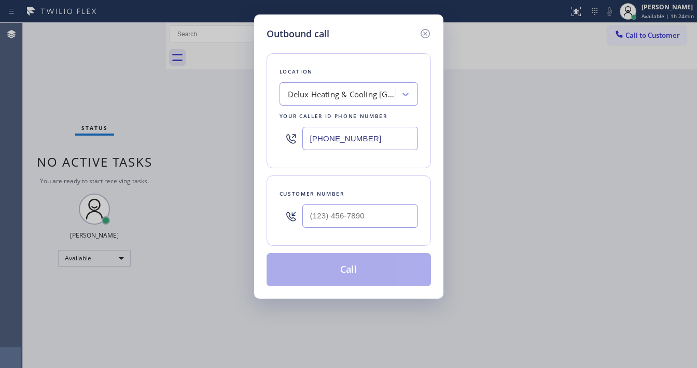
click at [205, 6] on div "Outbound call Location Delux Heating & Cooling [GEOGRAPHIC_DATA] Your caller id…" at bounding box center [348, 184] width 697 height 368
click at [426, 33] on icon at bounding box center [425, 33] width 12 height 12
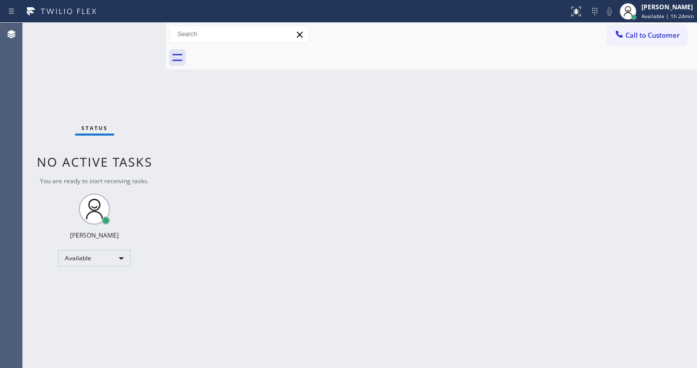
drag, startPoint x: 143, startPoint y: 32, endPoint x: 137, endPoint y: 28, distance: 7.5
click at [142, 32] on div "Status No active tasks You are ready to start receiving tasks. [PERSON_NAME]" at bounding box center [94, 196] width 143 height 346
click at [135, 28] on div "Status No active tasks You are ready to start receiving tasks. [PERSON_NAME]" at bounding box center [94, 196] width 143 height 346
click at [134, 30] on div "Status No active tasks You are ready to start receiving tasks. [PERSON_NAME]" at bounding box center [94, 196] width 143 height 346
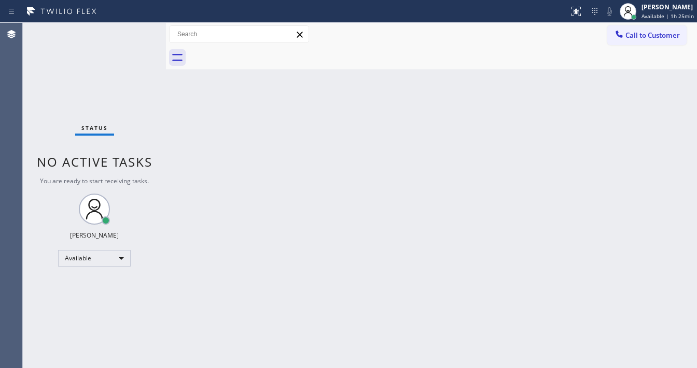
click at [646, 80] on div "Back to Dashboard Change Sender ID Customers Technicians Select a contact Outbo…" at bounding box center [431, 196] width 531 height 346
click at [385, 25] on div "Call to Customer Outbound call Location Delux Heating & Cooling [GEOGRAPHIC_DAT…" at bounding box center [431, 34] width 531 height 18
click at [139, 32] on div "Status No active tasks You are ready to start receiving tasks. [PERSON_NAME]" at bounding box center [94, 196] width 143 height 346
click at [139, 30] on div "Status No active tasks You are ready to start receiving tasks. [PERSON_NAME]" at bounding box center [94, 196] width 143 height 346
click at [651, 29] on button "Call to Customer" at bounding box center [646, 35] width 79 height 20
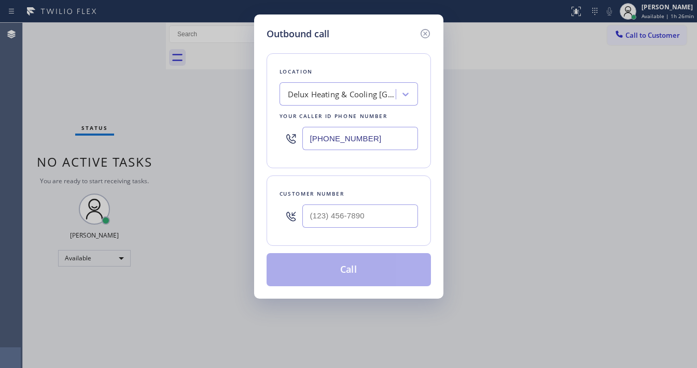
click at [347, 135] on input "[PHONE_NUMBER]" at bounding box center [360, 138] width 116 height 23
click at [359, 138] on input "[PHONE_NUMBER]" at bounding box center [360, 138] width 116 height 23
paste input "415) 371-941"
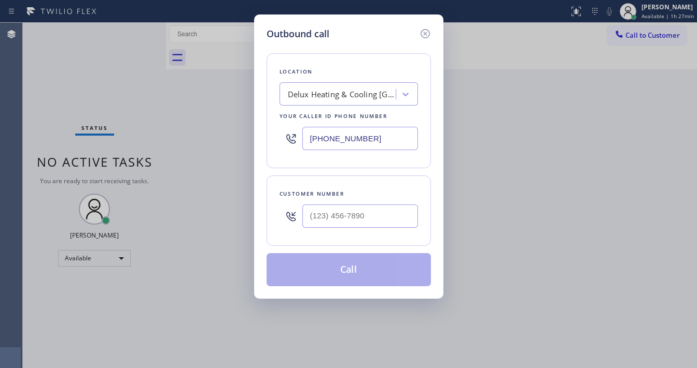
type input "[PHONE_NUMBER]"
click at [352, 180] on div "Customer number" at bounding box center [348, 211] width 164 height 70
type input "(___) ___-____"
click at [330, 220] on input "(___) ___-____" at bounding box center [360, 216] width 116 height 23
paste input "415) 342-8144"
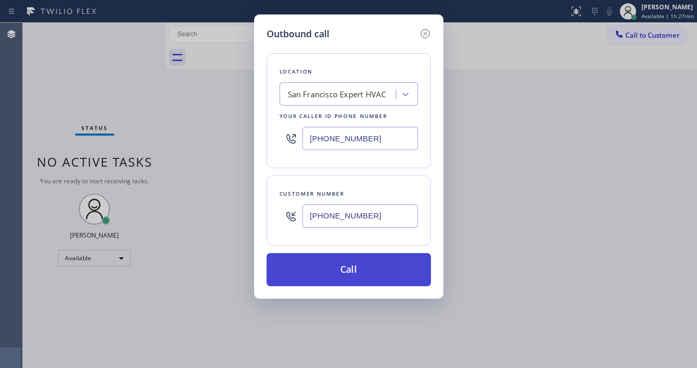
type input "[PHONE_NUMBER]"
click at [361, 271] on button "Call" at bounding box center [348, 269] width 164 height 33
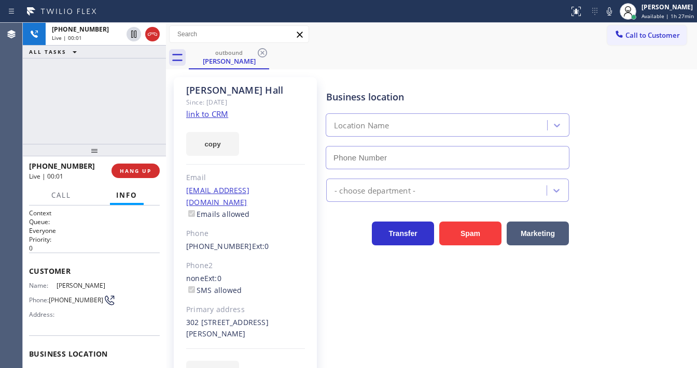
type input "[PHONE_NUMBER]"
click at [115, 103] on div "[PHONE_NUMBER] Live | 00:01 ALL TASKS ALL TASKS ACTIVE TASKS TASKS IN WRAP UP" at bounding box center [94, 83] width 143 height 121
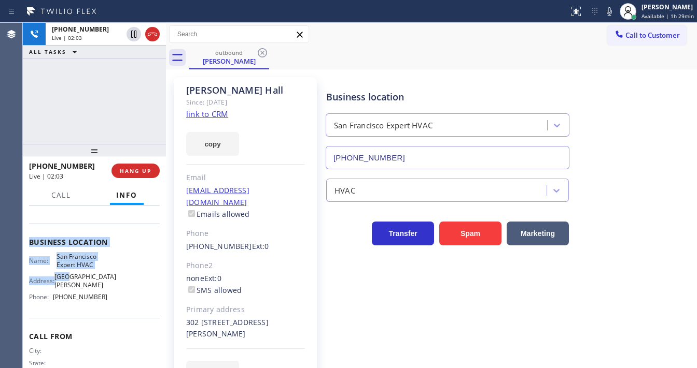
drag, startPoint x: 27, startPoint y: 271, endPoint x: 74, endPoint y: 279, distance: 47.4
click at [74, 279] on div "Context Queue: Everyone Priority: 0 Customer Name: [PERSON_NAME] Phone: [PHONE_…" at bounding box center [94, 287] width 143 height 163
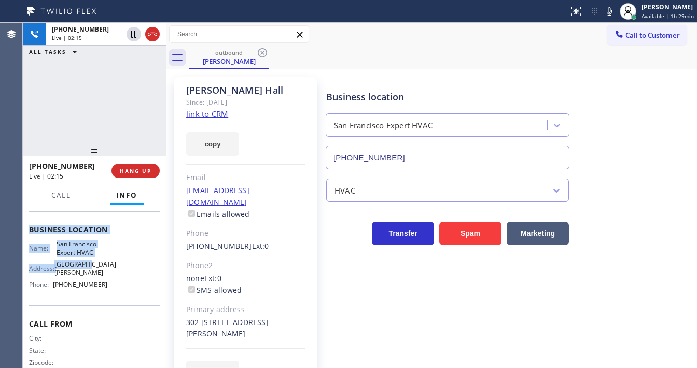
drag, startPoint x: 108, startPoint y: 119, endPoint x: 133, endPoint y: 5, distance: 116.7
click at [108, 119] on div "[PHONE_NUMBER] Live | 02:15 ALL TASKS ALL TASKS ACTIVE TASKS TASKS IN WRAP UP" at bounding box center [94, 83] width 143 height 121
click at [96, 108] on div "[PHONE_NUMBER] Live | 02:21 ALL TASKS ALL TASKS ACTIVE TASKS TASKS IN WRAP UP" at bounding box center [94, 83] width 143 height 121
click at [114, 106] on div "[PHONE_NUMBER] Live | 02:22 ALL TASKS ALL TASKS ACTIVE TASKS TASKS IN WRAP UP" at bounding box center [94, 83] width 143 height 121
click at [114, 106] on div "[PHONE_NUMBER] Live | 02:24 ALL TASKS ALL TASKS ACTIVE TASKS TASKS IN WRAP UP" at bounding box center [94, 83] width 143 height 121
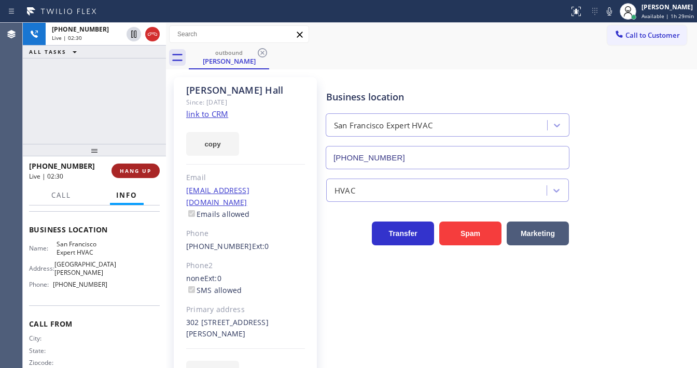
drag, startPoint x: 147, startPoint y: 179, endPoint x: 147, endPoint y: 173, distance: 6.2
click at [147, 174] on div "[PHONE_NUMBER] Live | 02:30 HANG UP" at bounding box center [94, 171] width 131 height 27
click at [147, 173] on span "HANG UP" at bounding box center [136, 170] width 32 height 7
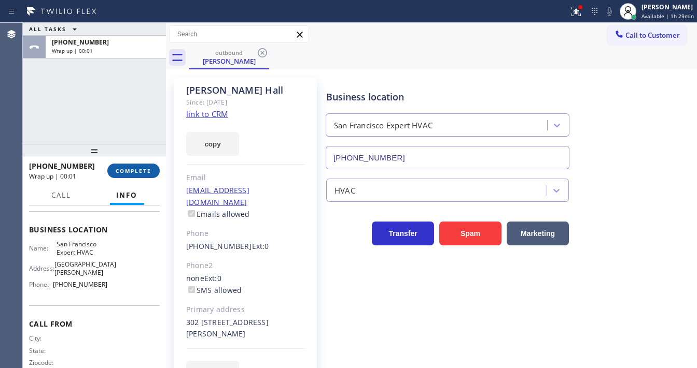
click at [147, 171] on span "COMPLETE" at bounding box center [134, 170] width 36 height 7
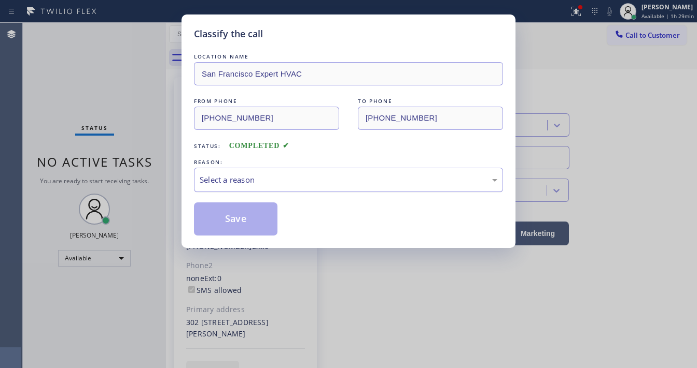
click at [243, 184] on div "Select a reason" at bounding box center [348, 180] width 297 height 12
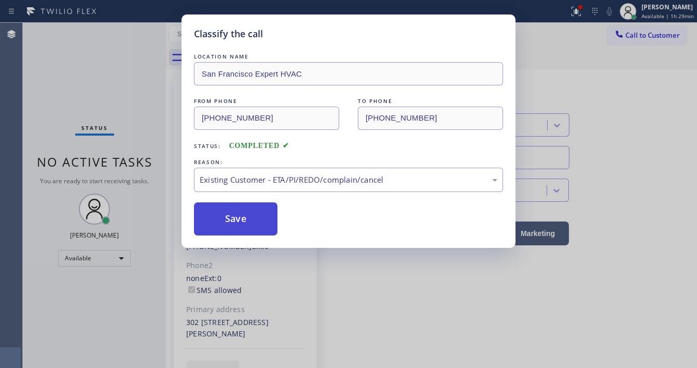
click at [240, 212] on button "Save" at bounding box center [235, 219] width 83 height 33
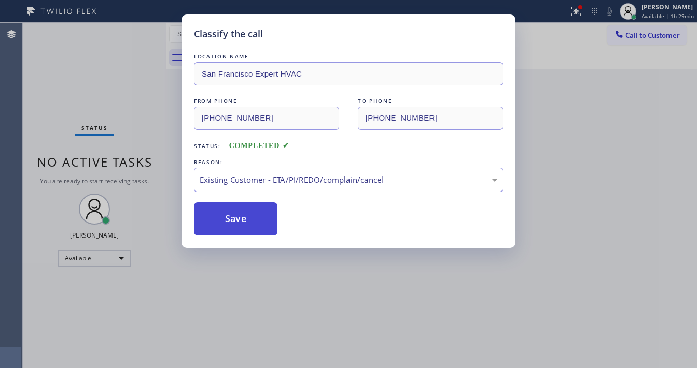
click at [240, 212] on button "Save" at bounding box center [235, 219] width 83 height 33
click at [549, 97] on div "Classify the call LOCATION NAME [GEOGRAPHIC_DATA] Expert HVAC FROM PHONE [PHONE…" at bounding box center [348, 184] width 697 height 368
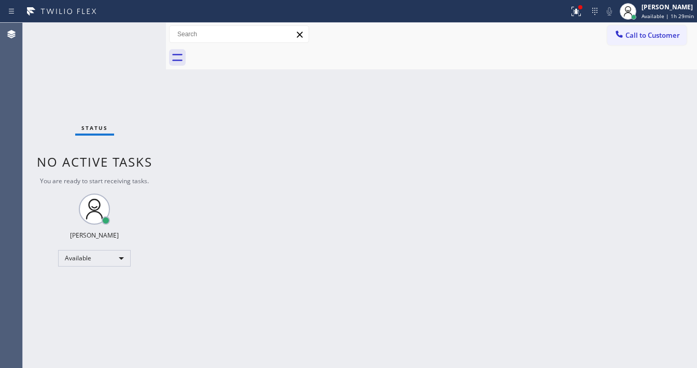
click at [580, 12] on icon at bounding box center [576, 11] width 12 height 12
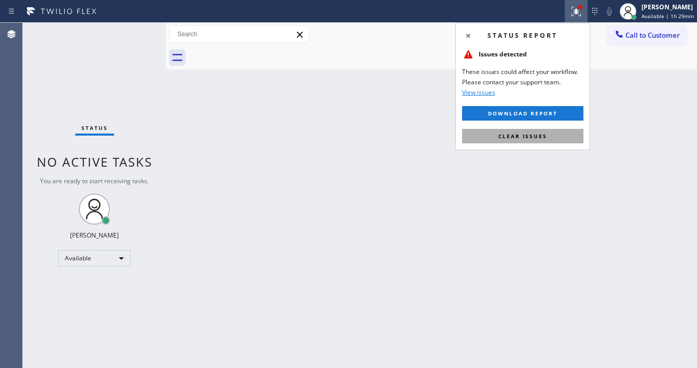
click at [543, 133] on span "Clear issues" at bounding box center [522, 136] width 49 height 7
click at [354, 168] on div "Back to Dashboard Change Sender ID Customers Technicians Select a contact Outbo…" at bounding box center [431, 196] width 531 height 346
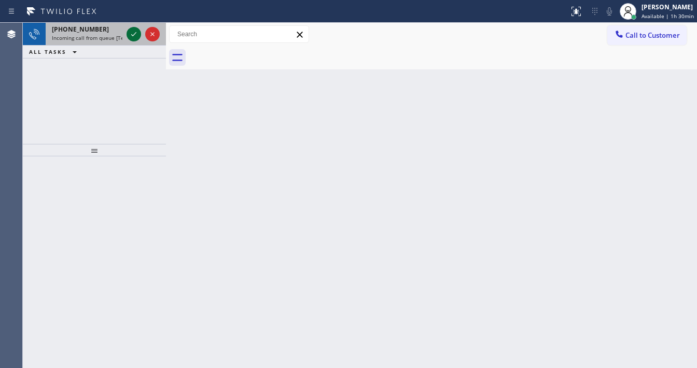
click at [132, 38] on icon at bounding box center [133, 34] width 12 height 12
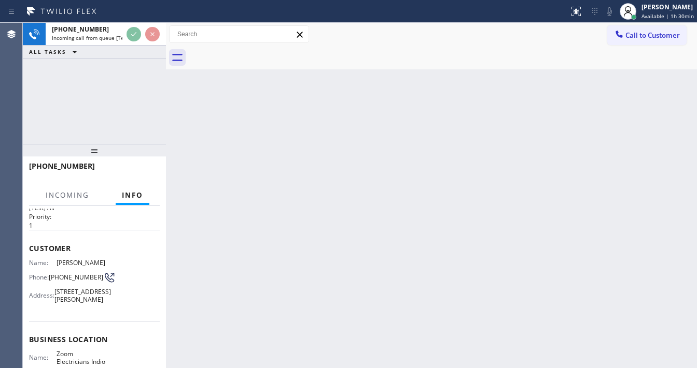
scroll to position [41, 0]
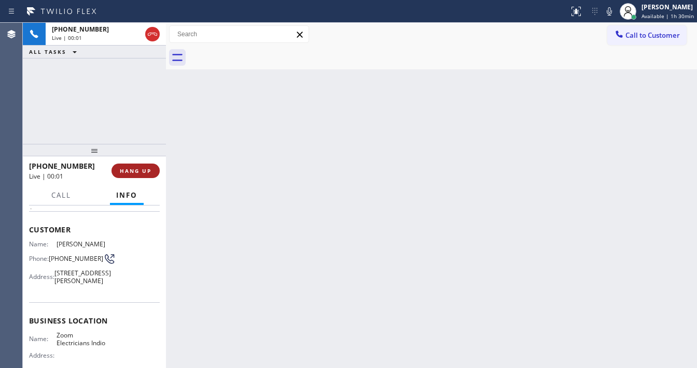
click at [145, 168] on span "HANG UP" at bounding box center [136, 170] width 32 height 7
click at [146, 168] on span "HANG UP" at bounding box center [136, 170] width 32 height 7
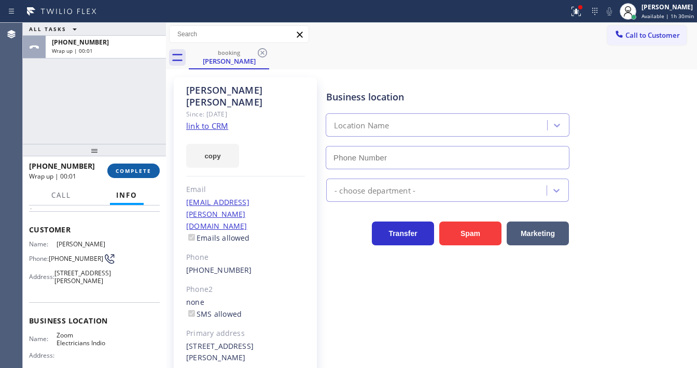
type input "[PHONE_NUMBER]"
click at [685, 264] on div "Business location Zoom Electricians Indio [PHONE_NUMBER] Electricians Transfer …" at bounding box center [509, 243] width 370 height 326
drag, startPoint x: 40, startPoint y: 104, endPoint x: 136, endPoint y: 154, distance: 108.3
click at [40, 104] on div "ALL TASKS ALL TASKS ACTIVE TASKS TASKS IN WRAP UP [PHONE_NUMBER] Wrap up | 01:17" at bounding box center [94, 83] width 143 height 121
click at [144, 171] on span "COMPLETE" at bounding box center [134, 170] width 36 height 7
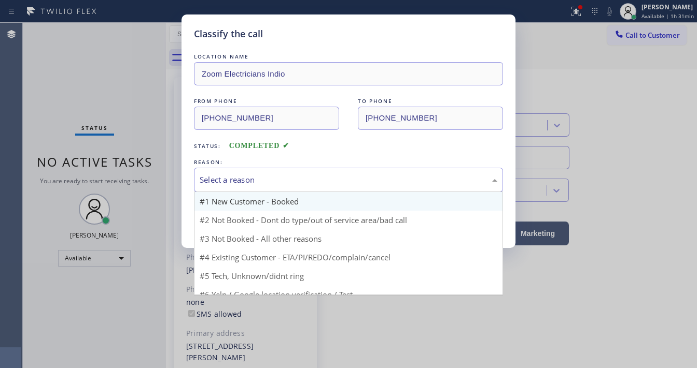
drag, startPoint x: 234, startPoint y: 186, endPoint x: 242, endPoint y: 202, distance: 17.6
click at [235, 186] on div "Select a reason" at bounding box center [348, 180] width 309 height 24
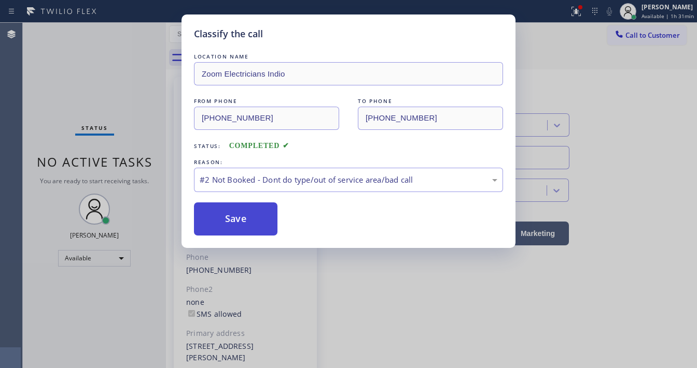
click at [237, 218] on button "Save" at bounding box center [235, 219] width 83 height 33
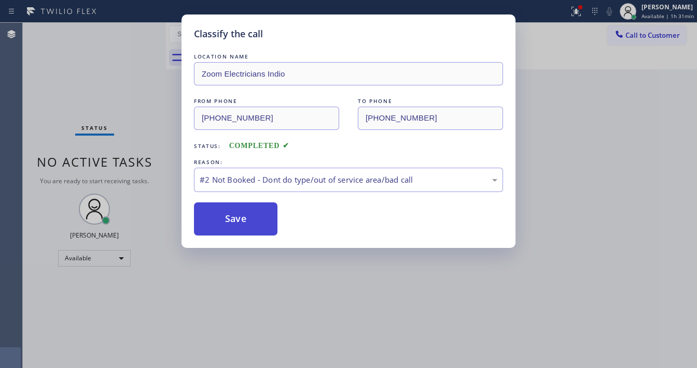
click at [237, 218] on button "Save" at bounding box center [235, 219] width 83 height 33
click at [103, 95] on div "Classify the call LOCATION NAME Zoom Electricians Indio FROM PHONE [PHONE_NUMBE…" at bounding box center [348, 184] width 697 height 368
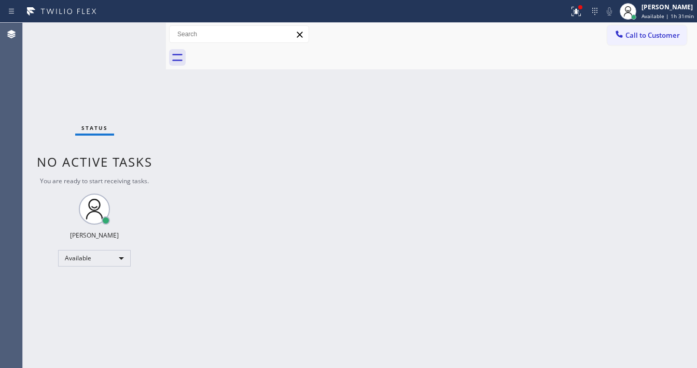
click at [111, 60] on div "Status No active tasks You are ready to start receiving tasks. [PERSON_NAME]" at bounding box center [94, 196] width 143 height 346
click at [137, 31] on div "Status No active tasks You are ready to start receiving tasks. [PERSON_NAME]" at bounding box center [94, 196] width 143 height 346
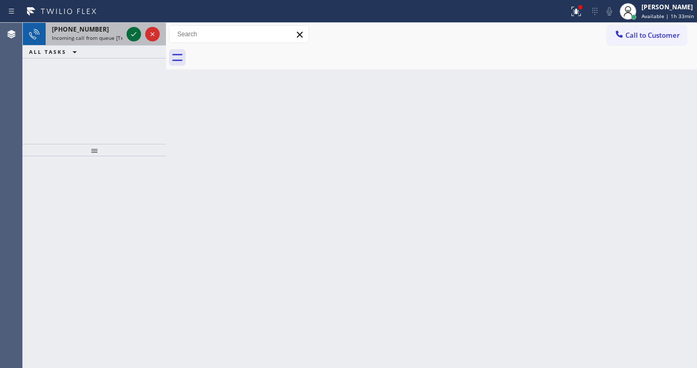
click at [134, 33] on icon at bounding box center [133, 34] width 12 height 12
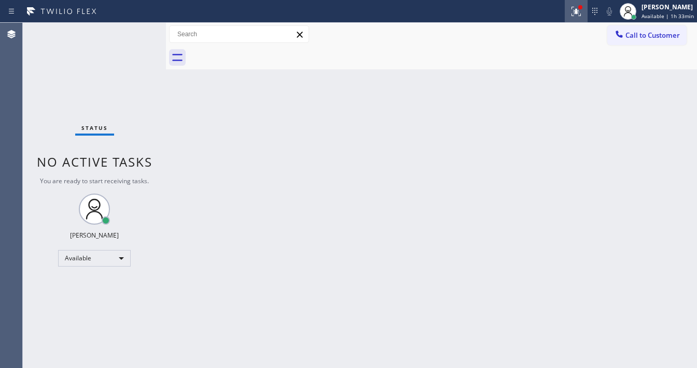
click at [586, 15] on div at bounding box center [575, 11] width 23 height 12
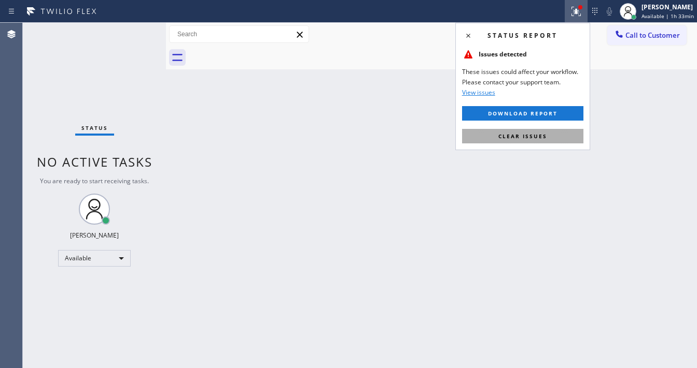
click at [535, 137] on span "Clear issues" at bounding box center [522, 136] width 49 height 7
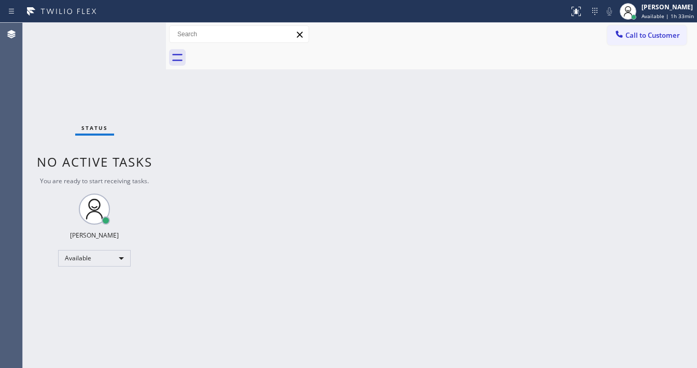
drag, startPoint x: 489, startPoint y: 107, endPoint x: 493, endPoint y: 102, distance: 6.6
click at [491, 104] on div "Back to Dashboard Change Sender ID Customers Technicians Select a contact Outbo…" at bounding box center [431, 196] width 531 height 346
click at [133, 29] on div "Status No active tasks You are ready to start receiving tasks. [PERSON_NAME]" at bounding box center [94, 196] width 143 height 346
click at [132, 27] on div "Status No active tasks You are ready to start receiving tasks. [PERSON_NAME]" at bounding box center [94, 196] width 143 height 346
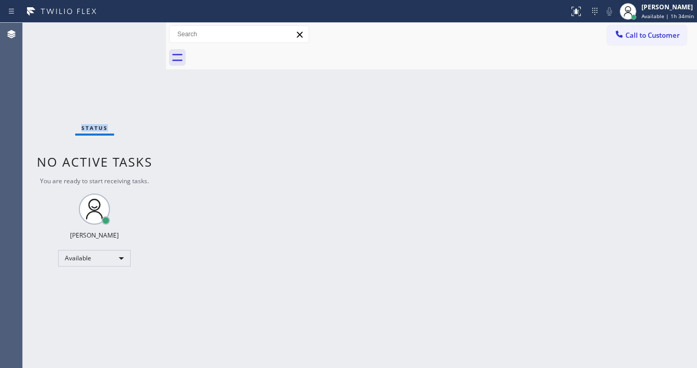
click at [132, 27] on div "Status No active tasks You are ready to start receiving tasks. [PERSON_NAME]" at bounding box center [94, 196] width 143 height 346
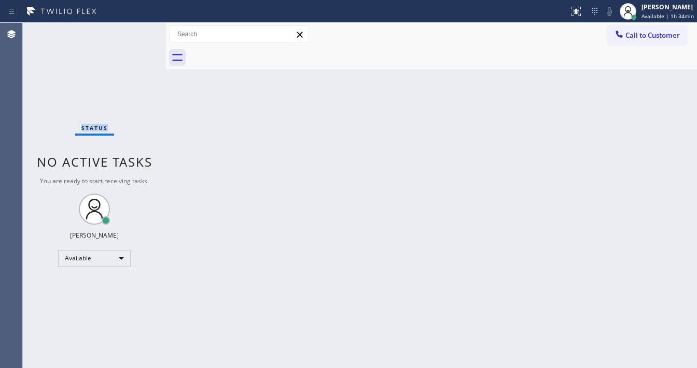
click at [132, 27] on div "Status No active tasks You are ready to start receiving tasks. [PERSON_NAME]" at bounding box center [94, 196] width 143 height 346
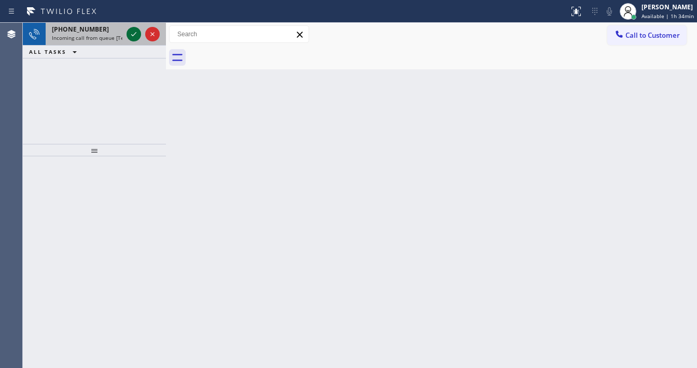
click at [127, 35] on icon at bounding box center [133, 34] width 12 height 12
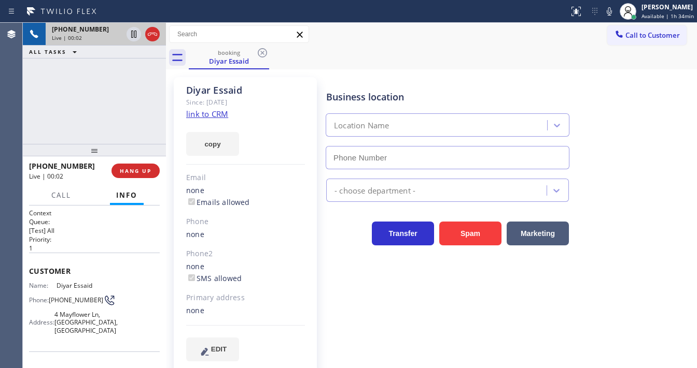
type input "[PHONE_NUMBER]"
click at [16, 106] on div "Agent Desktop" at bounding box center [11, 196] width 22 height 346
click at [203, 113] on link "link to CRM" at bounding box center [207, 114] width 42 height 10
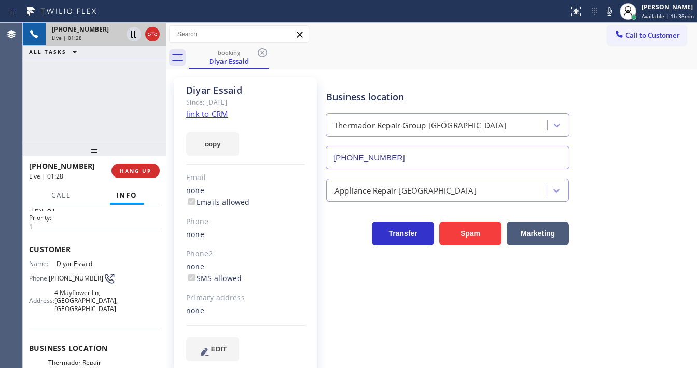
scroll to position [83, 0]
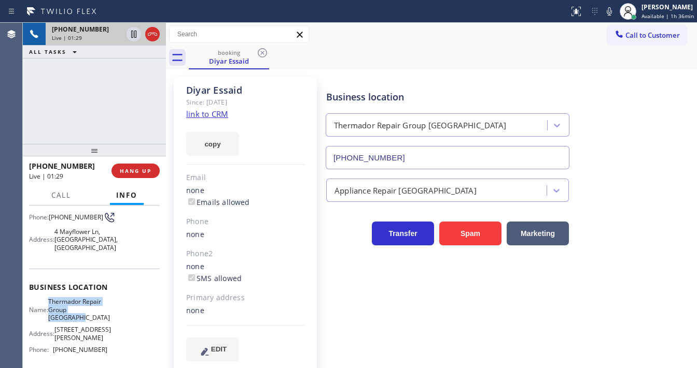
drag, startPoint x: 54, startPoint y: 303, endPoint x: 90, endPoint y: 319, distance: 39.2
click at [90, 319] on span "Thermador Repair Group [GEOGRAPHIC_DATA]" at bounding box center [79, 310] width 62 height 24
copy span "Thermador Repair Group [GEOGRAPHIC_DATA]"
click at [131, 106] on div "[PHONE_NUMBER] Live | 01:30 ALL TASKS ALL TASKS ACTIVE TASKS TASKS IN WRAP UP" at bounding box center [94, 83] width 143 height 121
click at [141, 61] on div "[PHONE_NUMBER] Live | 02:52 ALL TASKS ALL TASKS ACTIVE TASKS TASKS IN WRAP UP" at bounding box center [94, 83] width 143 height 121
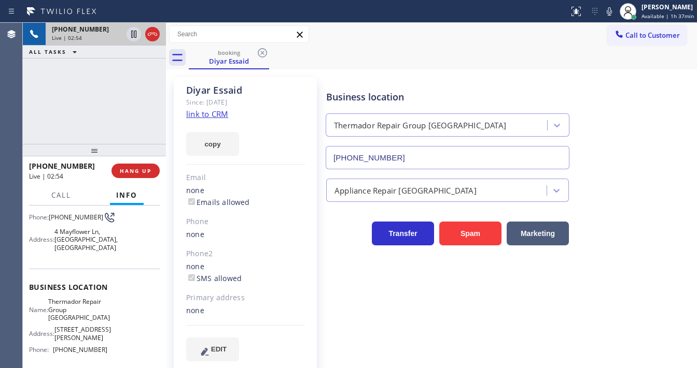
click at [27, 110] on div "[PHONE_NUMBER] Live | 02:54 ALL TASKS ALL TASKS ACTIVE TASKS TASKS IN WRAP UP" at bounding box center [94, 83] width 143 height 121
click at [610, 13] on icon at bounding box center [609, 11] width 12 height 12
drag, startPoint x: 132, startPoint y: 87, endPoint x: 137, endPoint y: 64, distance: 22.8
click at [132, 85] on div "[PHONE_NUMBER] Live | 02:56 ALL TASKS ALL TASKS ACTIVE TASKS TASKS IN WRAP UP" at bounding box center [94, 83] width 143 height 121
click at [133, 37] on icon at bounding box center [133, 34] width 5 height 7
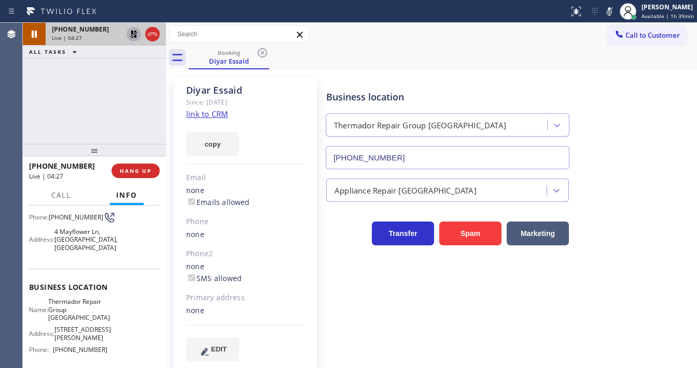
click at [678, 222] on div "Transfer Spam Marketing" at bounding box center [509, 228] width 370 height 33
click at [108, 88] on div "[PHONE_NUMBER] Live | 04:58 ALL TASKS ALL TASKS ACTIVE TASKS TASKS IN WRAP UP" at bounding box center [94, 83] width 143 height 121
click at [131, 35] on icon at bounding box center [133, 34] width 12 height 12
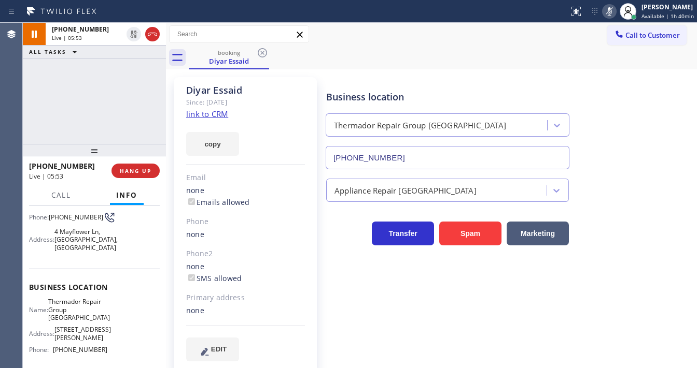
click at [608, 11] on icon at bounding box center [609, 11] width 12 height 12
click at [621, 97] on div "Business location Thermador Repair Group [GEOGRAPHIC_DATA] [PHONE_NUMBER]" at bounding box center [509, 123] width 370 height 94
click at [41, 138] on div "[PHONE_NUMBER] Live | 08:30 ALL TASKS ALL TASKS ACTIVE TASKS TASKS IN WRAP UP" at bounding box center [94, 83] width 143 height 121
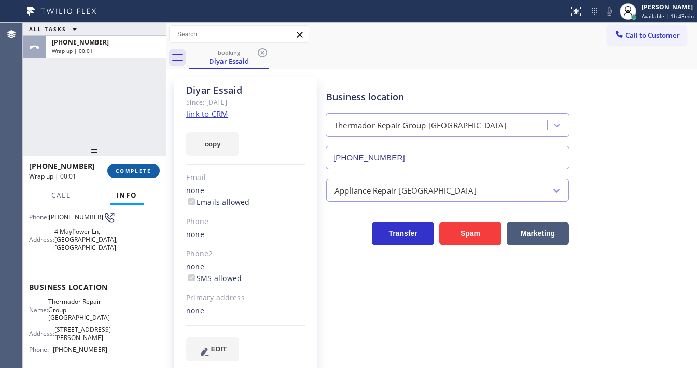
click at [130, 168] on span "COMPLETE" at bounding box center [134, 170] width 36 height 7
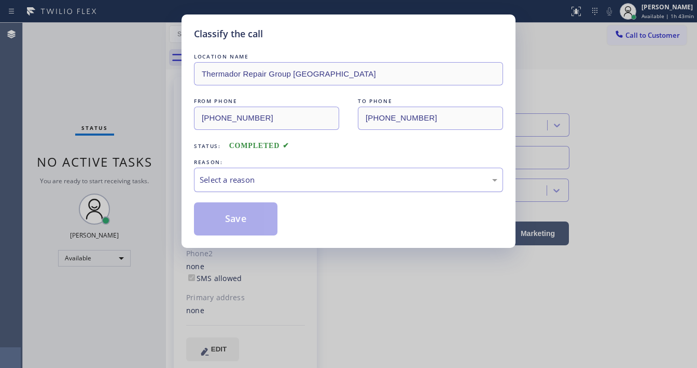
click at [281, 180] on div "Select a reason" at bounding box center [348, 180] width 297 height 12
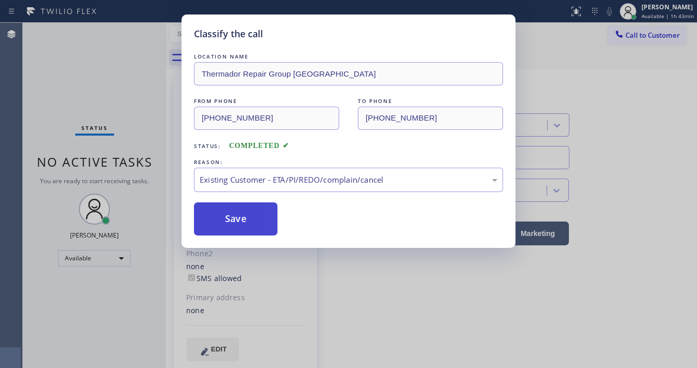
click at [232, 211] on button "Save" at bounding box center [235, 219] width 83 height 33
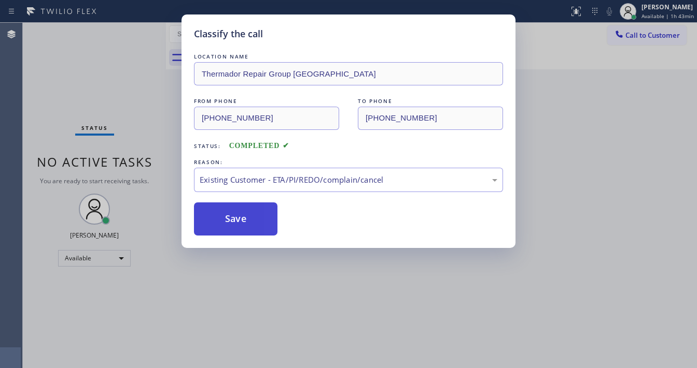
click at [232, 211] on button "Save" at bounding box center [235, 219] width 83 height 33
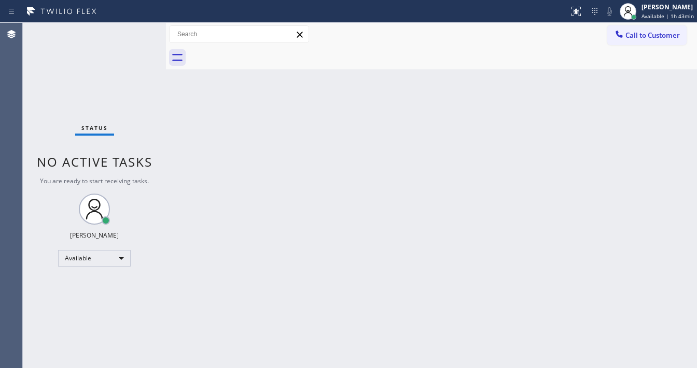
click at [489, 32] on div "Call to Customer Outbound call Location [GEOGRAPHIC_DATA] Expert HVAC Your call…" at bounding box center [431, 34] width 531 height 18
click at [346, 27] on div "Call to Customer Outbound call Location [GEOGRAPHIC_DATA] Expert HVAC Your call…" at bounding box center [431, 34] width 531 height 18
click at [140, 27] on div "Status No active tasks You are ready to start receiving tasks. [PERSON_NAME]" at bounding box center [94, 196] width 143 height 346
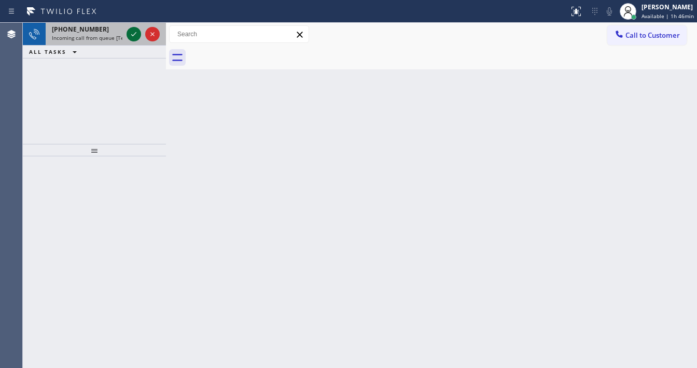
click at [125, 39] on div at bounding box center [142, 34] width 37 height 23
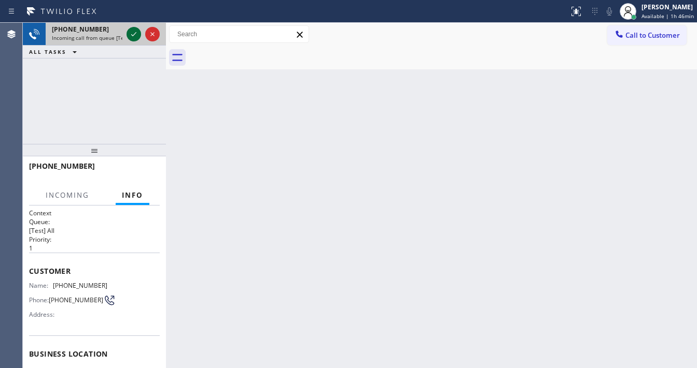
click at [129, 33] on icon at bounding box center [133, 34] width 12 height 12
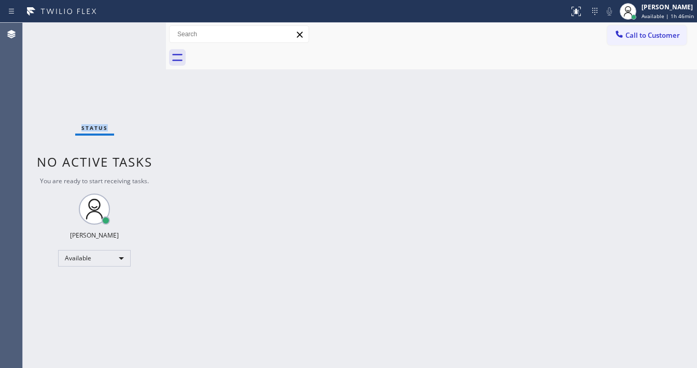
click at [129, 33] on div "Status No active tasks You are ready to start receiving tasks. [PERSON_NAME]" at bounding box center [94, 196] width 143 height 346
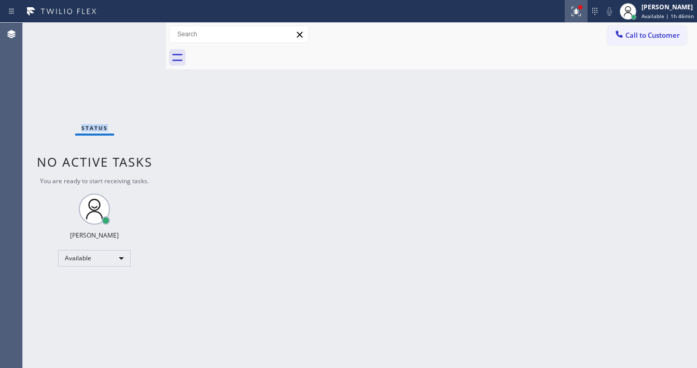
click at [572, 8] on icon at bounding box center [576, 11] width 12 height 12
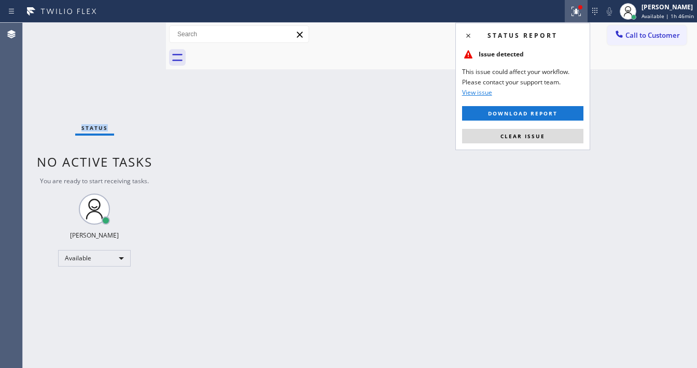
click at [533, 142] on button "Clear issue" at bounding box center [522, 136] width 121 height 15
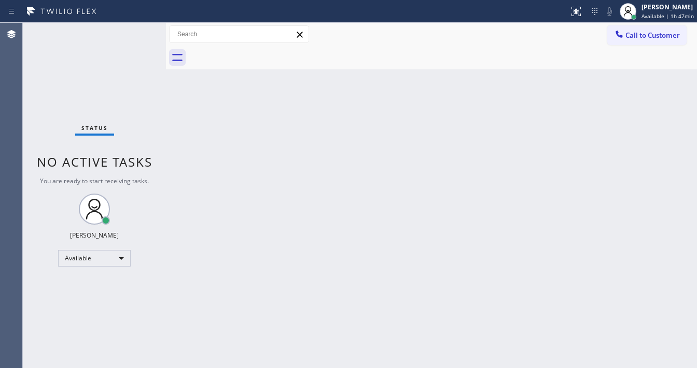
click at [300, 267] on div "Back to Dashboard Change Sender ID Customers Technicians Select a contact Outbo…" at bounding box center [431, 196] width 531 height 346
click at [133, 27] on div "Status No active tasks You are ready to start receiving tasks. [PERSON_NAME]" at bounding box center [94, 196] width 143 height 346
click at [134, 29] on div "Status No active tasks You are ready to start receiving tasks. [PERSON_NAME]" at bounding box center [94, 196] width 143 height 346
click at [135, 27] on div "Status No active tasks You are ready to start receiving tasks. [PERSON_NAME]" at bounding box center [94, 196] width 143 height 346
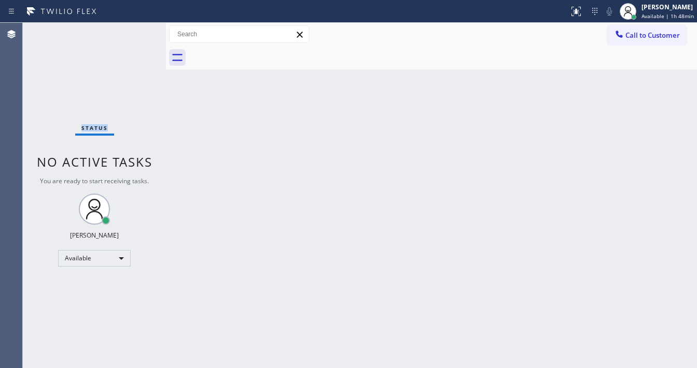
click at [135, 27] on div "Status No active tasks You are ready to start receiving tasks. [PERSON_NAME]" at bounding box center [94, 196] width 143 height 346
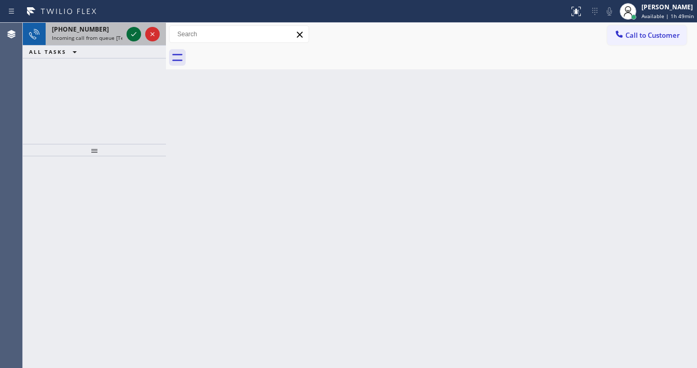
click at [129, 28] on icon at bounding box center [133, 34] width 12 height 12
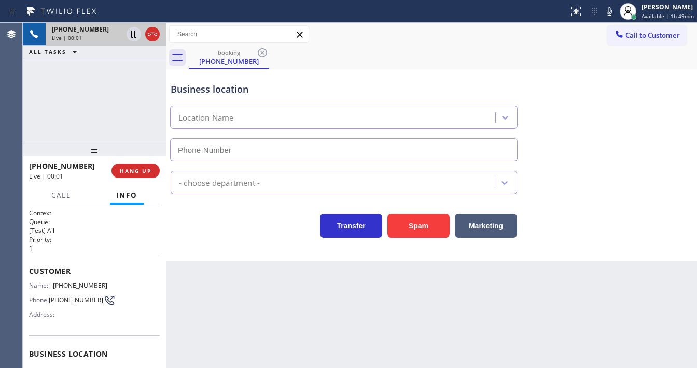
type input "[PHONE_NUMBER]"
click at [36, 120] on div "[PHONE_NUMBER] Live | 00:15 ALL TASKS ALL TASKS ACTIVE TASKS TASKS IN WRAP UP" at bounding box center [94, 83] width 143 height 121
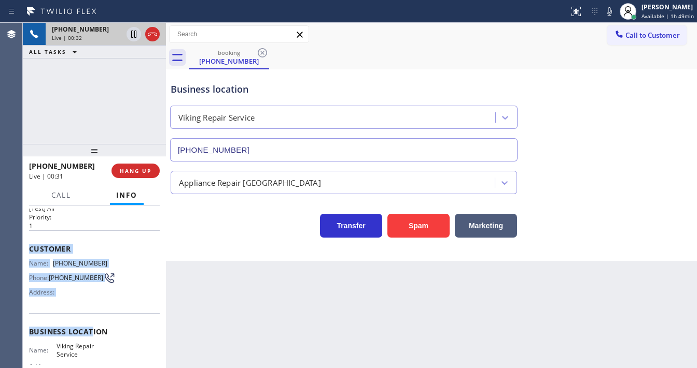
scroll to position [136, 0]
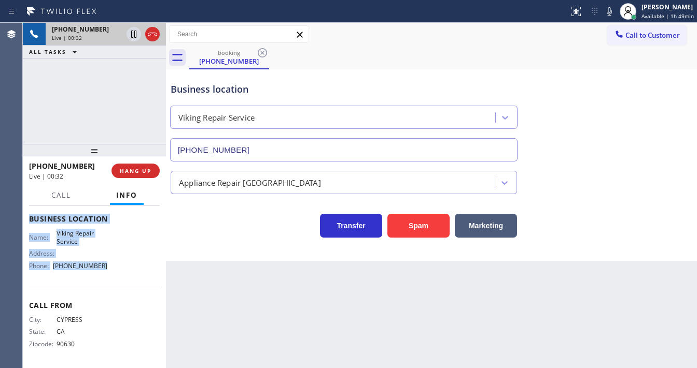
drag, startPoint x: 27, startPoint y: 270, endPoint x: 109, endPoint y: 276, distance: 82.1
click at [109, 276] on div "Context Queue: [Test] All Priority: 1 Customer Name: [PHONE_NUMBER] Phone: [PHO…" at bounding box center [94, 287] width 143 height 163
copy div "Customer Name: [PHONE_NUMBER] Phone: [PHONE_NUMBER] Address: Business location …"
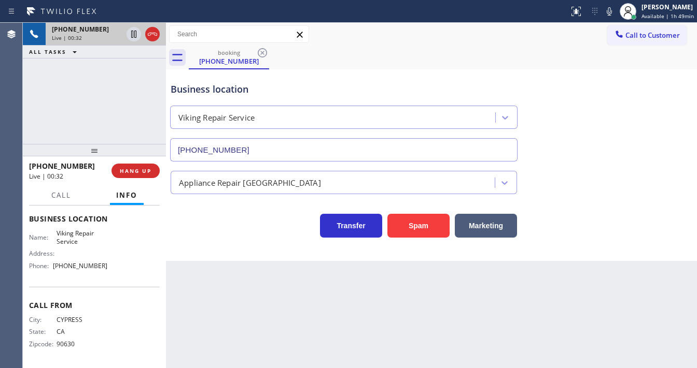
click at [95, 109] on div "[PHONE_NUMBER] Live | 00:32 ALL TASKS ALL TASKS ACTIVE TASKS TASKS IN WRAP UP" at bounding box center [94, 83] width 143 height 121
click at [111, 115] on div "[PHONE_NUMBER] Live | 01:46 ALL TASKS ALL TASKS ACTIVE TASKS TASKS IN WRAP UP" at bounding box center [94, 83] width 143 height 121
click at [149, 28] on icon at bounding box center [152, 34] width 12 height 12
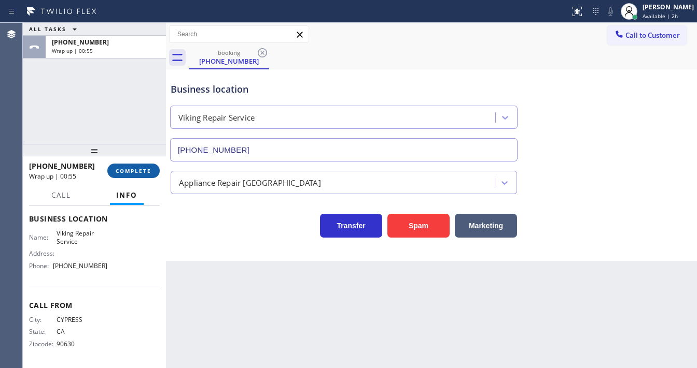
click at [131, 169] on span "COMPLETE" at bounding box center [134, 170] width 36 height 7
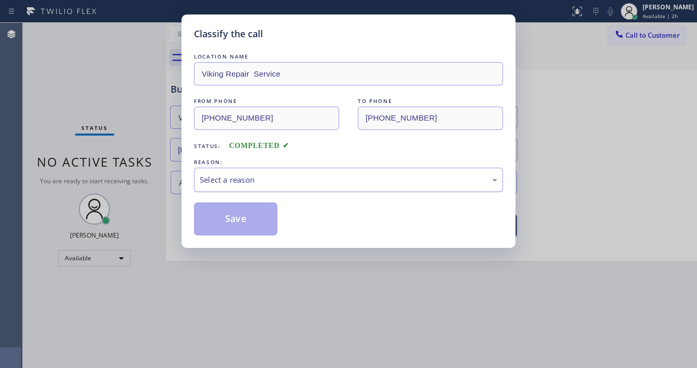
click at [226, 180] on div "Select a reason" at bounding box center [348, 180] width 297 height 12
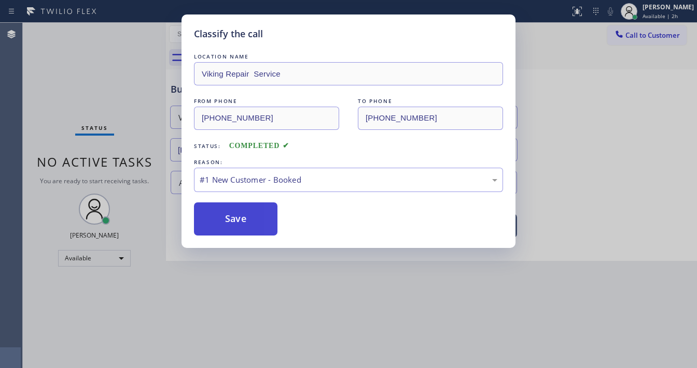
click at [228, 211] on button "Save" at bounding box center [235, 219] width 83 height 33
click at [228, 212] on button "Save" at bounding box center [235, 219] width 83 height 33
click at [229, 214] on button "Save" at bounding box center [235, 219] width 83 height 33
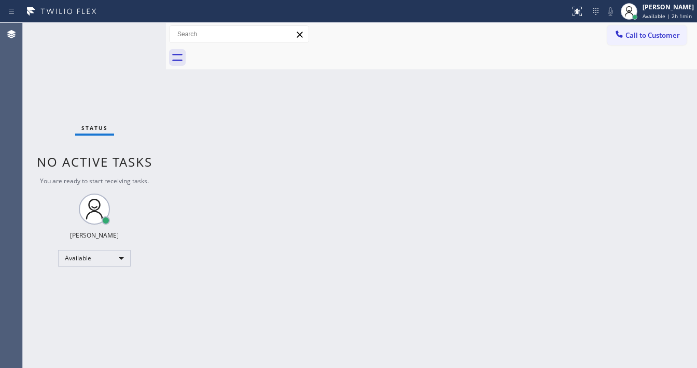
click at [90, 87] on div "Status No active tasks You are ready to start receiving tasks. [PERSON_NAME]" at bounding box center [94, 196] width 143 height 346
click at [673, 118] on div "Back to Dashboard Change Sender ID Customers Technicians Select a contact Outbo…" at bounding box center [431, 196] width 531 height 346
click at [651, 12] on span "Available | 2h 1min" at bounding box center [666, 15] width 49 height 7
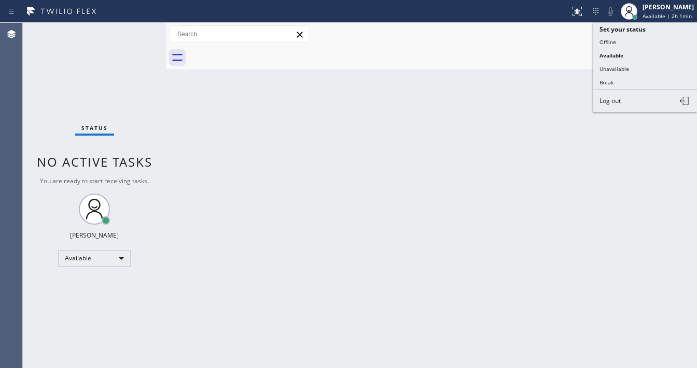
click at [529, 100] on div "Back to Dashboard Change Sender ID Customers Technicians Select a contact Outbo…" at bounding box center [431, 196] width 531 height 346
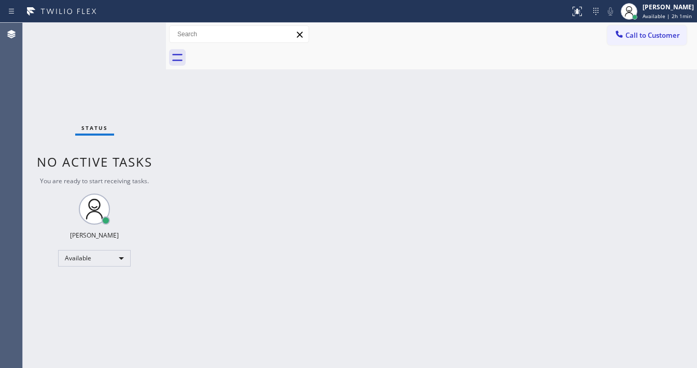
click at [599, 118] on div "Back to Dashboard Change Sender ID Customers Technicians Select a contact Outbo…" at bounding box center [431, 196] width 531 height 346
click at [656, 1] on div "[PERSON_NAME] Available | 2h 1min" at bounding box center [656, 11] width 79 height 23
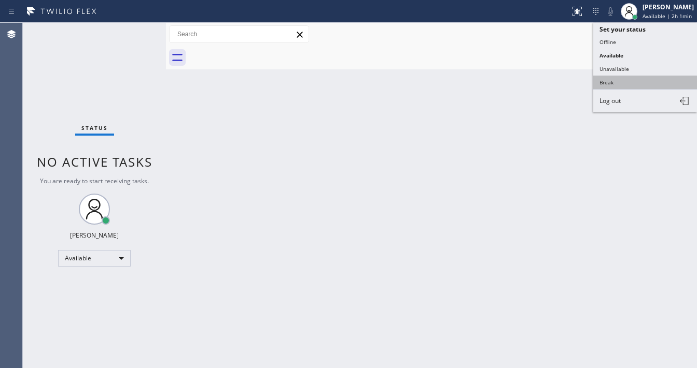
click at [616, 82] on button "Break" at bounding box center [645, 82] width 104 height 13
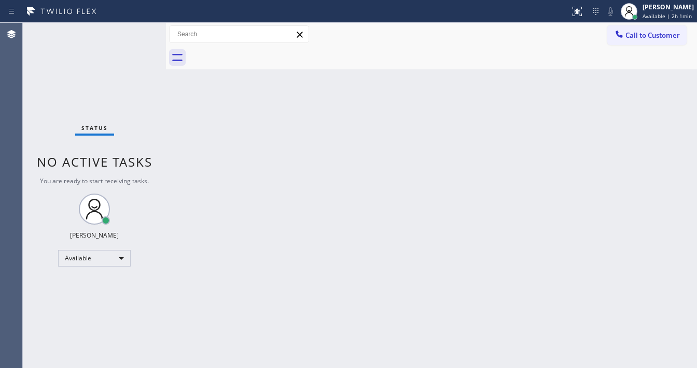
click at [469, 140] on div "Back to Dashboard Change Sender ID Customers Technicians Select a contact Outbo…" at bounding box center [431, 196] width 531 height 346
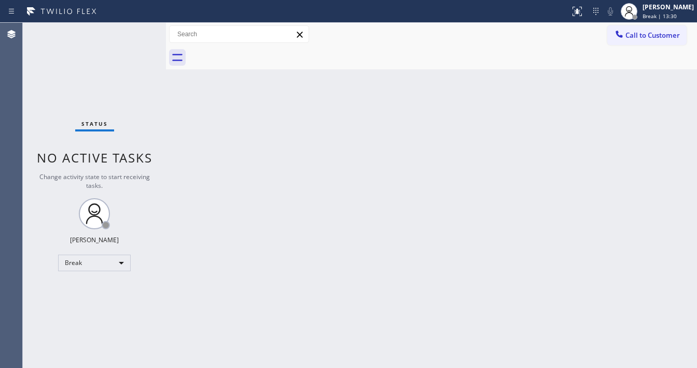
click at [33, 133] on div "Status No active tasks Change activity state to start receiving tasks. [PERSON_…" at bounding box center [94, 196] width 143 height 346
click at [25, 145] on div "Status No active tasks Change activity state to start receiving tasks. [PERSON_…" at bounding box center [94, 196] width 143 height 346
click at [676, 15] on span "Break | 16:20" at bounding box center [659, 15] width 34 height 7
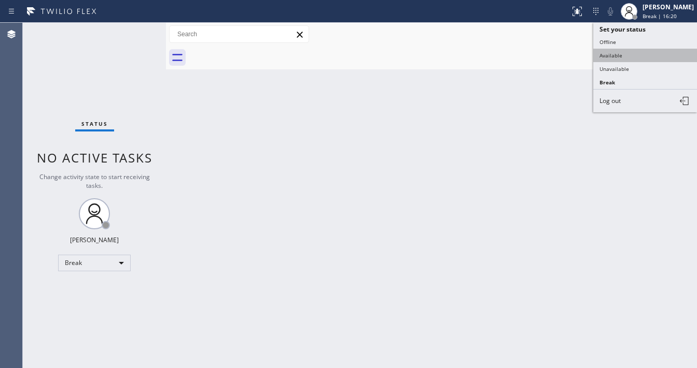
click at [632, 53] on button "Available" at bounding box center [645, 55] width 104 height 13
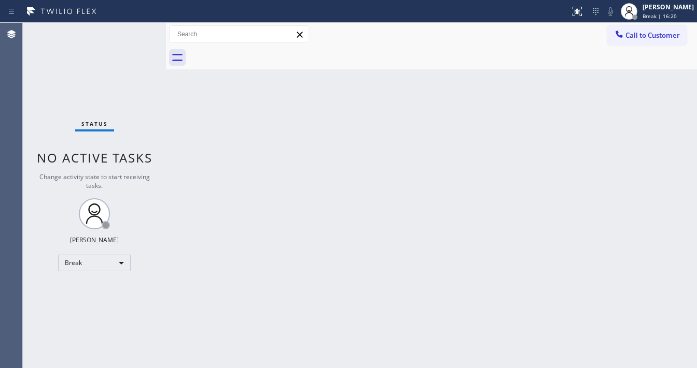
click at [491, 77] on div "Back to Dashboard Change Sender ID Customers Technicians Select a contact Outbo…" at bounding box center [431, 196] width 531 height 346
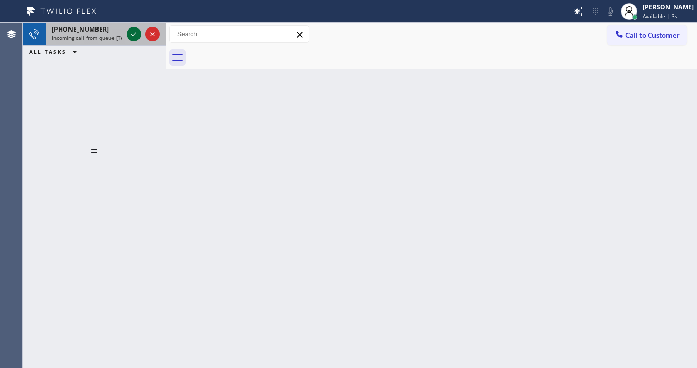
click at [135, 36] on icon at bounding box center [133, 34] width 12 height 12
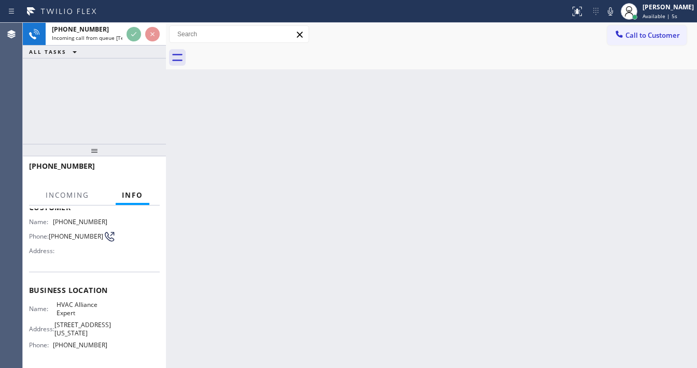
scroll to position [83, 0]
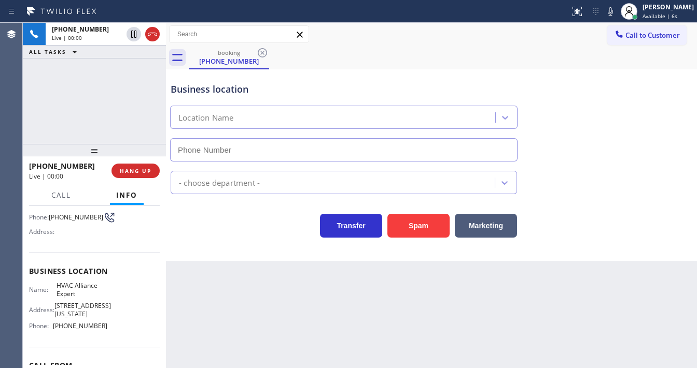
type input "[PHONE_NUMBER]"
click at [418, 222] on button "Spam" at bounding box center [418, 226] width 62 height 24
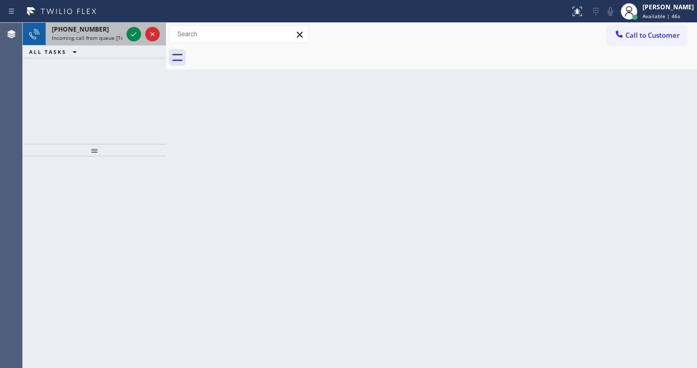
click at [84, 32] on span "[PHONE_NUMBER]" at bounding box center [80, 29] width 57 height 9
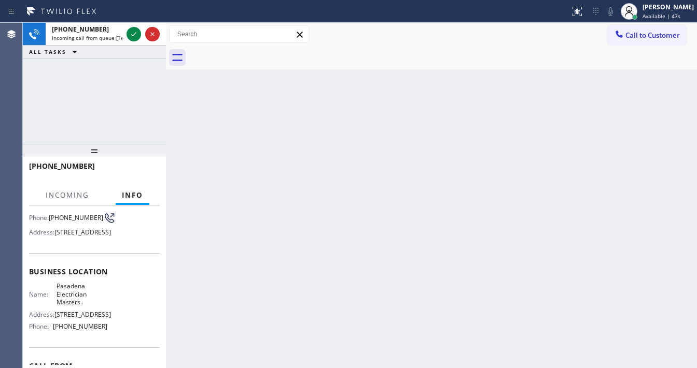
scroll to position [83, 0]
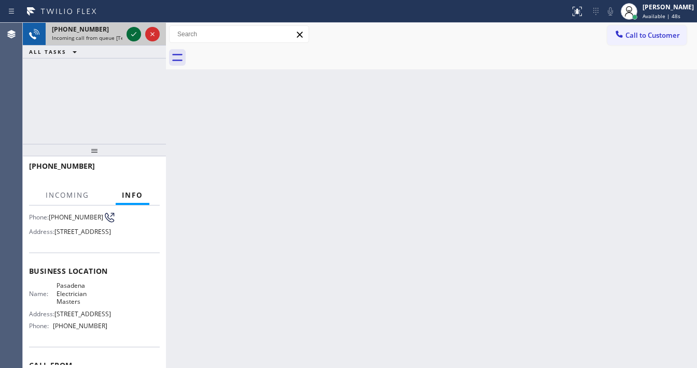
click at [129, 35] on icon at bounding box center [133, 34] width 12 height 12
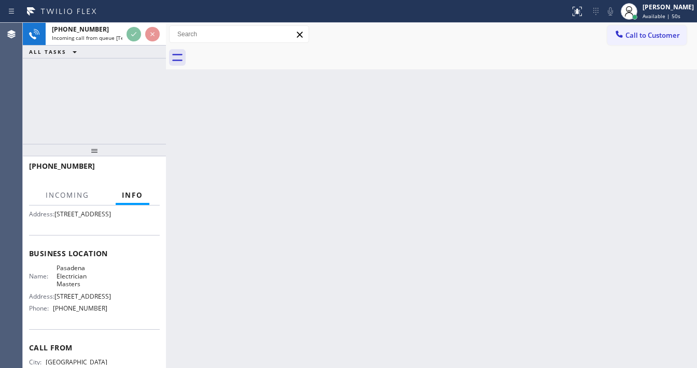
scroll to position [124, 0]
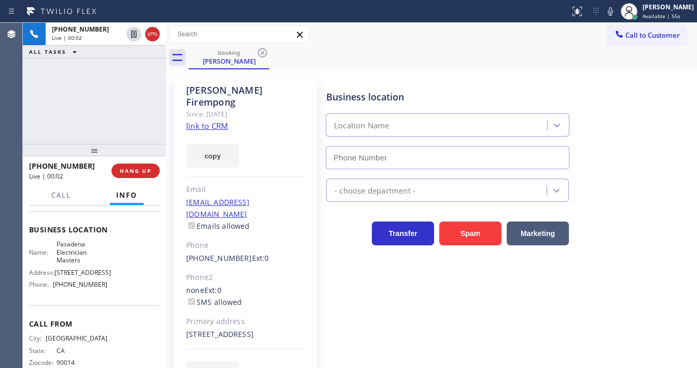
type input "[PHONE_NUMBER]"
click at [209, 121] on link "link to CRM" at bounding box center [207, 126] width 42 height 10
click at [394, 21] on div "Status report No issues detected If you experience an issue, please download th…" at bounding box center [348, 11] width 697 height 23
click at [477, 33] on div "Call to Customer Outbound call Location [GEOGRAPHIC_DATA] Expert HVAC Your call…" at bounding box center [431, 34] width 531 height 18
drag, startPoint x: 477, startPoint y: 33, endPoint x: 451, endPoint y: 45, distance: 28.3
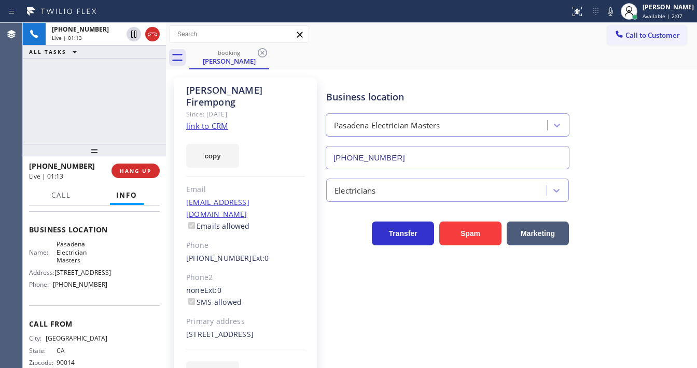
click at [477, 33] on div "Call to Customer Outbound call Location [GEOGRAPHIC_DATA] Expert HVAC Your call…" at bounding box center [431, 34] width 531 height 18
click at [78, 106] on div "[PHONE_NUMBER] Live | 01:14 ALL TASKS ALL TASKS ACTIVE TASKS TASKS IN WRAP UP" at bounding box center [94, 83] width 143 height 121
click at [616, 12] on icon at bounding box center [610, 11] width 12 height 12
click at [102, 91] on div "[PHONE_NUMBER] Live | 01:31 ALL TASKS ALL TASKS ACTIVE TASKS TASKS IN WRAP UP" at bounding box center [94, 83] width 143 height 121
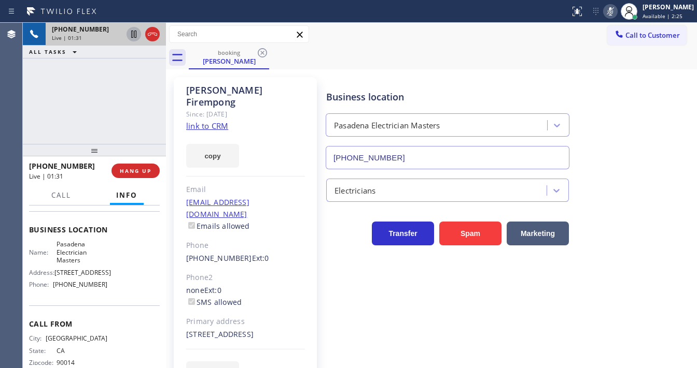
click at [134, 33] on icon at bounding box center [133, 34] width 12 height 12
click at [132, 35] on icon at bounding box center [133, 34] width 12 height 12
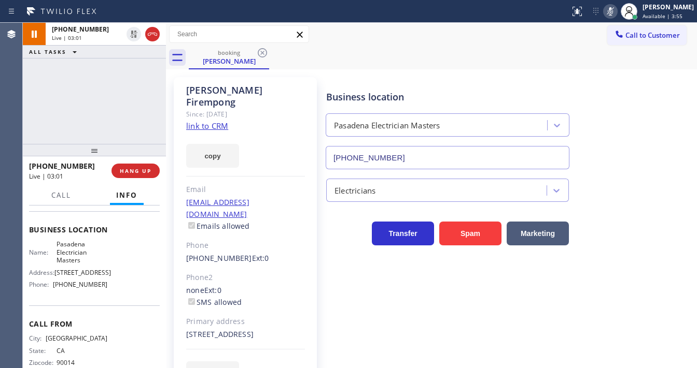
click at [616, 11] on icon at bounding box center [610, 11] width 12 height 12
click at [116, 101] on div "[PHONE_NUMBER] Live | 03:01 ALL TASKS ALL TASKS ACTIVE TASKS TASKS IN WRAP UP" at bounding box center [94, 83] width 143 height 121
drag, startPoint x: 133, startPoint y: 33, endPoint x: 224, endPoint y: 33, distance: 91.2
click at [133, 33] on icon at bounding box center [133, 34] width 7 height 7
click at [580, 14] on icon at bounding box center [577, 11] width 12 height 12
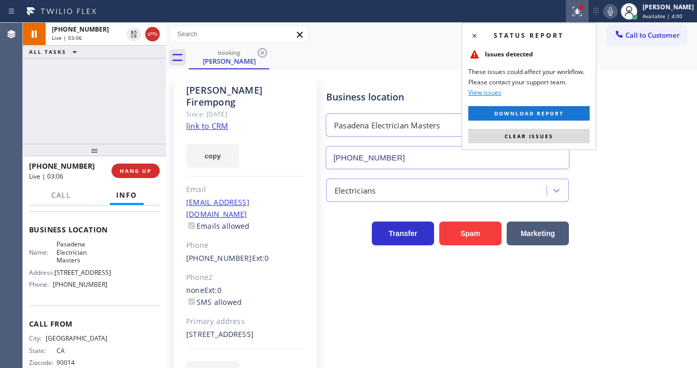
click at [553, 123] on div "Status report Issues detected These issues could affect your workflow. Please c…" at bounding box center [528, 86] width 135 height 127
click at [554, 132] on button "Clear issues" at bounding box center [528, 136] width 121 height 15
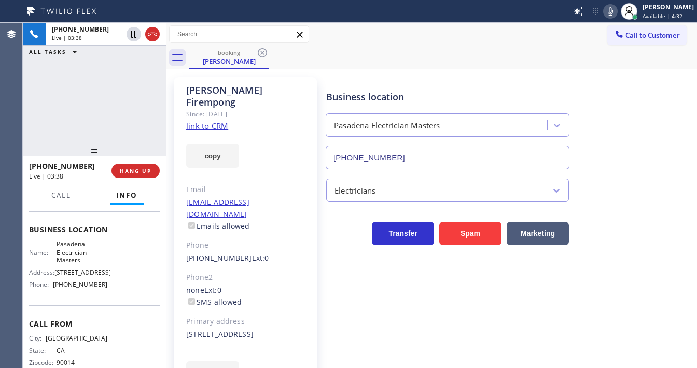
click at [23, 116] on div "[PHONE_NUMBER] Live | 03:38 ALL TASKS ALL TASKS ACTIVE TASKS TASKS IN WRAP UP" at bounding box center [94, 83] width 143 height 121
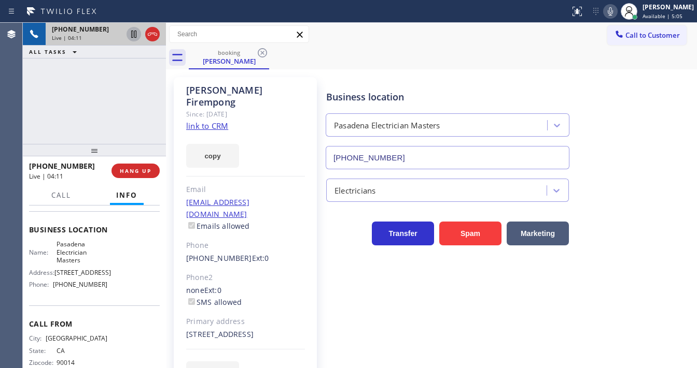
click at [136, 36] on icon at bounding box center [133, 34] width 12 height 12
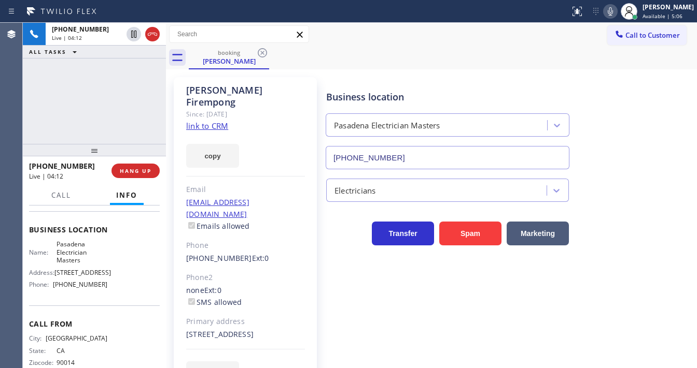
click at [613, 10] on icon at bounding box center [610, 11] width 12 height 12
click at [577, 67] on div "booking [PERSON_NAME]" at bounding box center [443, 57] width 508 height 23
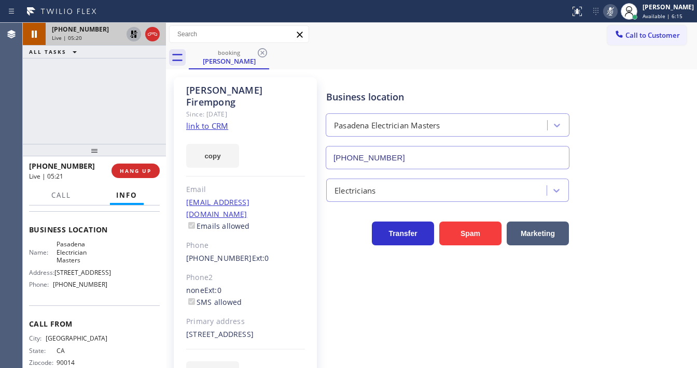
click at [133, 31] on icon at bounding box center [133, 34] width 7 height 7
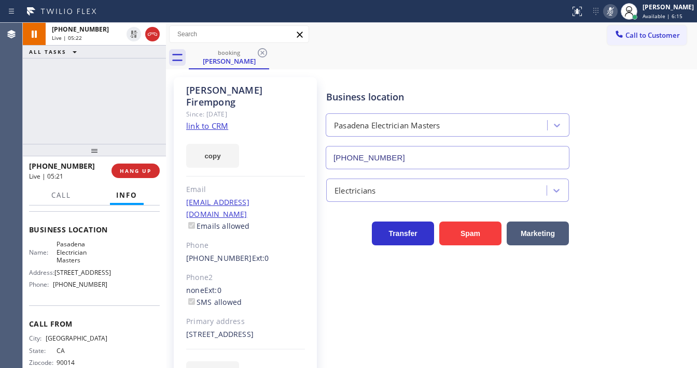
click at [616, 12] on icon at bounding box center [610, 11] width 12 height 12
drag, startPoint x: 549, startPoint y: 50, endPoint x: 433, endPoint y: 63, distance: 116.8
click at [549, 51] on div "booking [PERSON_NAME]" at bounding box center [443, 57] width 508 height 23
click at [129, 95] on div "[PHONE_NUMBER] Live | 05:22 ALL TASKS ALL TASKS ACTIVE TASKS TASKS IN WRAP UP" at bounding box center [94, 83] width 143 height 121
click at [121, 95] on div "[PHONE_NUMBER] Live | 05:24 ALL TASKS ALL TASKS ACTIVE TASKS TASKS IN WRAP UP" at bounding box center [94, 83] width 143 height 121
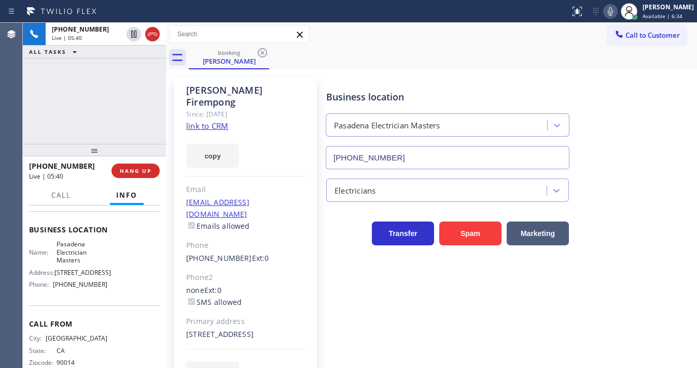
click at [37, 116] on div "[PHONE_NUMBER] Live | 05:40 ALL TASKS ALL TASKS ACTIVE TASKS TASKS IN WRAP UP" at bounding box center [94, 83] width 143 height 121
click at [362, 27] on div "Call to Customer Outbound call Location [GEOGRAPHIC_DATA] Expert HVAC Your call…" at bounding box center [431, 34] width 531 height 18
click at [152, 36] on icon at bounding box center [152, 34] width 12 height 12
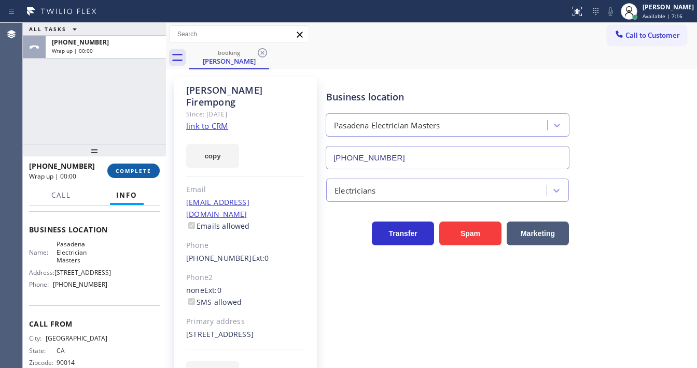
click at [147, 172] on span "COMPLETE" at bounding box center [134, 170] width 36 height 7
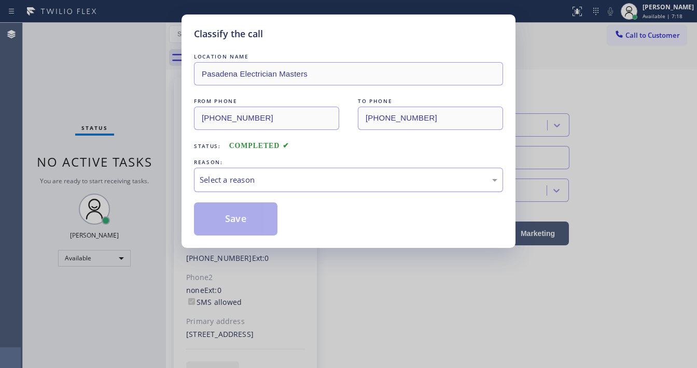
click at [272, 181] on div "Select a reason" at bounding box center [348, 180] width 297 height 12
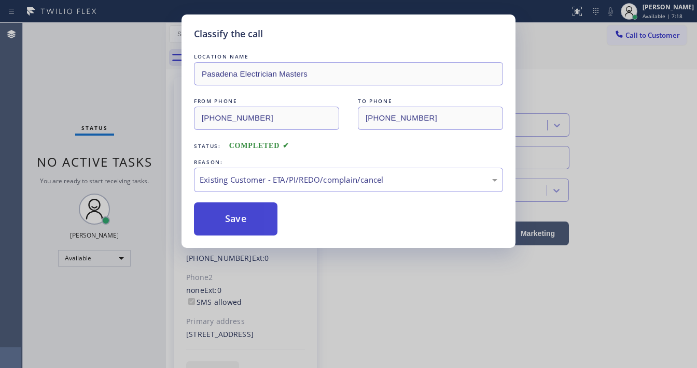
click at [239, 214] on button "Save" at bounding box center [235, 219] width 83 height 33
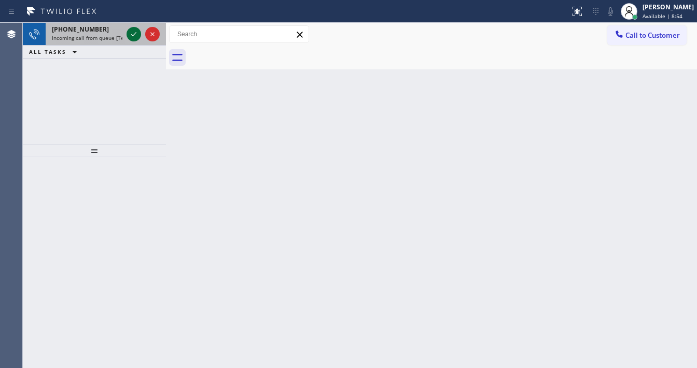
click at [139, 38] on icon at bounding box center [133, 34] width 12 height 12
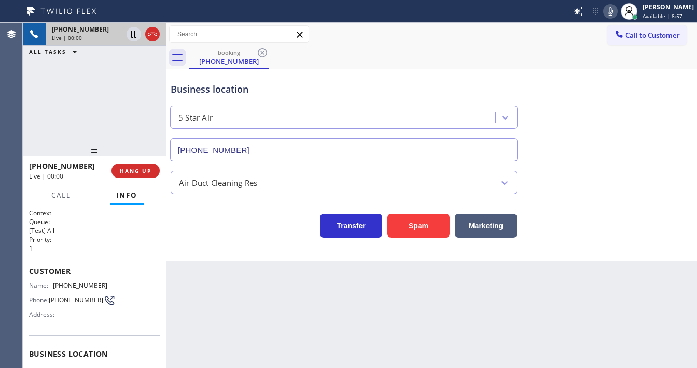
type input "[PHONE_NUMBER]"
click at [404, 230] on button "Spam" at bounding box center [418, 226] width 62 height 24
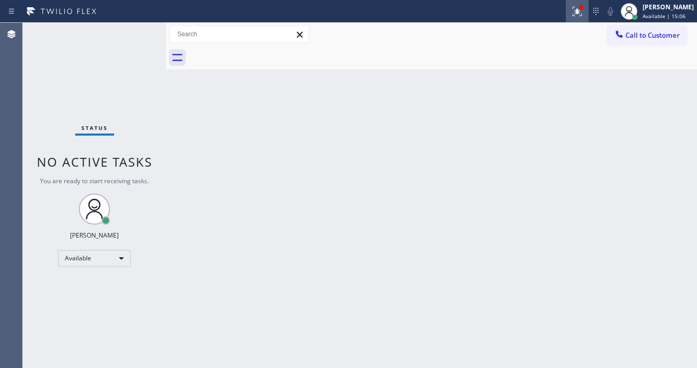
click at [578, 14] on icon at bounding box center [577, 11] width 12 height 12
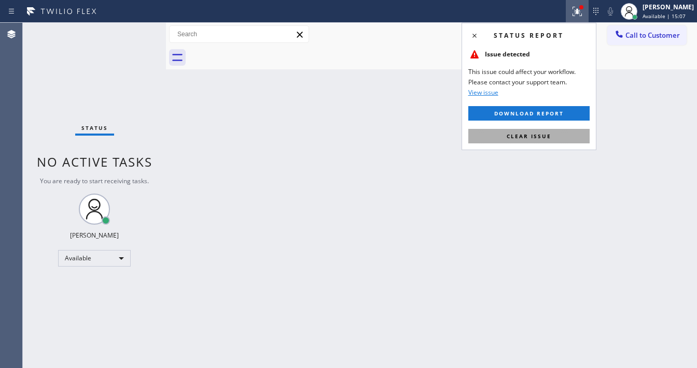
click at [531, 136] on span "Clear issue" at bounding box center [528, 136] width 45 height 7
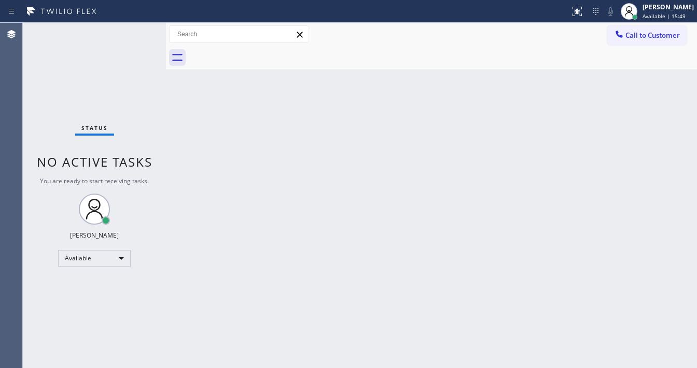
click at [130, 33] on div "Status No active tasks You are ready to start receiving tasks. [PERSON_NAME]" at bounding box center [94, 196] width 143 height 346
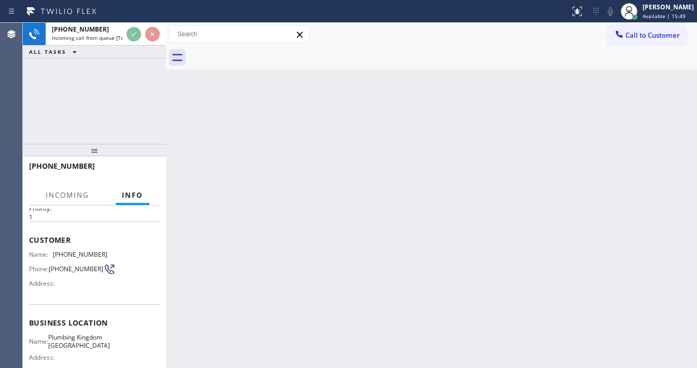
scroll to position [83, 0]
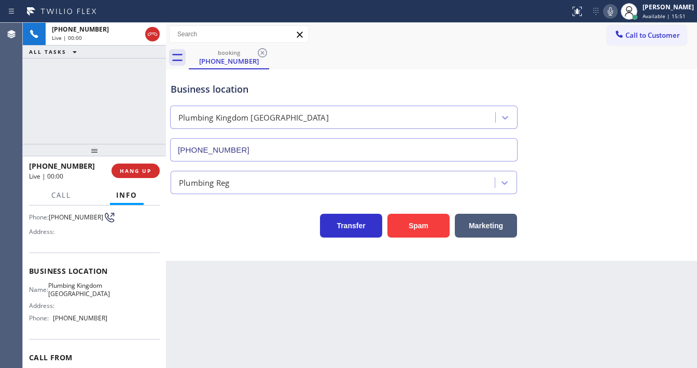
type input "[PHONE_NUMBER]"
click at [402, 227] on button "Spam" at bounding box center [418, 226] width 62 height 24
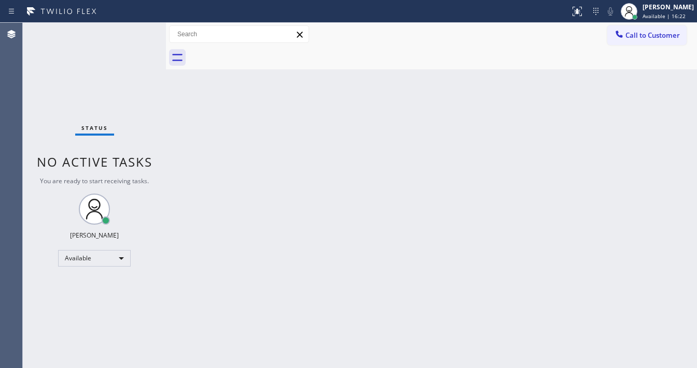
click at [135, 31] on div "Status No active tasks You are ready to start receiving tasks. [PERSON_NAME]" at bounding box center [94, 196] width 143 height 346
click at [135, 29] on div "Status No active tasks You are ready to start receiving tasks. [PERSON_NAME]" at bounding box center [94, 196] width 143 height 346
click at [137, 29] on div "Status No active tasks You are ready to start receiving tasks. [PERSON_NAME]" at bounding box center [94, 196] width 143 height 346
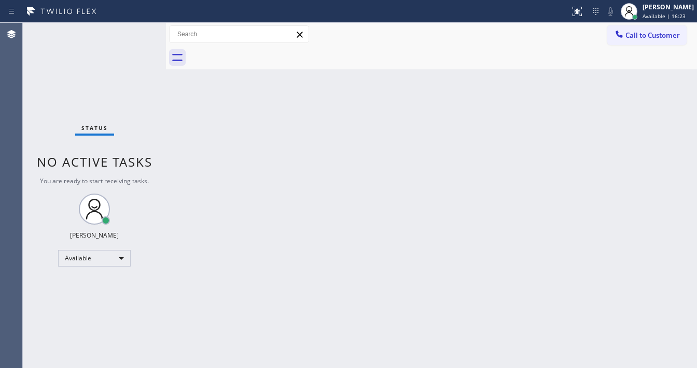
click at [137, 27] on div "Status No active tasks You are ready to start receiving tasks. [PERSON_NAME]" at bounding box center [94, 196] width 143 height 346
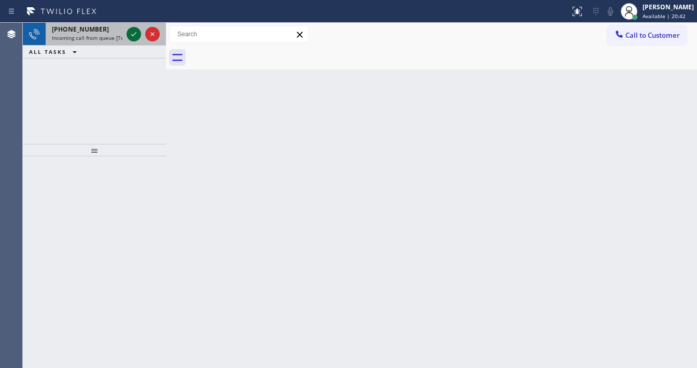
click at [131, 30] on icon at bounding box center [133, 34] width 12 height 12
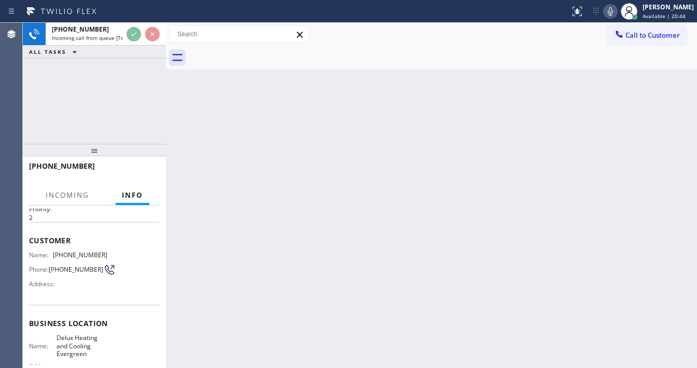
scroll to position [83, 0]
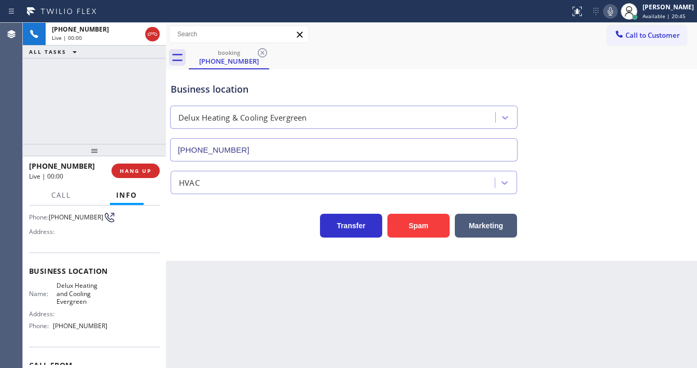
type input "[PHONE_NUMBER]"
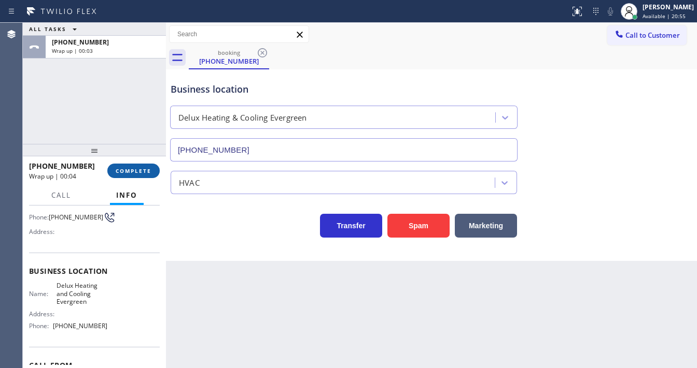
click at [153, 170] on button "COMPLETE" at bounding box center [133, 171] width 52 height 15
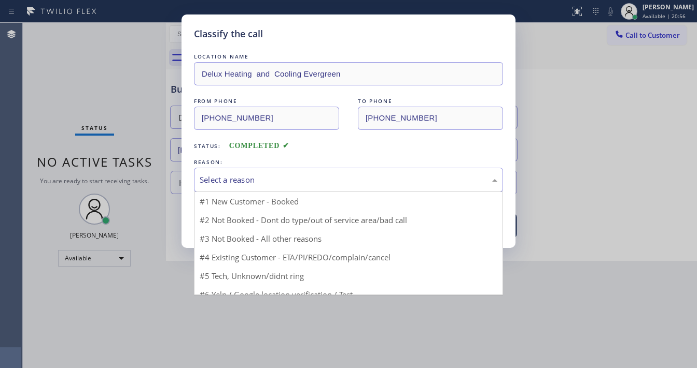
click at [228, 181] on div "Select a reason" at bounding box center [348, 180] width 297 height 12
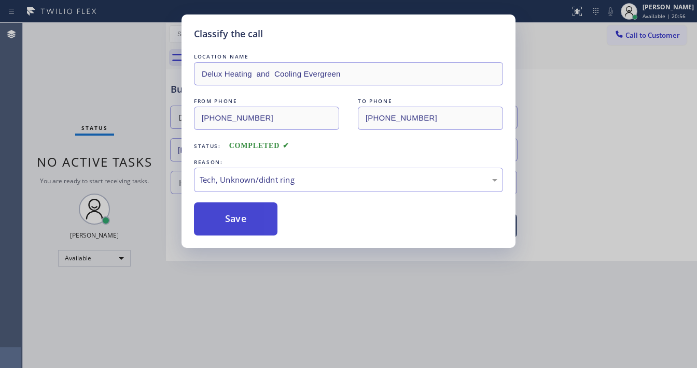
click at [235, 216] on button "Save" at bounding box center [235, 219] width 83 height 33
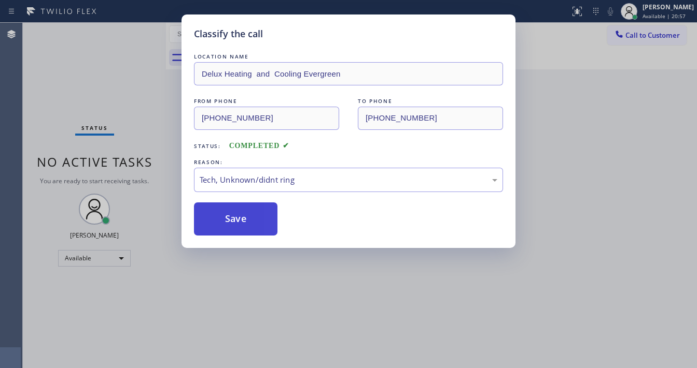
click at [235, 216] on button "Save" at bounding box center [235, 219] width 83 height 33
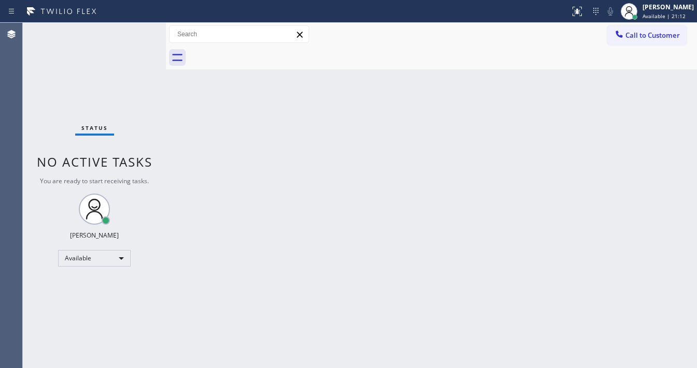
click at [126, 32] on div "Status No active tasks You are ready to start receiving tasks. [PERSON_NAME]" at bounding box center [94, 196] width 143 height 346
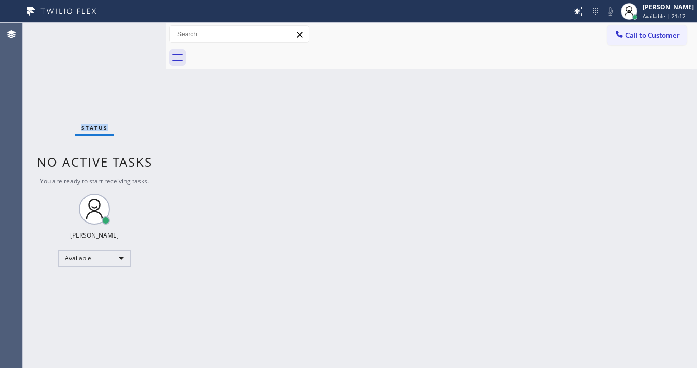
click at [127, 32] on div "Status No active tasks You are ready to start receiving tasks. [PERSON_NAME]" at bounding box center [94, 196] width 143 height 346
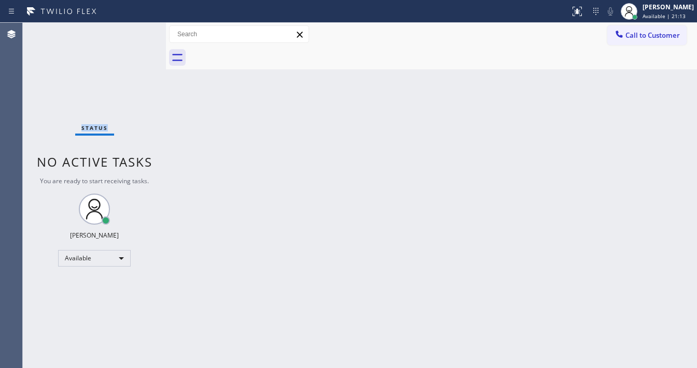
click at [127, 32] on div "Status No active tasks You are ready to start receiving tasks. [PERSON_NAME]" at bounding box center [94, 196] width 143 height 346
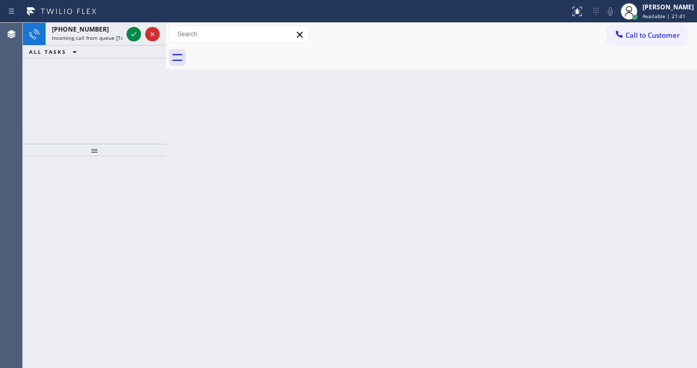
click at [127, 32] on icon at bounding box center [133, 34] width 12 height 12
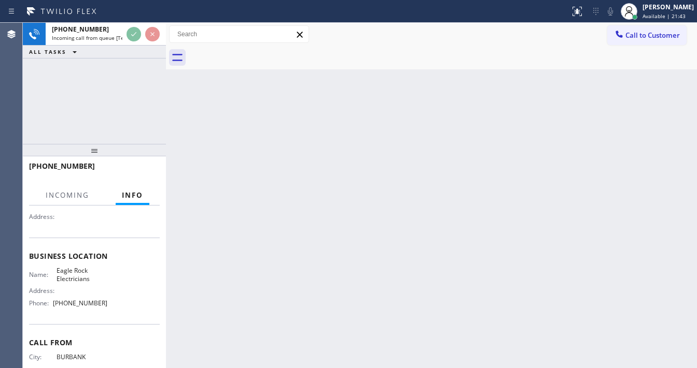
scroll to position [124, 0]
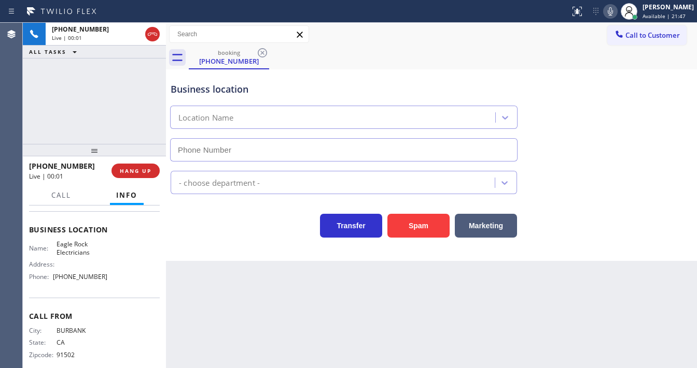
type input "[PHONE_NUMBER]"
click at [77, 117] on div "[PHONE_NUMBER] Live | 00:48 ALL TASKS ALL TASKS ACTIVE TASKS TASKS IN WRAP UP" at bounding box center [94, 83] width 143 height 121
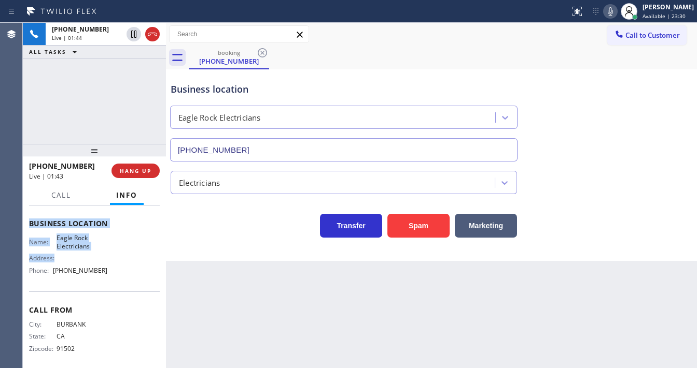
scroll to position [136, 0]
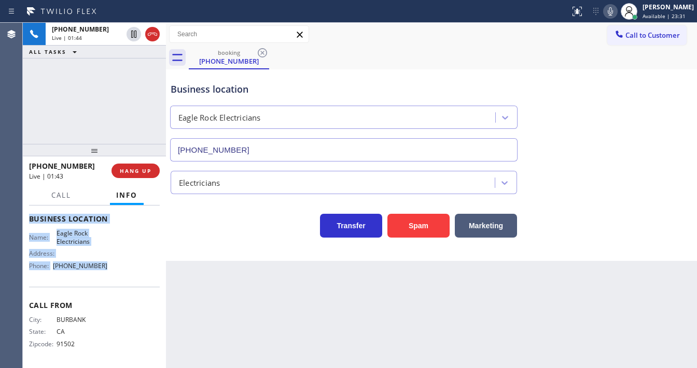
drag, startPoint x: 29, startPoint y: 222, endPoint x: 122, endPoint y: 265, distance: 102.9
click at [122, 265] on div "Context Queue: [Test] All Priority: 1 Customer Name: [PHONE_NUMBER] Phone: [PHO…" at bounding box center [94, 220] width 131 height 292
copy div "Customer Name: [PHONE_NUMBER] Phone: [PHONE_NUMBER] Address: Business location …"
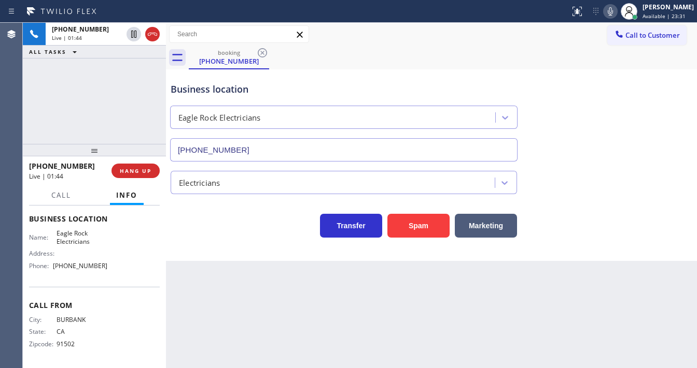
click at [73, 101] on div "[PHONE_NUMBER] Live | 01:44 ALL TASKS ALL TASKS ACTIVE TASKS TASKS IN WRAP UP" at bounding box center [94, 83] width 143 height 121
click at [48, 101] on div "[PHONE_NUMBER] Live | 01:49 ALL TASKS ALL TASKS ACTIVE TASKS TASKS IN WRAP UP" at bounding box center [94, 83] width 143 height 121
click at [35, 119] on div "[PHONE_NUMBER] Live | 02:04 ALL TASKS ALL TASKS ACTIVE TASKS TASKS IN WRAP UP" at bounding box center [94, 83] width 143 height 121
click at [622, 93] on div "Business location Eagle Rock Electricians [PHONE_NUMBER]" at bounding box center [430, 115] width 525 height 94
click at [613, 10] on icon at bounding box center [609, 11] width 5 height 8
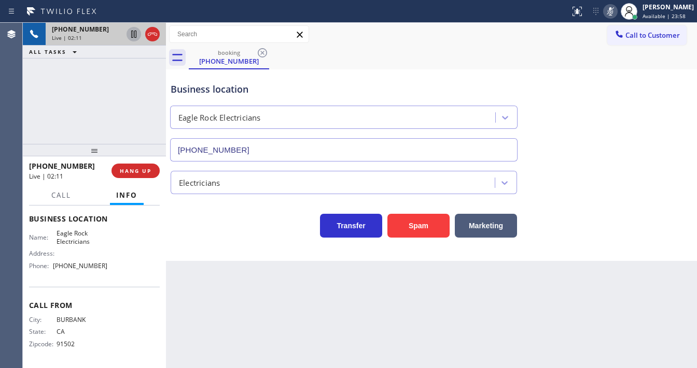
click at [131, 35] on icon at bounding box center [133, 34] width 5 height 7
drag, startPoint x: 29, startPoint y: 113, endPoint x: 170, endPoint y: 57, distance: 152.1
click at [31, 112] on div "[PHONE_NUMBER] Live | 02:24 ALL TASKS ALL TASKS ACTIVE TASKS TASKS IN WRAP UP" at bounding box center [94, 83] width 143 height 121
click at [129, 33] on icon at bounding box center [133, 34] width 12 height 12
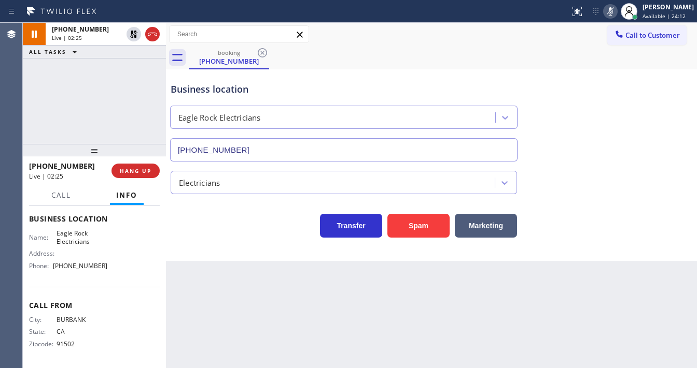
click at [613, 10] on icon at bounding box center [610, 11] width 12 height 12
click at [593, 46] on div "booking [PHONE_NUMBER]" at bounding box center [443, 57] width 508 height 23
click at [120, 102] on div "[PHONE_NUMBER] Live | 02:26 ALL TASKS ALL TASKS ACTIVE TASKS TASKS IN WRAP UP" at bounding box center [94, 83] width 143 height 121
click at [26, 127] on div "[PHONE_NUMBER] Live | 02:47 ALL TASKS ALL TASKS ACTIVE TASKS TASKS IN WRAP UP" at bounding box center [94, 83] width 143 height 121
click at [144, 102] on div "[PHONE_NUMBER] Live | 05:22 ALL TASKS ALL TASKS ACTIVE TASKS TASKS IN WRAP UP" at bounding box center [94, 83] width 143 height 121
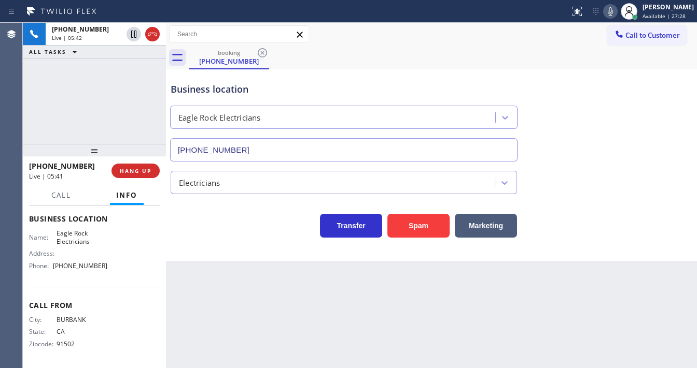
click at [616, 10] on icon at bounding box center [610, 11] width 12 height 12
click at [659, 152] on div "Business location Eagle Rock Electricians [PHONE_NUMBER]" at bounding box center [430, 115] width 525 height 94
click at [613, 11] on icon at bounding box center [609, 11] width 5 height 8
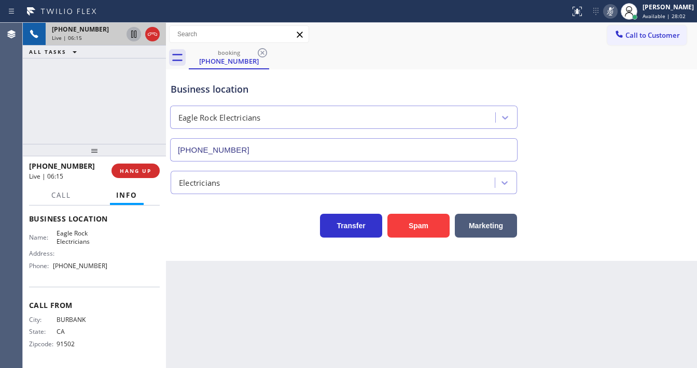
click at [134, 32] on icon at bounding box center [133, 34] width 12 height 12
drag, startPoint x: 617, startPoint y: 13, endPoint x: 328, endPoint y: 57, distance: 293.0
click at [616, 13] on icon at bounding box center [610, 11] width 12 height 12
click at [135, 36] on icon at bounding box center [133, 34] width 7 height 7
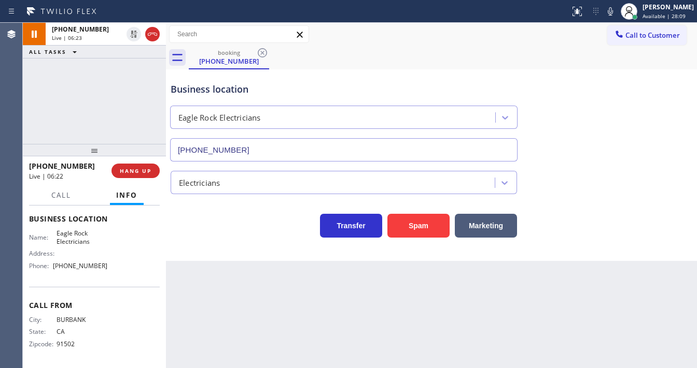
click at [125, 91] on div "[PHONE_NUMBER] Live | 06:23 ALL TASKS ALL TASKS ACTIVE TASKS TASKS IN WRAP UP" at bounding box center [94, 83] width 143 height 121
click at [579, 15] on icon at bounding box center [577, 11] width 12 height 12
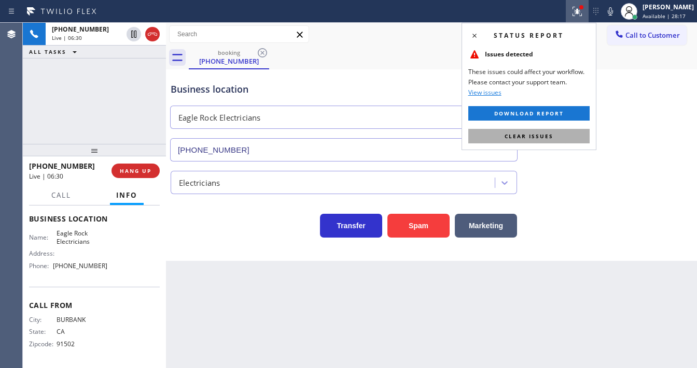
click at [557, 131] on button "Clear issues" at bounding box center [528, 136] width 121 height 15
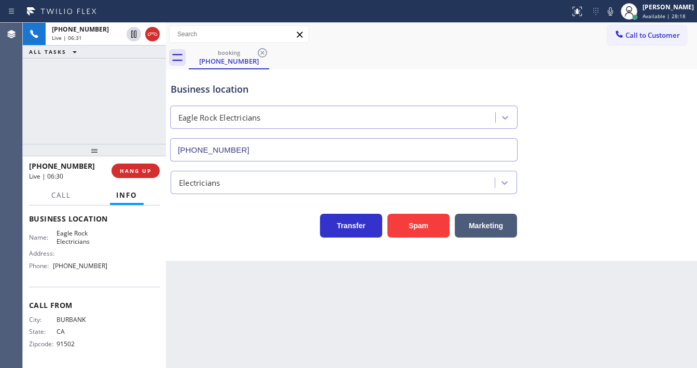
click at [585, 152] on div "Business location Eagle Rock Electricians [PHONE_NUMBER]" at bounding box center [430, 115] width 525 height 94
click at [44, 124] on div "[PHONE_NUMBER] Live | 07:33 ALL TASKS ALL TASKS ACTIVE TASKS TASKS IN WRAP UP" at bounding box center [94, 83] width 143 height 121
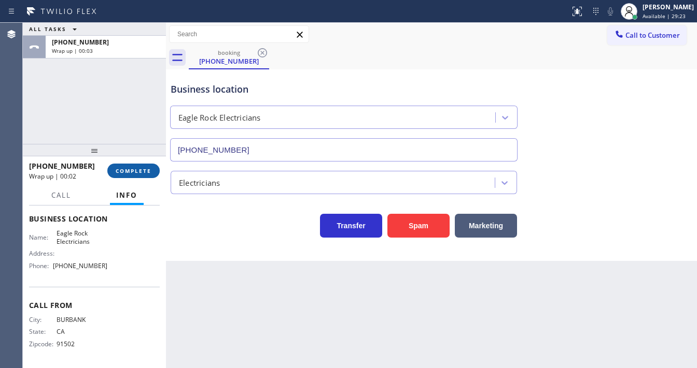
click at [129, 164] on div "[PHONE_NUMBER] Wrap up | 00:02 COMPLETE" at bounding box center [94, 171] width 131 height 27
click at [146, 168] on span "COMPLETE" at bounding box center [134, 170] width 36 height 7
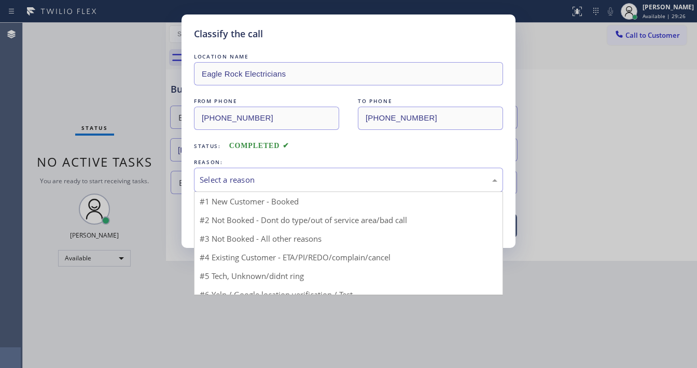
click at [239, 178] on div "Select a reason" at bounding box center [348, 180] width 297 height 12
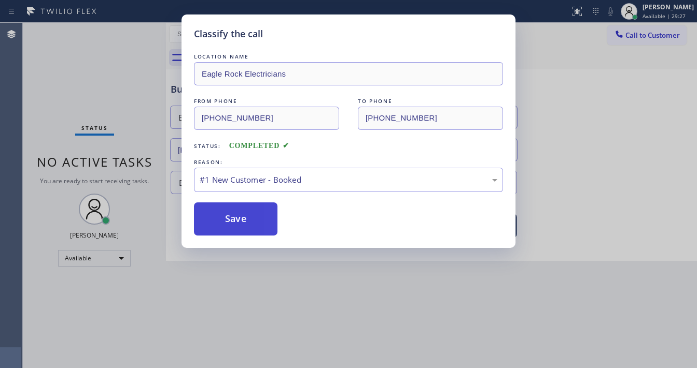
click at [228, 222] on button "Save" at bounding box center [235, 219] width 83 height 33
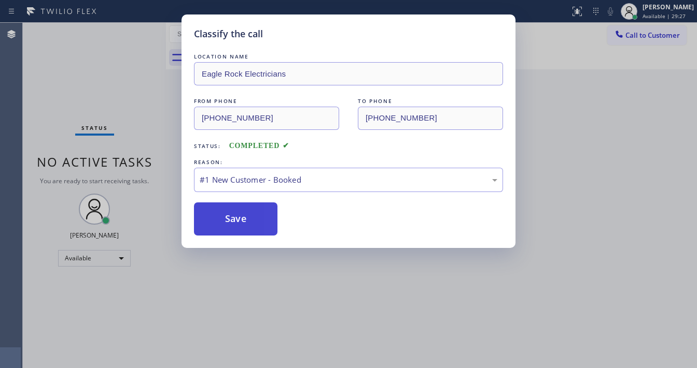
click at [228, 222] on button "Save" at bounding box center [235, 219] width 83 height 33
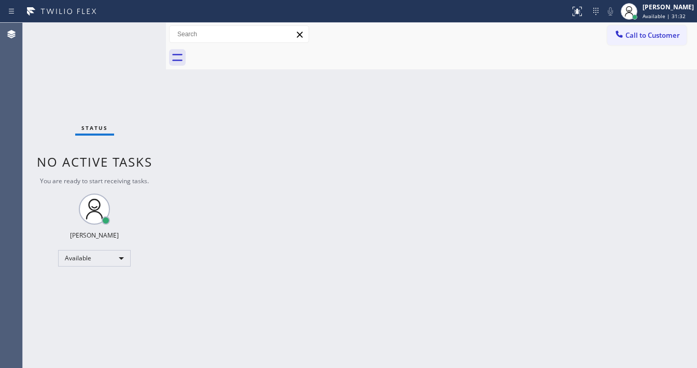
click at [664, 204] on div "Back to Dashboard Change Sender ID Customers Technicians Select a contact Outbo…" at bounding box center [431, 196] width 531 height 346
click at [129, 31] on div "Status No active tasks You are ready to start receiving tasks. [PERSON_NAME]" at bounding box center [94, 196] width 143 height 346
click at [282, 203] on div "Back to Dashboard Change Sender ID Customers Technicians Select a contact Outbo…" at bounding box center [431, 196] width 531 height 346
click at [123, 42] on div "Status No active tasks You are ready to start receiving tasks. [PERSON_NAME]" at bounding box center [94, 196] width 143 height 346
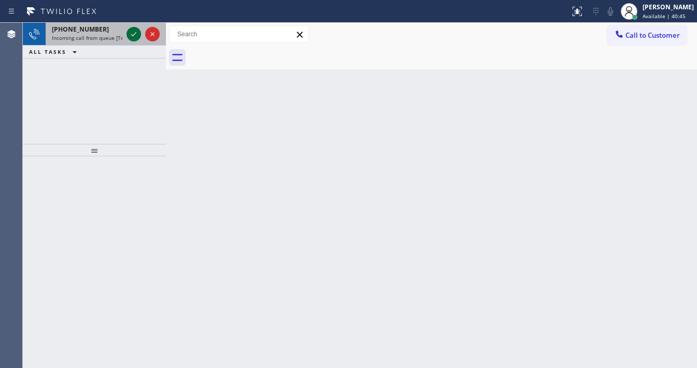
click at [136, 35] on icon at bounding box center [133, 34] width 12 height 12
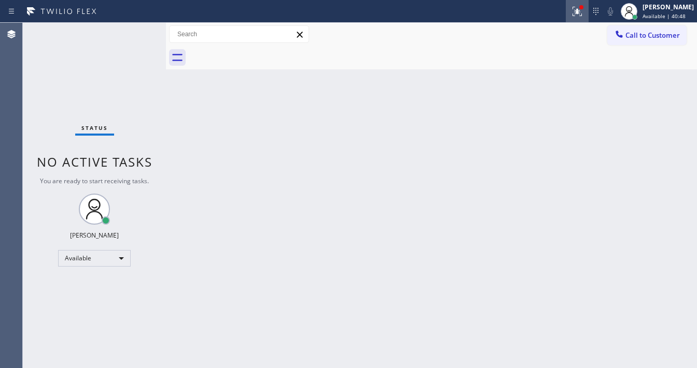
click at [583, 15] on icon at bounding box center [577, 11] width 12 height 12
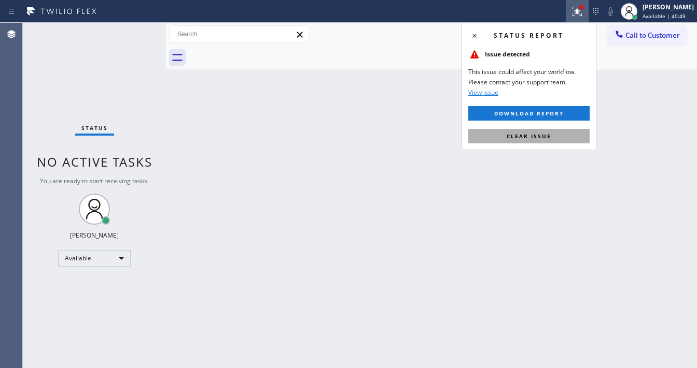
click at [562, 131] on button "Clear issue" at bounding box center [528, 136] width 121 height 15
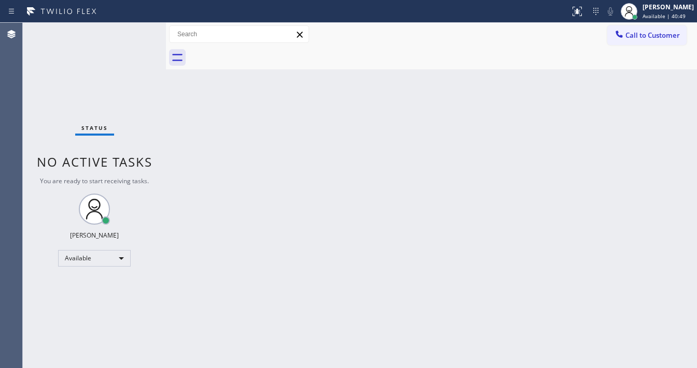
click at [432, 180] on div "Back to Dashboard Change Sender ID Customers Technicians Select a contact Outbo…" at bounding box center [431, 196] width 531 height 346
click at [646, 36] on span "Call to Customer" at bounding box center [652, 35] width 54 height 9
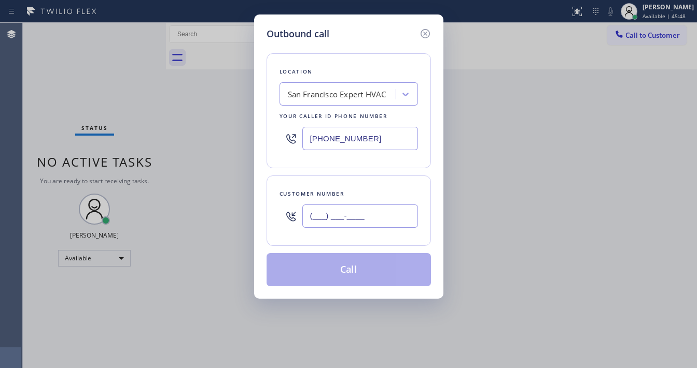
click at [349, 221] on input "(___) ___-____" at bounding box center [360, 216] width 116 height 23
paste input "415) 342-8144"
type input "[PHONE_NUMBER]"
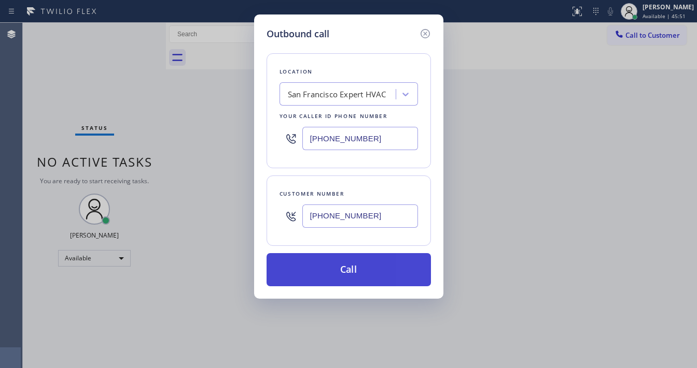
click at [378, 266] on button "Call" at bounding box center [348, 269] width 164 height 33
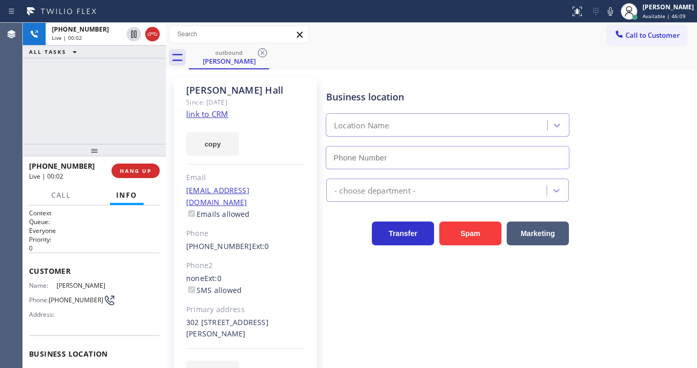
type input "[PHONE_NUMBER]"
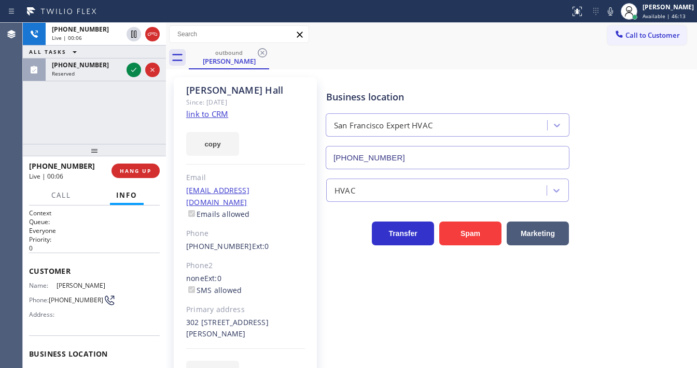
click at [120, 114] on div "[PHONE_NUMBER] Live | 00:06 ALL TASKS ALL TASKS ACTIVE TASKS TASKS IN WRAP UP […" at bounding box center [94, 83] width 143 height 121
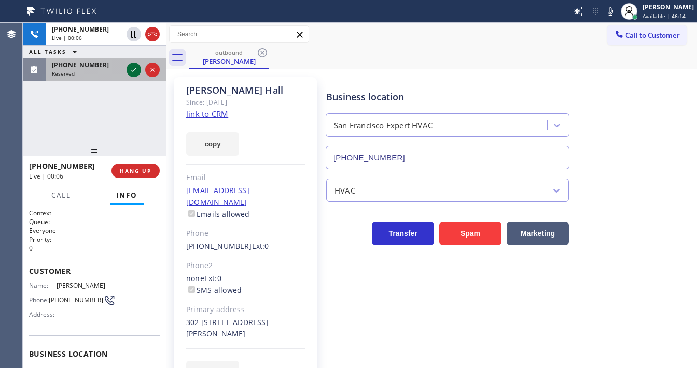
click at [133, 70] on icon at bounding box center [133, 70] width 5 height 4
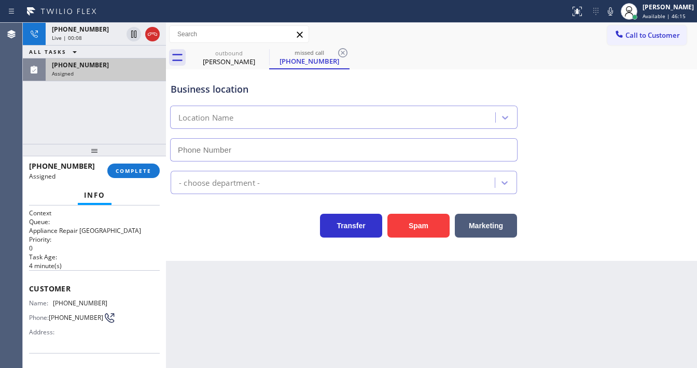
type input "[PHONE_NUMBER]"
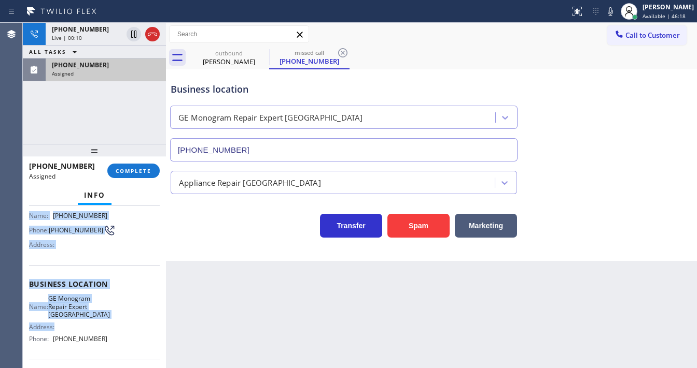
scroll to position [161, 0]
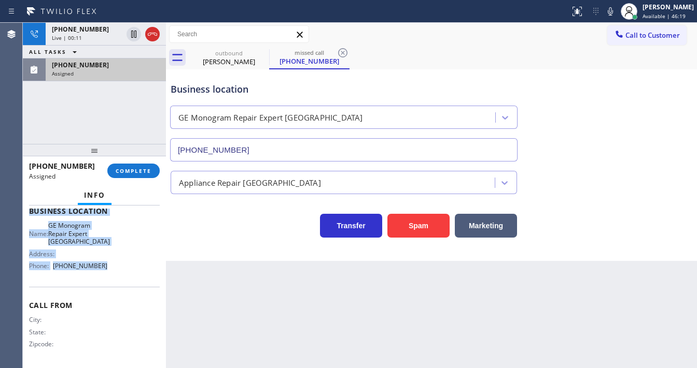
drag, startPoint x: 28, startPoint y: 245, endPoint x: 118, endPoint y: 272, distance: 94.1
click at [118, 272] on div "Context Queue: Appliance Repair High End Priority: 0 Task Age: [DEMOGRAPHIC_DAT…" at bounding box center [94, 287] width 143 height 163
copy div "Customer Name: [PHONE_NUMBER] Phone: [PHONE_NUMBER] Address: Business location …"
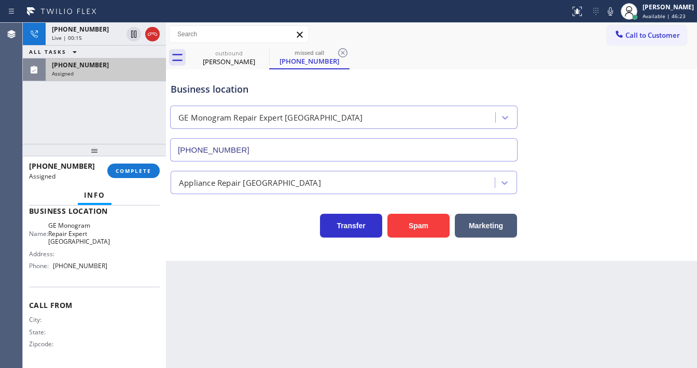
click at [62, 122] on div "[PHONE_NUMBER] Live | 00:15 ALL TASKS ALL TASKS ACTIVE TASKS TASKS IN WRAP UP […" at bounding box center [94, 83] width 143 height 121
click at [143, 176] on button "COMPLETE" at bounding box center [133, 171] width 52 height 15
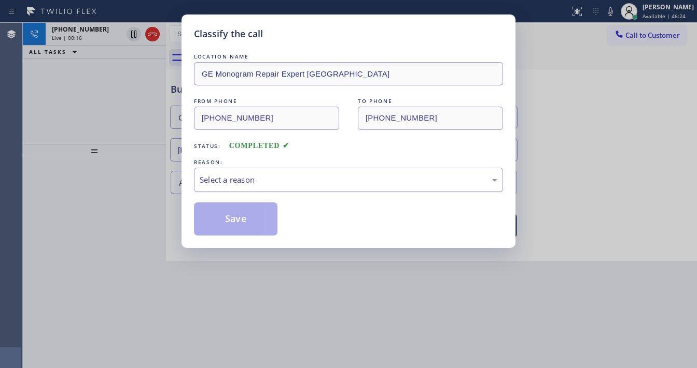
click at [250, 176] on div "Select a reason" at bounding box center [348, 180] width 297 height 12
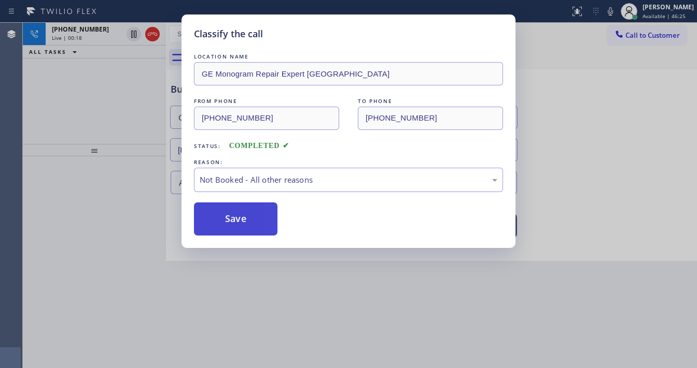
click at [249, 218] on button "Save" at bounding box center [235, 219] width 83 height 33
type input "[PHONE_NUMBER]"
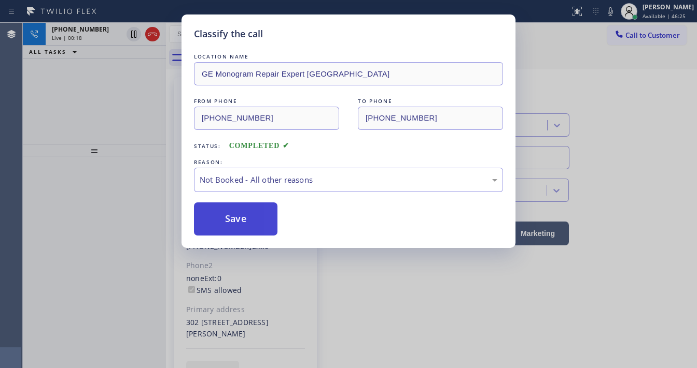
click at [249, 218] on button "Save" at bounding box center [235, 219] width 83 height 33
click at [70, 135] on div "Classify the call LOCATION NAME GE Monogram Repair Expert Pompano Beach FROM PH…" at bounding box center [348, 184] width 697 height 368
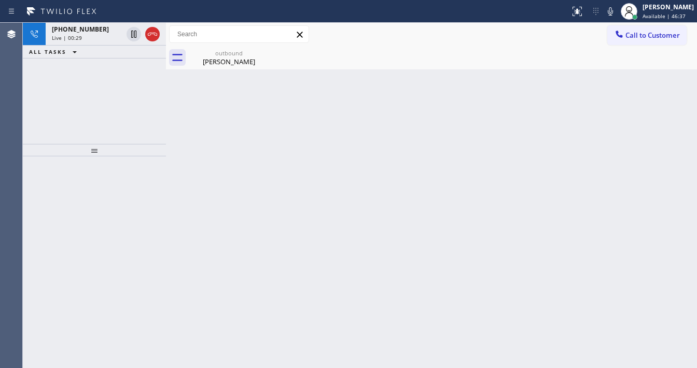
click at [67, 79] on div "[PHONE_NUMBER] Live | 00:29 ALL TASKS ALL TASKS ACTIVE TASKS TASKS IN WRAP UP" at bounding box center [94, 83] width 143 height 121
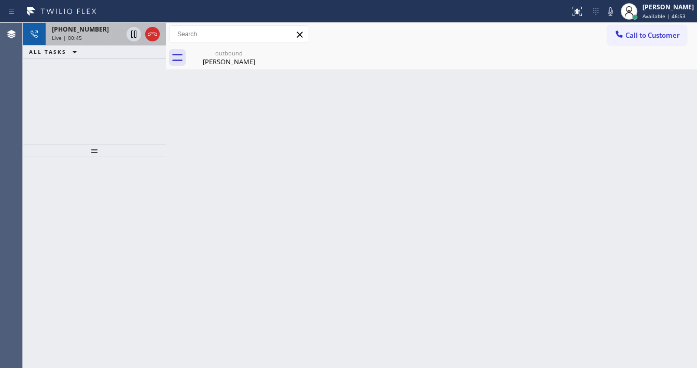
click at [107, 36] on div "Live | 00:45" at bounding box center [87, 37] width 70 height 7
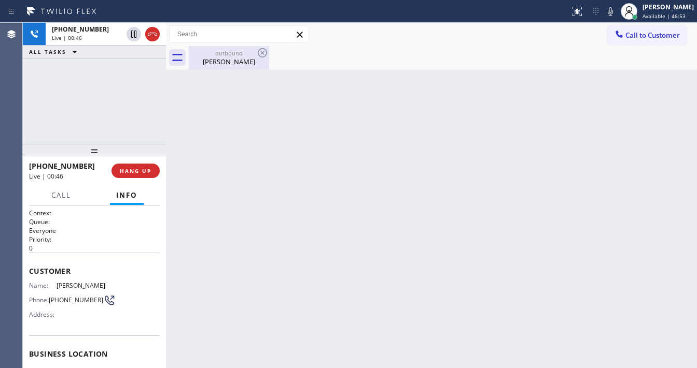
click at [213, 56] on div "outbound" at bounding box center [229, 53] width 78 height 8
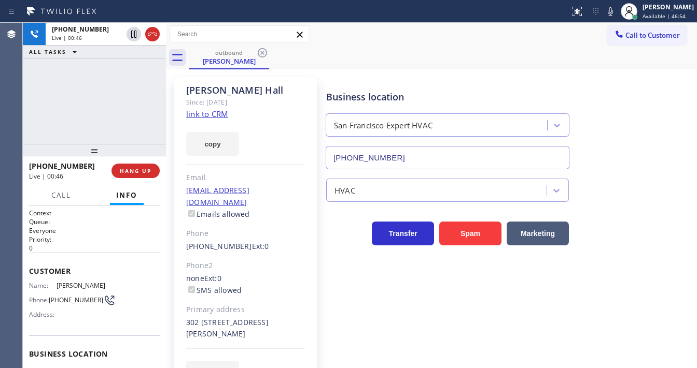
click at [218, 113] on link "link to CRM" at bounding box center [207, 114] width 42 height 10
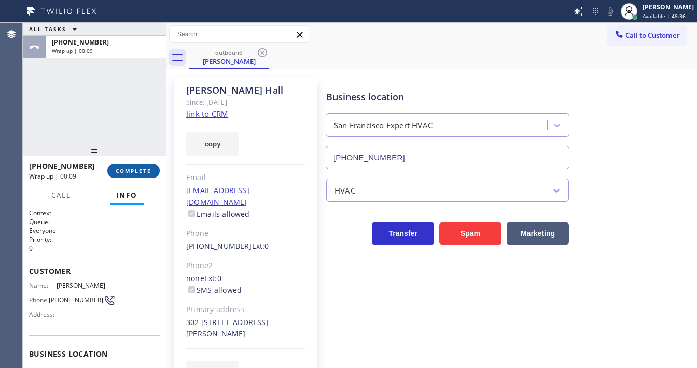
click at [132, 170] on span "COMPLETE" at bounding box center [134, 170] width 36 height 7
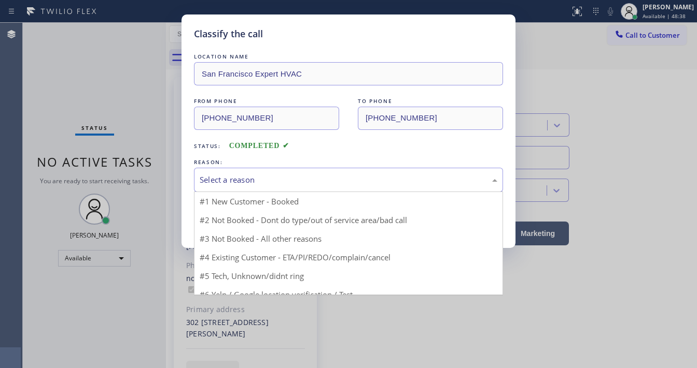
click at [252, 183] on div "Select a reason" at bounding box center [348, 180] width 297 height 12
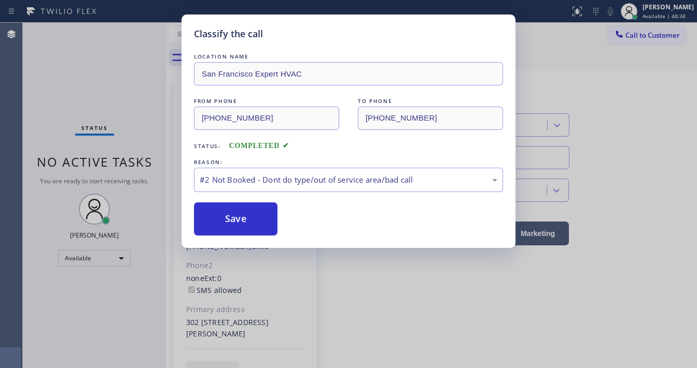
click at [245, 213] on button "Save" at bounding box center [235, 219] width 83 height 33
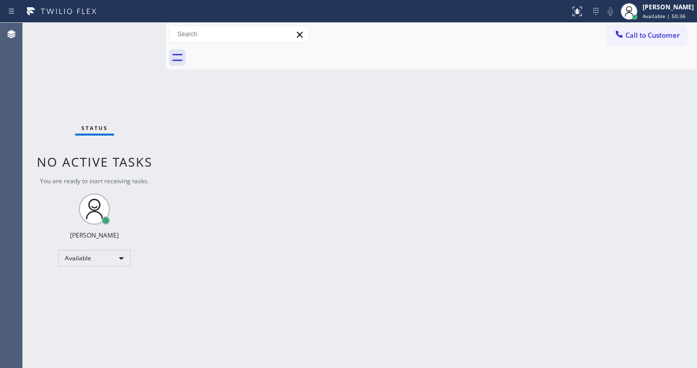
click at [135, 14] on div at bounding box center [284, 11] width 561 height 17
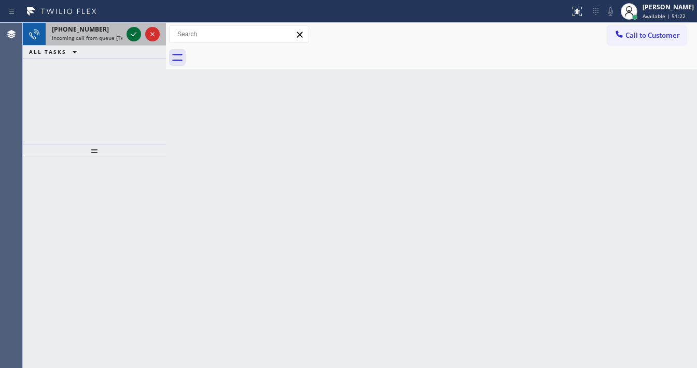
click at [127, 34] on icon at bounding box center [133, 34] width 12 height 12
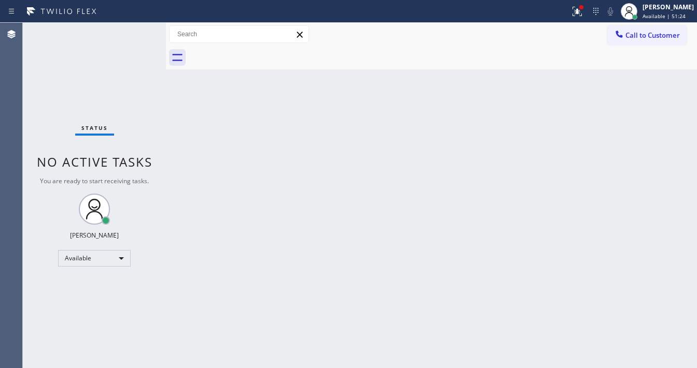
click at [565, 15] on div at bounding box center [284, 11] width 561 height 17
click at [578, 15] on icon at bounding box center [577, 11] width 12 height 12
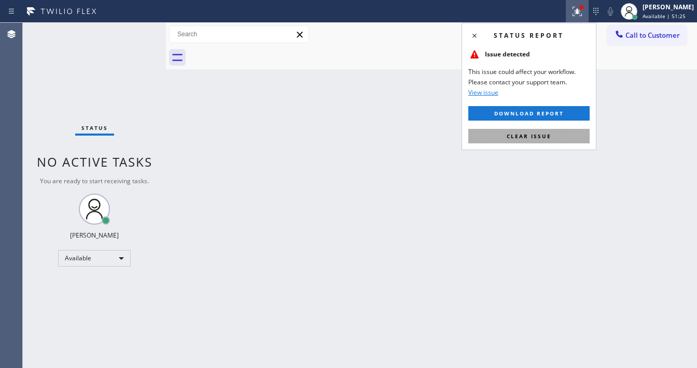
click at [538, 130] on button "Clear issue" at bounding box center [528, 136] width 121 height 15
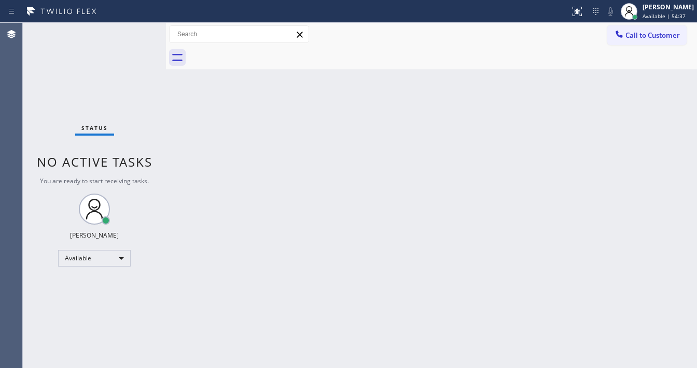
click at [133, 37] on div "Status No active tasks You are ready to start receiving tasks. [PERSON_NAME]" at bounding box center [94, 196] width 143 height 346
click at [133, 34] on div "Status No active tasks You are ready to start receiving tasks. [PERSON_NAME]" at bounding box center [94, 196] width 143 height 346
click at [133, 31] on div "Status No active tasks You are ready to start receiving tasks. [PERSON_NAME]" at bounding box center [94, 196] width 143 height 346
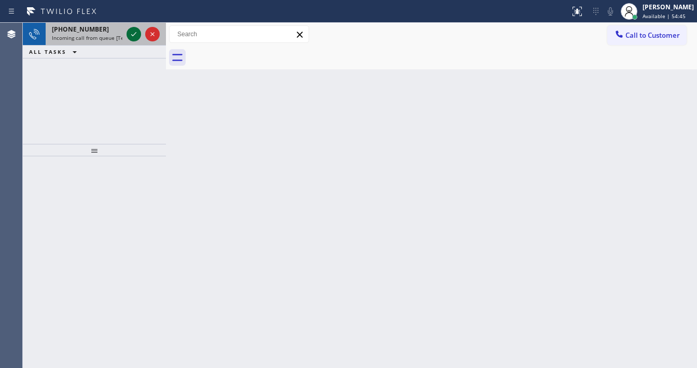
click at [134, 29] on icon at bounding box center [133, 34] width 12 height 12
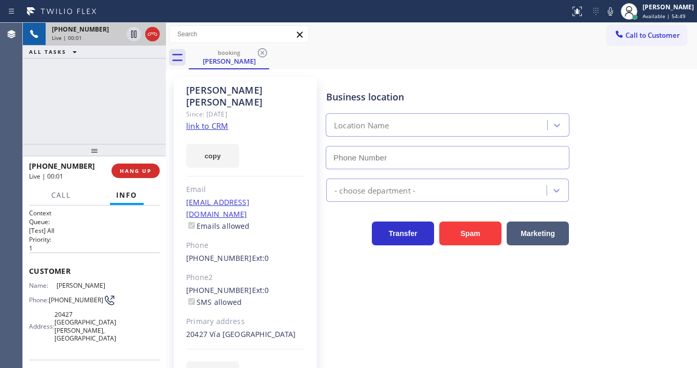
type input "[PHONE_NUMBER]"
click at [222, 121] on link "link to CRM" at bounding box center [207, 126] width 42 height 10
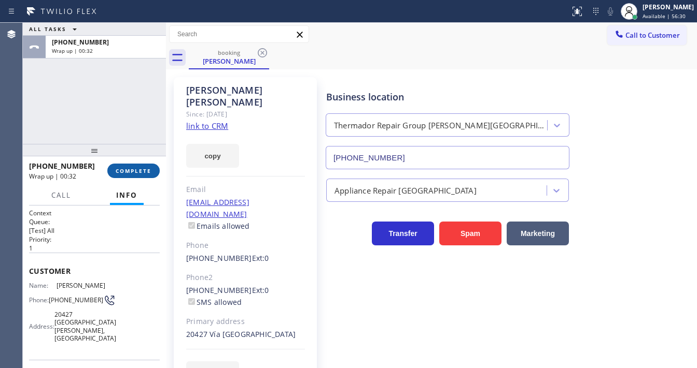
click at [136, 165] on button "COMPLETE" at bounding box center [133, 171] width 52 height 15
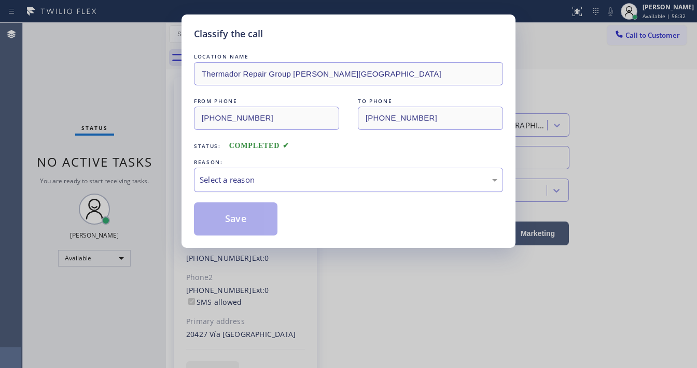
click at [242, 180] on div "Select a reason" at bounding box center [348, 180] width 297 height 12
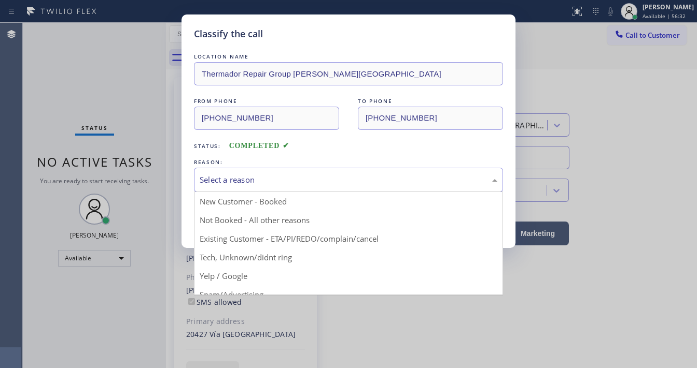
drag, startPoint x: 238, startPoint y: 217, endPoint x: 244, endPoint y: 219, distance: 5.4
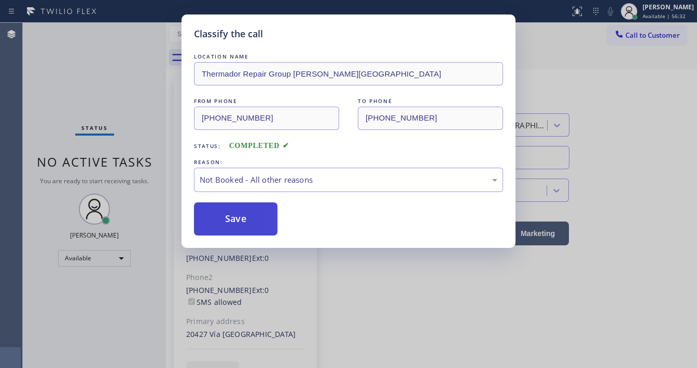
click at [244, 219] on button "Save" at bounding box center [235, 219] width 83 height 33
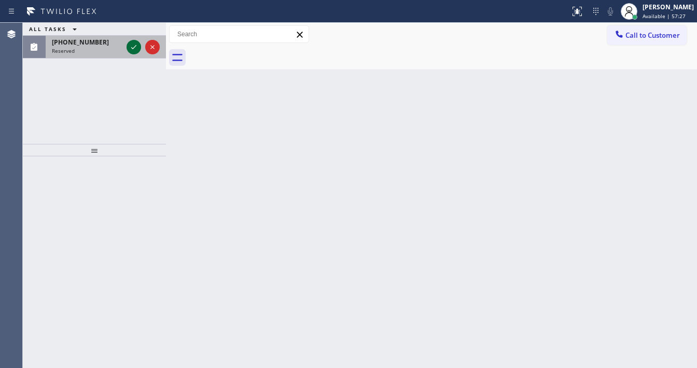
click at [131, 44] on icon at bounding box center [133, 47] width 12 height 12
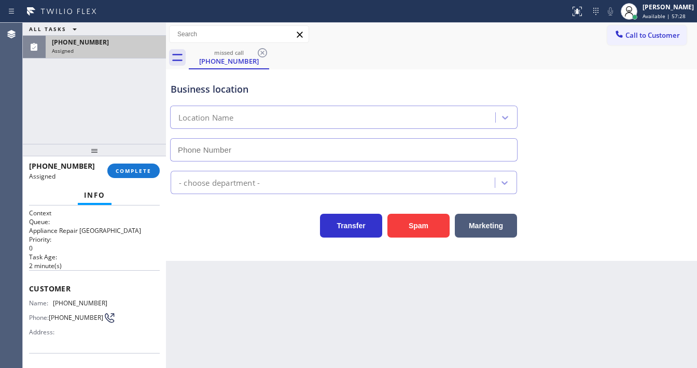
type input "[PHONE_NUMBER]"
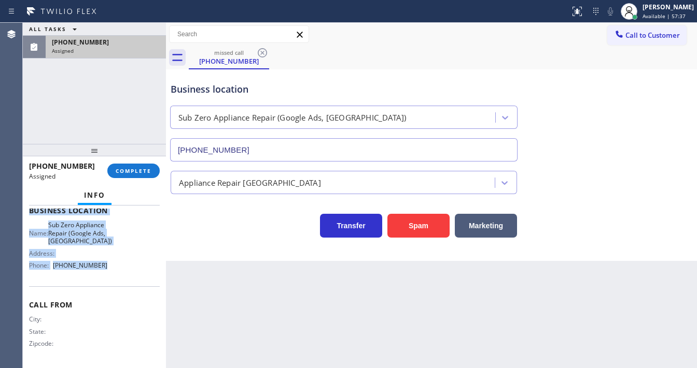
scroll to position [168, 0]
drag, startPoint x: 25, startPoint y: 239, endPoint x: 116, endPoint y: 277, distance: 97.8
click at [116, 277] on div "Context Queue: Appliance Repair High End Priority: 0 Task Age: [DEMOGRAPHIC_DAT…" at bounding box center [94, 287] width 143 height 163
copy div "Customer Name: [PHONE_NUMBER] Phone: [PHONE_NUMBER] Address: Business location …"
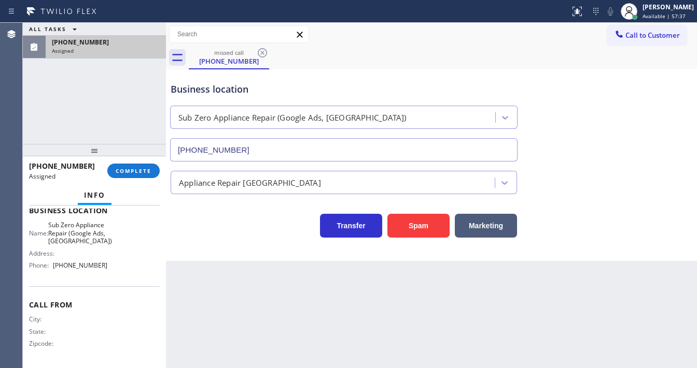
click at [134, 183] on div "[PHONE_NUMBER] Assigned COMPLETE" at bounding box center [94, 171] width 131 height 27
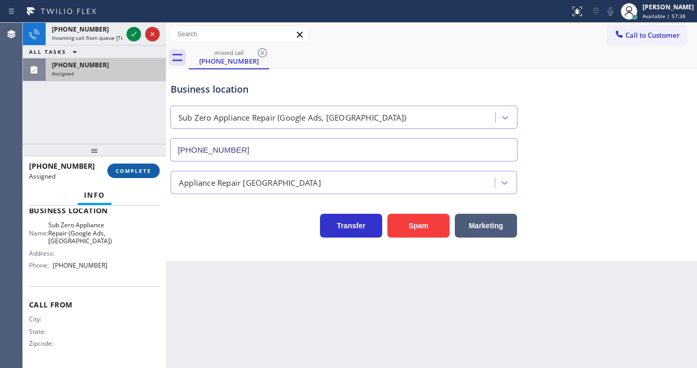
click at [137, 169] on span "COMPLETE" at bounding box center [134, 170] width 36 height 7
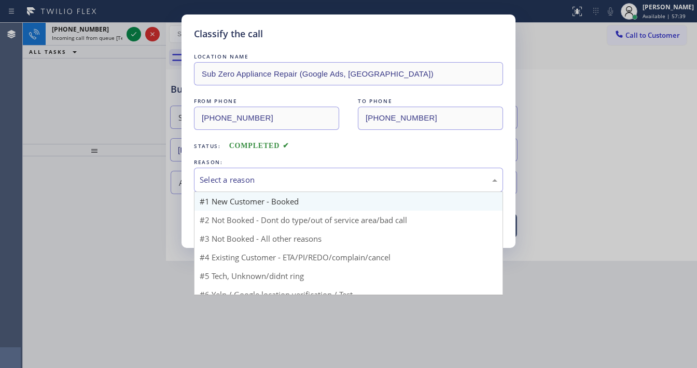
drag, startPoint x: 244, startPoint y: 174, endPoint x: 240, endPoint y: 193, distance: 19.4
click at [245, 178] on div "Select a reason" at bounding box center [348, 180] width 297 height 12
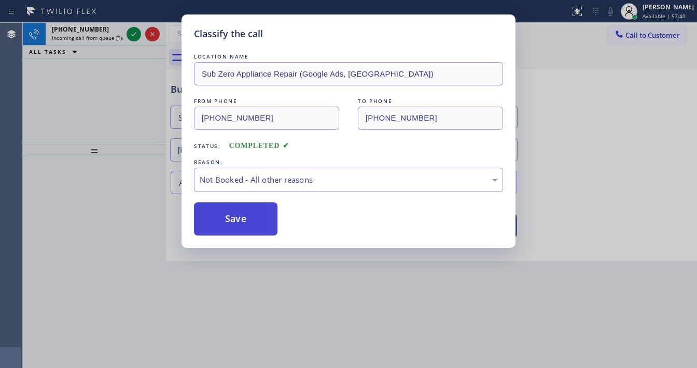
click at [229, 216] on button "Save" at bounding box center [235, 219] width 83 height 33
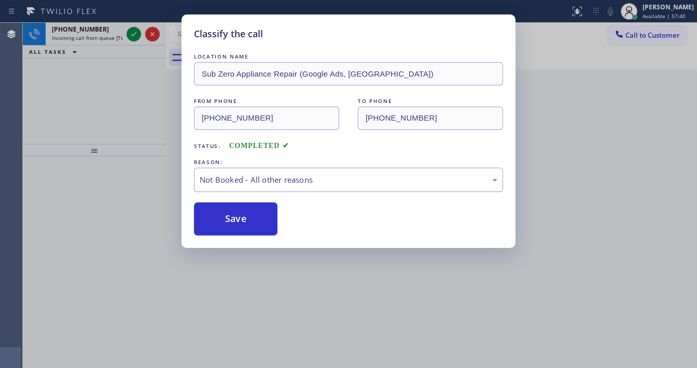
click at [151, 112] on div "Classify the call LOCATION NAME Sub Zero Appliance Repair (Google Ads, [GEOGRAP…" at bounding box center [348, 184] width 697 height 368
click at [131, 37] on div "Classify the call LOCATION NAME Sub Zero Appliance Repair (Google Ads, [GEOGRAP…" at bounding box center [348, 184] width 697 height 368
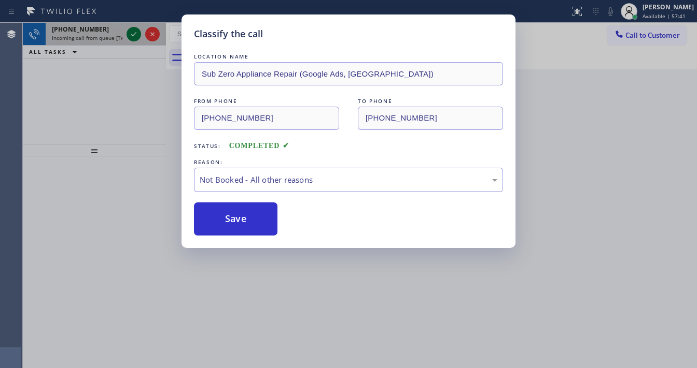
click at [131, 35] on div "Classify the call LOCATION NAME GE Monogram Repair Expert Cathedral City FROM P…" at bounding box center [360, 196] width 674 height 346
click at [131, 35] on icon at bounding box center [133, 34] width 12 height 12
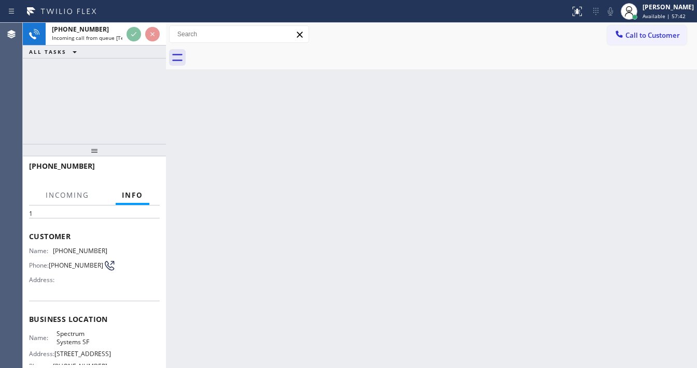
scroll to position [124, 0]
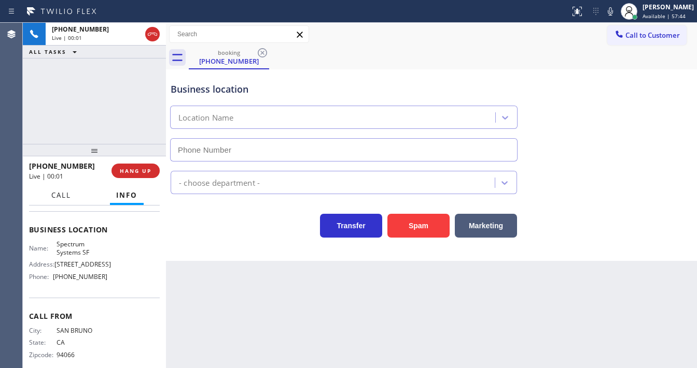
type input "[PHONE_NUMBER]"
click at [29, 104] on div "[PHONE_NUMBER] Live | 00:03 ALL TASKS ALL TASKS ACTIVE TASKS TASKS IN WRAP UP" at bounding box center [94, 83] width 143 height 121
click at [98, 105] on div "[PHONE_NUMBER] Live | 00:05 ALL TASKS ALL TASKS ACTIVE TASKS TASKS IN WRAP UP" at bounding box center [94, 83] width 143 height 121
click at [18, 119] on div "Agent Desktop" at bounding box center [11, 196] width 22 height 346
click at [111, 132] on div "[PHONE_NUMBER] Live | 00:28 ALL TASKS ALL TASKS ACTIVE TASKS TASKS IN WRAP UP" at bounding box center [94, 83] width 143 height 121
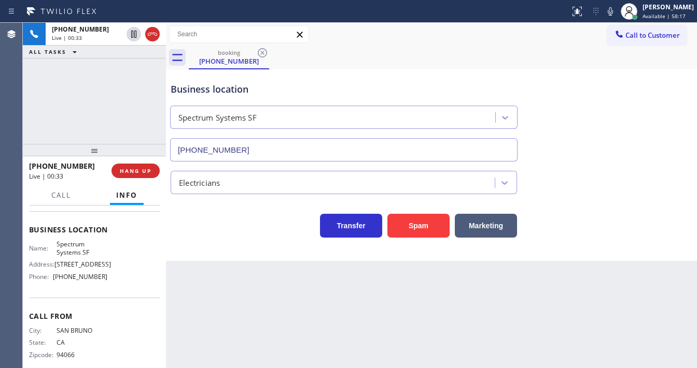
click at [111, 132] on div "[PHONE_NUMBER] Live | 00:33 ALL TASKS ALL TASKS ACTIVE TASKS TASKS IN WRAP UP" at bounding box center [94, 83] width 143 height 121
click at [110, 140] on div "[PHONE_NUMBER] Live | 00:40 ALL TASKS ALL TASKS ACTIVE TASKS TASKS IN WRAP UP" at bounding box center [94, 83] width 143 height 121
click at [134, 174] on span "HANG UP" at bounding box center [136, 170] width 32 height 7
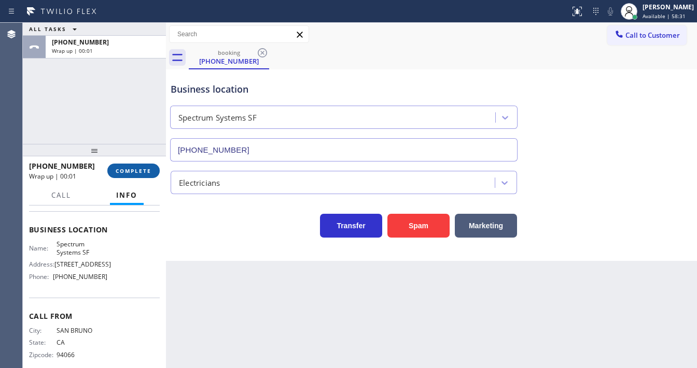
click at [137, 172] on span "COMPLETE" at bounding box center [134, 170] width 36 height 7
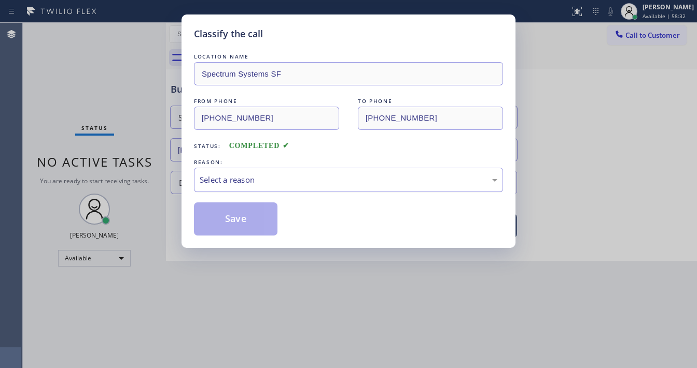
click at [240, 188] on div "Select a reason" at bounding box center [348, 180] width 309 height 24
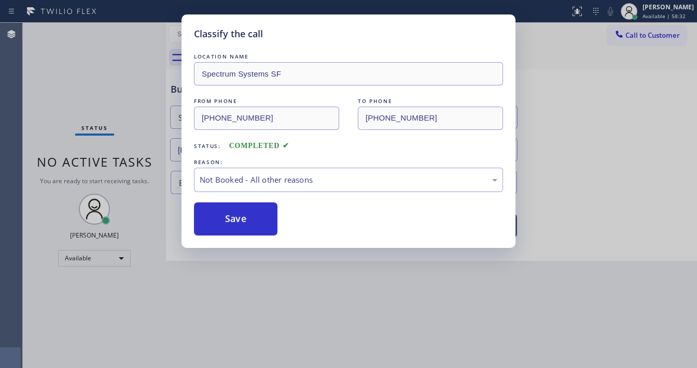
click at [233, 220] on button "Save" at bounding box center [235, 219] width 83 height 33
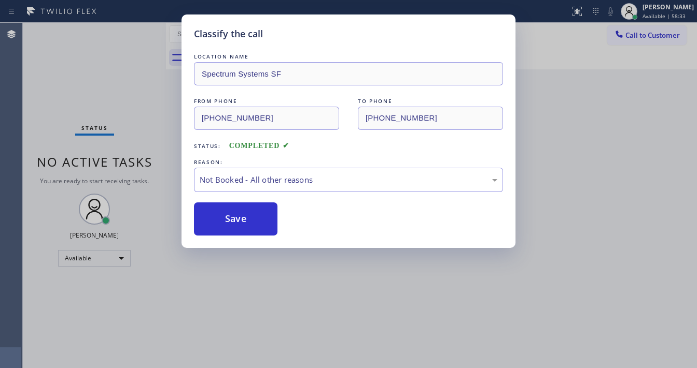
click at [233, 220] on button "Save" at bounding box center [235, 219] width 83 height 33
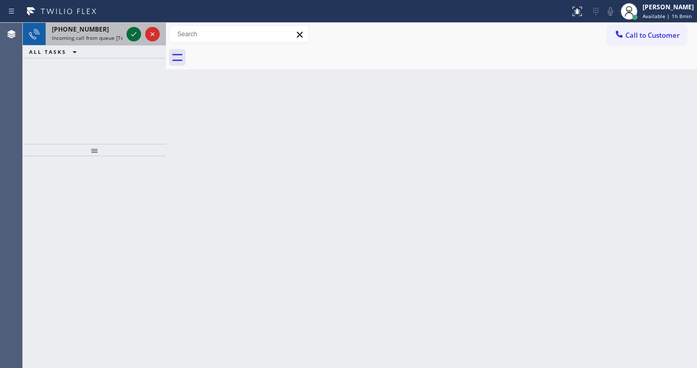
click at [135, 38] on icon at bounding box center [133, 34] width 12 height 12
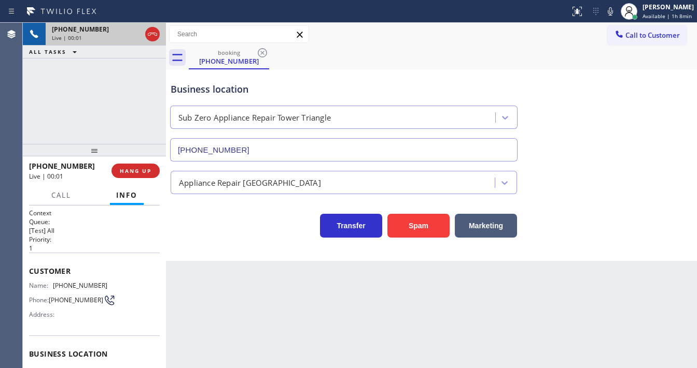
type input "[PHONE_NUMBER]"
click at [21, 111] on div "Agent Desktop" at bounding box center [11, 196] width 22 height 346
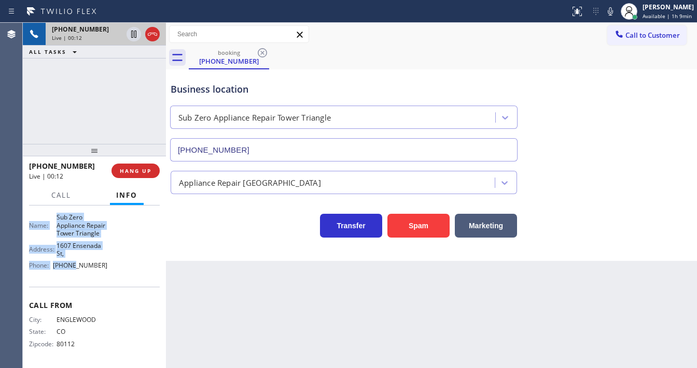
scroll to position [160, 0]
drag, startPoint x: 30, startPoint y: 265, endPoint x: 112, endPoint y: 269, distance: 82.0
click at [112, 269] on div "Context Queue: [Test] All Priority: 1 Customer Name: [PHONE_NUMBER] Phone: [PHO…" at bounding box center [94, 212] width 131 height 308
copy div "Customer Name: [PHONE_NUMBER] Phone: [PHONE_NUMBER] Address: Business location …"
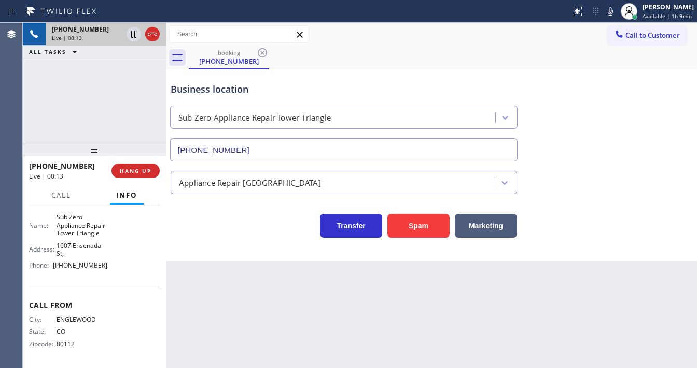
click at [110, 127] on div "[PHONE_NUMBER] Live | 00:13 ALL TASKS ALL TASKS ACTIVE TASKS TASKS IN WRAP UP" at bounding box center [94, 83] width 143 height 121
click at [612, 10] on icon at bounding box center [609, 11] width 12 height 12
click at [612, 10] on rect at bounding box center [608, 10] width 7 height 7
click at [109, 90] on div "[PHONE_NUMBER] Live | 02:50 ALL TASKS ALL TASKS ACTIVE TASKS TASKS IN WRAP UP" at bounding box center [94, 83] width 143 height 121
click at [77, 112] on div "[PHONE_NUMBER] Live | 04:07 ALL TASKS ALL TASKS ACTIVE TASKS TASKS IN WRAP UP" at bounding box center [94, 83] width 143 height 121
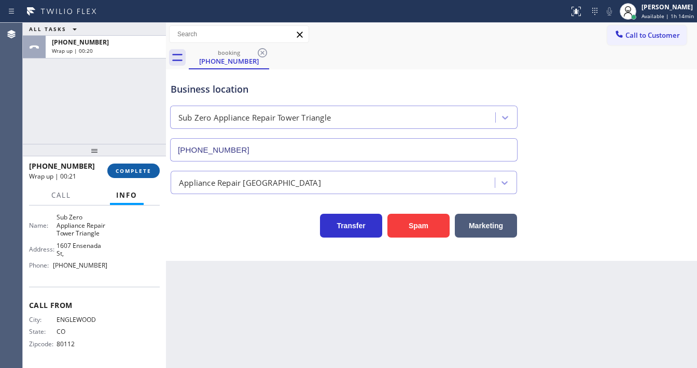
click at [139, 172] on span "COMPLETE" at bounding box center [134, 170] width 36 height 7
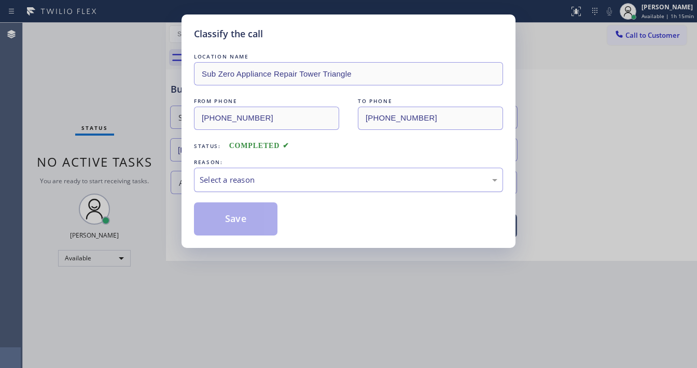
click at [247, 179] on div "Select a reason" at bounding box center [348, 180] width 297 height 12
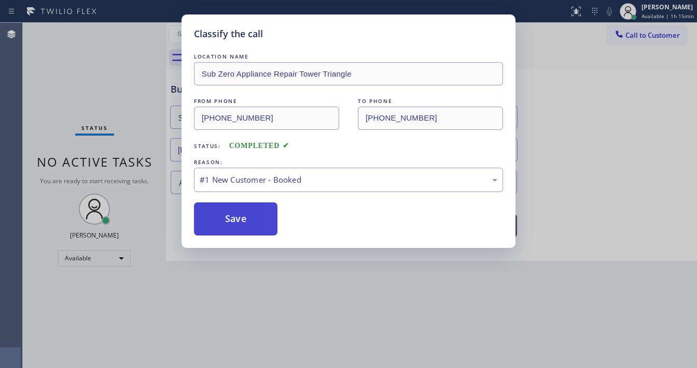
click at [232, 211] on button "Save" at bounding box center [235, 219] width 83 height 33
click at [231, 215] on button "Save" at bounding box center [235, 219] width 83 height 33
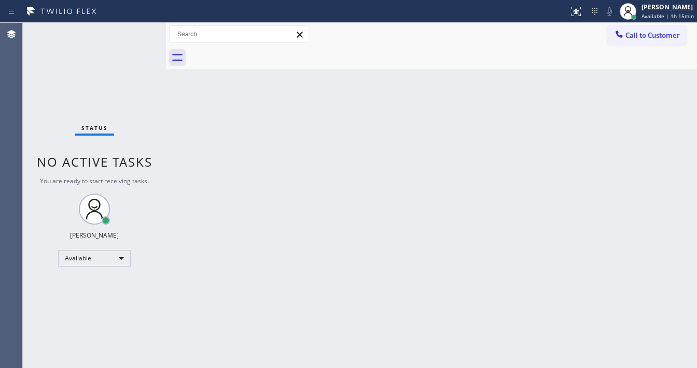
click at [134, 26] on div "Status No active tasks You are ready to start receiving tasks. [PERSON_NAME]" at bounding box center [94, 196] width 143 height 346
click at [102, 86] on div "Status No active tasks You are ready to start receiving tasks. [PERSON_NAME]" at bounding box center [94, 196] width 143 height 346
click at [143, 19] on div "Status report No issues detected If you experience an issue, please download th…" at bounding box center [348, 11] width 697 height 23
click at [92, 79] on div "Status No active tasks You are ready to start receiving tasks. [PERSON_NAME]" at bounding box center [94, 196] width 143 height 346
click at [141, 27] on div "Status No active tasks You are ready to start receiving tasks. [PERSON_NAME]" at bounding box center [94, 196] width 143 height 346
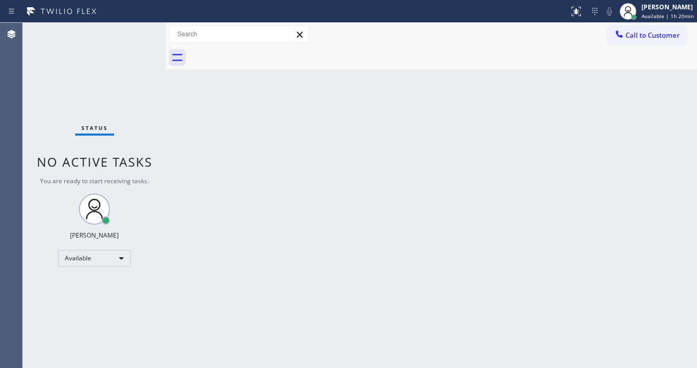
click at [141, 27] on div "Status No active tasks You are ready to start receiving tasks. [PERSON_NAME]" at bounding box center [94, 196] width 143 height 346
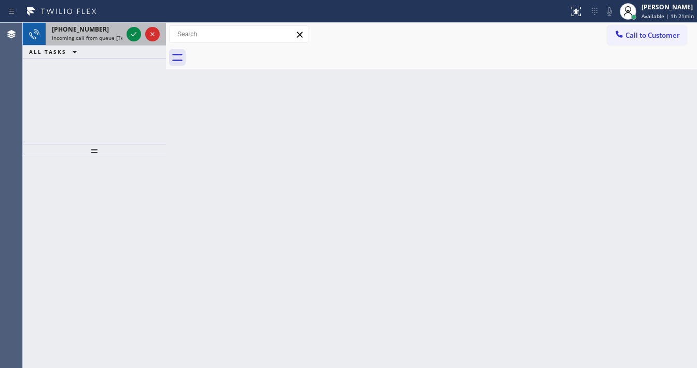
click at [125, 35] on div at bounding box center [142, 34] width 37 height 23
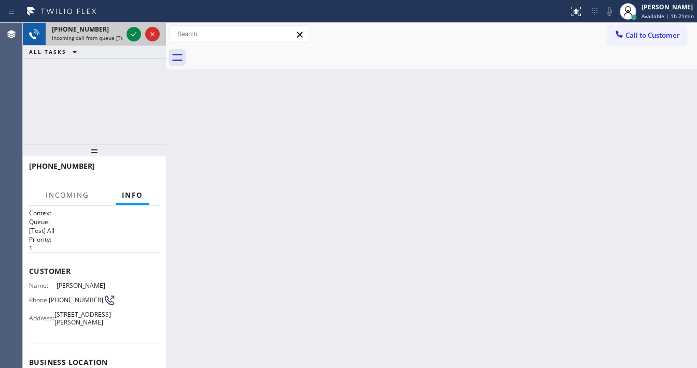
click at [125, 35] on div at bounding box center [142, 34] width 37 height 23
click at [126, 35] on div at bounding box center [133, 34] width 15 height 12
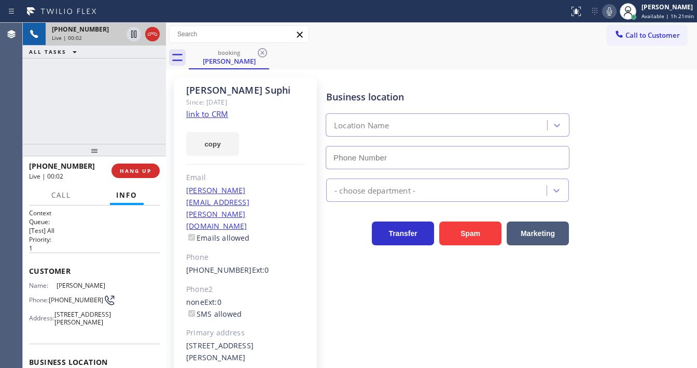
type input "[PHONE_NUMBER]"
click at [209, 113] on link "link to CRM" at bounding box center [207, 114] width 42 height 10
click at [611, 10] on icon at bounding box center [609, 11] width 12 height 12
click at [131, 37] on icon at bounding box center [133, 34] width 12 height 12
click at [608, 13] on rect at bounding box center [608, 10] width 7 height 7
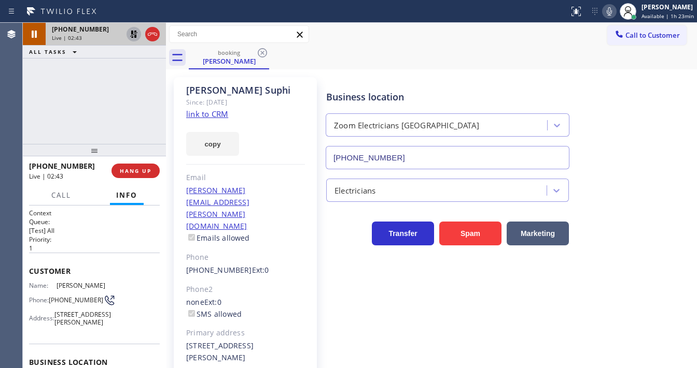
click at [133, 36] on icon at bounding box center [133, 34] width 7 height 7
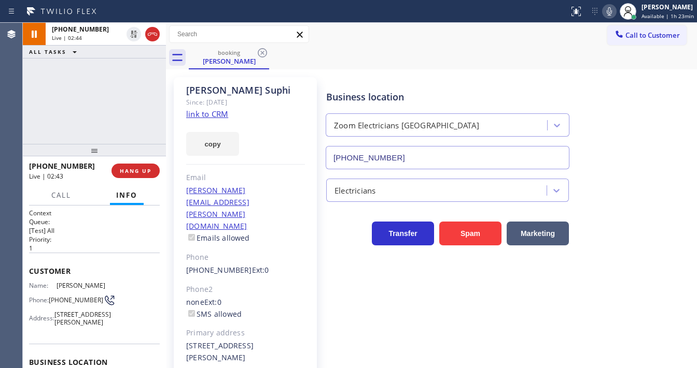
click at [135, 91] on div "[PHONE_NUMBER] Live | 02:44 ALL TASKS ALL TASKS ACTIVE TASKS TASKS IN WRAP UP" at bounding box center [94, 83] width 143 height 121
click at [33, 111] on div "[PHONE_NUMBER] Live | 03:07 ALL TASKS ALL TASKS ACTIVE TASKS TASKS IN WRAP UP" at bounding box center [94, 83] width 143 height 121
click at [124, 118] on div "[PHONE_NUMBER] Live | 03:13 ALL TASKS ALL TASKS ACTIVE TASKS TASKS IN WRAP UP" at bounding box center [94, 83] width 143 height 121
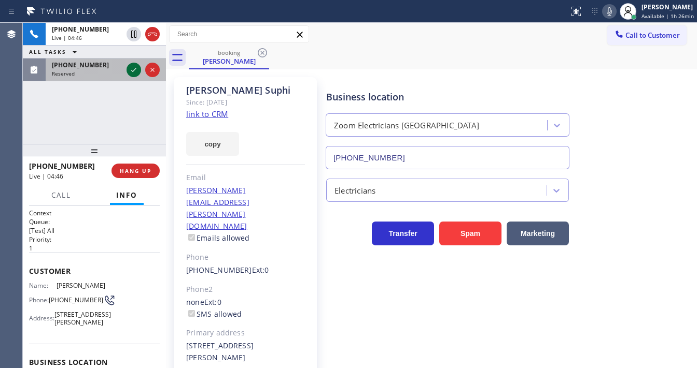
click at [135, 68] on icon at bounding box center [133, 70] width 12 height 12
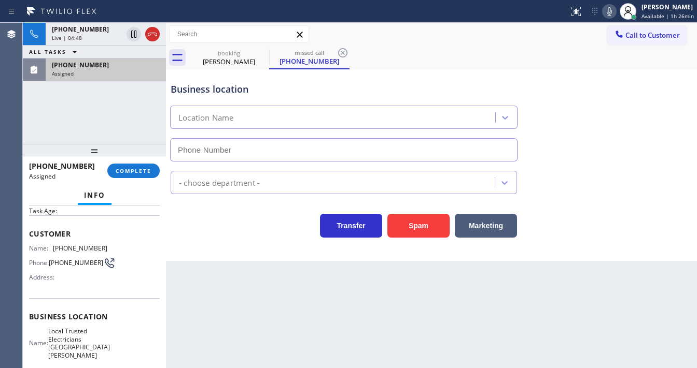
type input "[PHONE_NUMBER]"
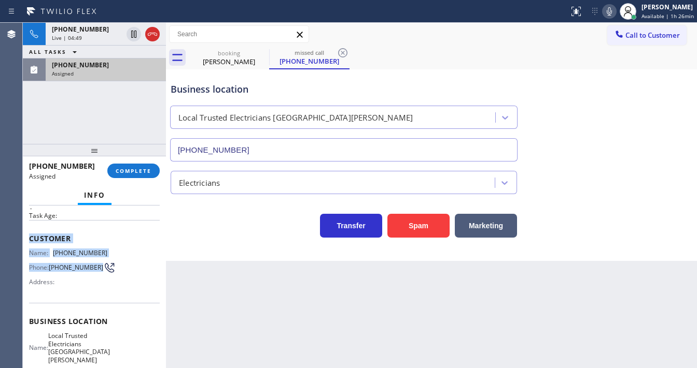
scroll to position [152, 0]
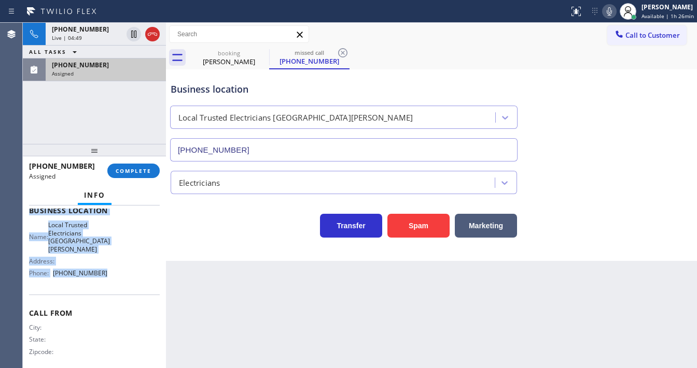
drag, startPoint x: 48, startPoint y: 244, endPoint x: 111, endPoint y: 273, distance: 69.4
click at [110, 275] on div "Context Queue: Electrical Priority: 0 Task Age: Customer Name: [PHONE_NUMBER] P…" at bounding box center [94, 287] width 143 height 163
click at [136, 171] on span "COMPLETE" at bounding box center [134, 170] width 36 height 7
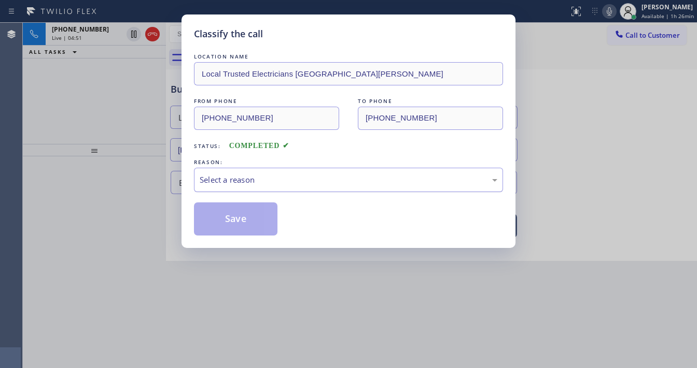
drag, startPoint x: 247, startPoint y: 179, endPoint x: 257, endPoint y: 182, distance: 10.5
click at [247, 180] on div "Select a reason" at bounding box center [348, 180] width 297 height 12
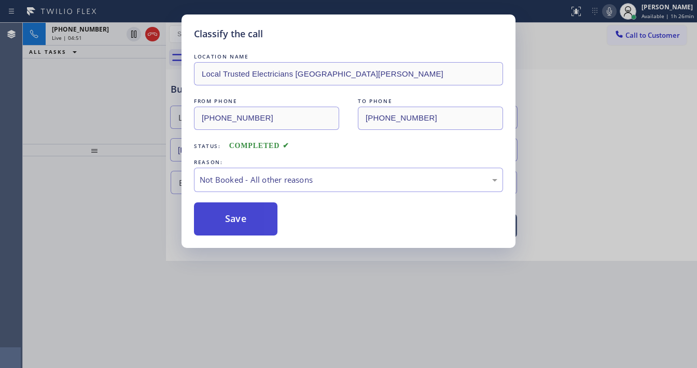
click at [246, 218] on button "Save" at bounding box center [235, 219] width 83 height 33
click at [245, 218] on button "Save" at bounding box center [235, 219] width 83 height 33
type input "[PHONE_NUMBER]"
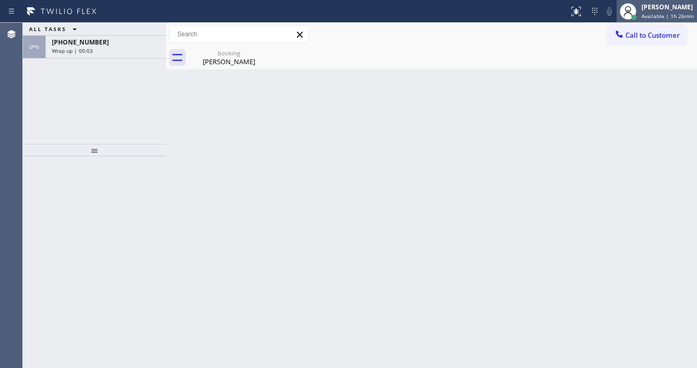
click at [667, 11] on div "[PERSON_NAME]" at bounding box center [667, 7] width 52 height 9
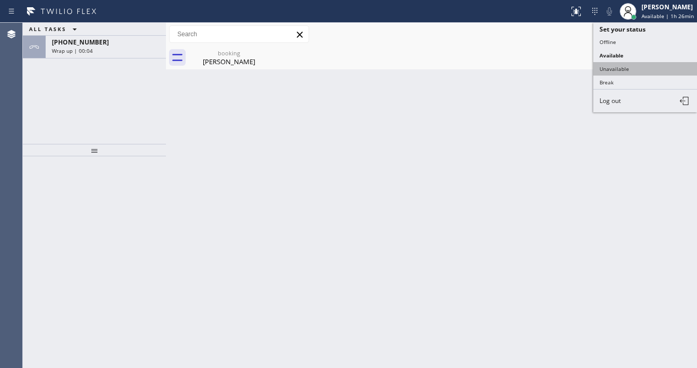
click at [624, 63] on button "Unavailable" at bounding box center [645, 68] width 104 height 13
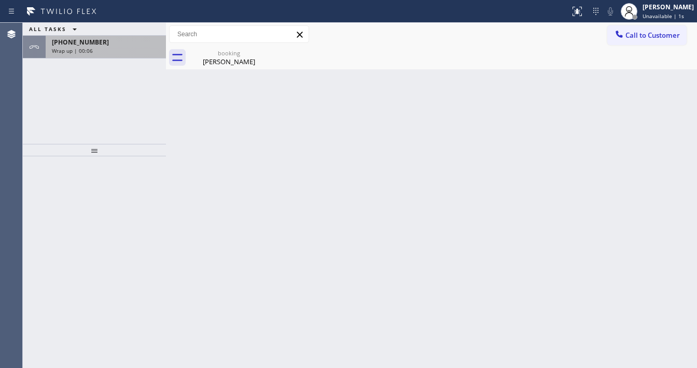
click at [145, 56] on div "[PHONE_NUMBER] Wrap up | 00:06" at bounding box center [104, 47] width 116 height 23
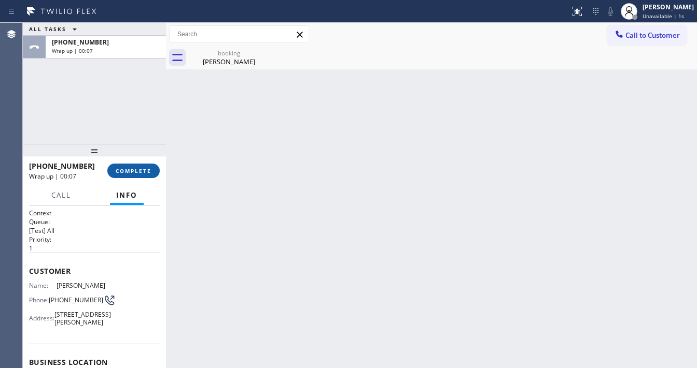
click at [137, 167] on span "COMPLETE" at bounding box center [134, 170] width 36 height 7
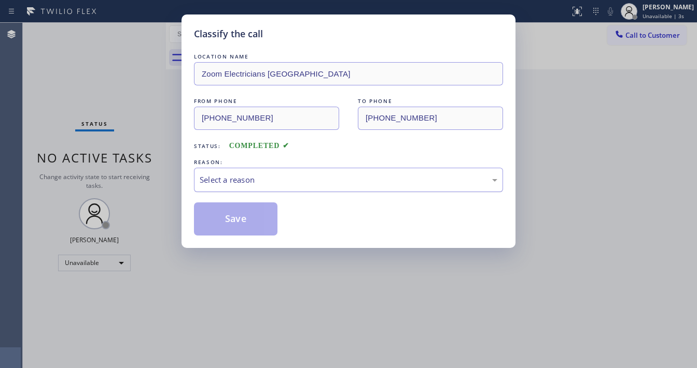
click at [231, 184] on div "Select a reason" at bounding box center [348, 180] width 297 height 12
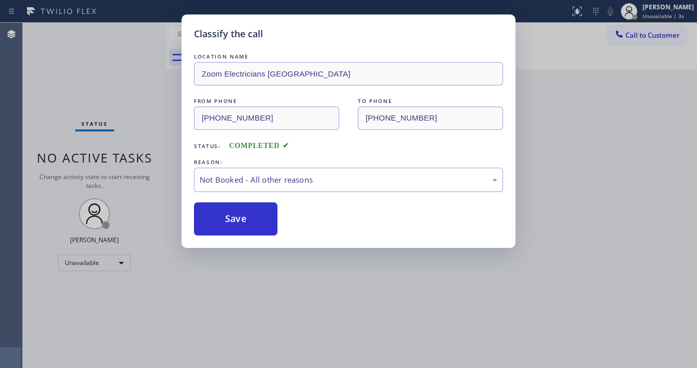
click at [222, 215] on button "Save" at bounding box center [235, 219] width 83 height 33
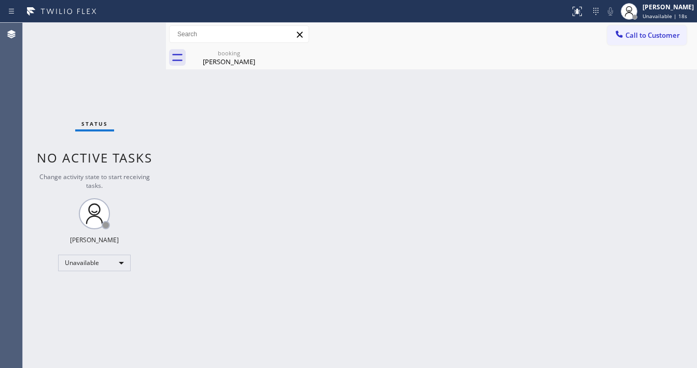
click at [128, 25] on div "Status No active tasks Change activity state to start receiving tasks. [PERSON_…" at bounding box center [94, 196] width 143 height 346
click at [663, 11] on div "[PERSON_NAME]" at bounding box center [667, 7] width 51 height 9
click at [324, 75] on div "Back to Dashboard Change Sender ID Customers Technicians Select a contact Outbo…" at bounding box center [431, 196] width 531 height 346
click at [654, 9] on div "[PERSON_NAME]" at bounding box center [667, 7] width 51 height 9
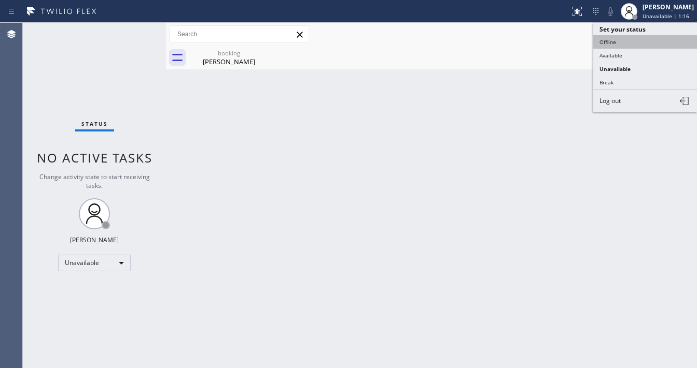
click at [633, 38] on button "Offline" at bounding box center [645, 41] width 104 height 13
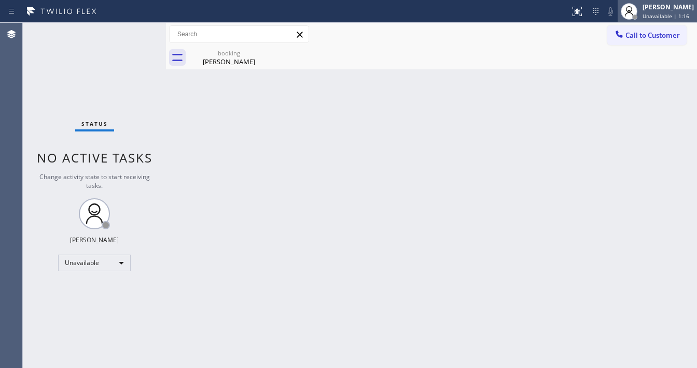
click at [663, 18] on span "Unavailable | 1:16" at bounding box center [665, 15] width 47 height 7
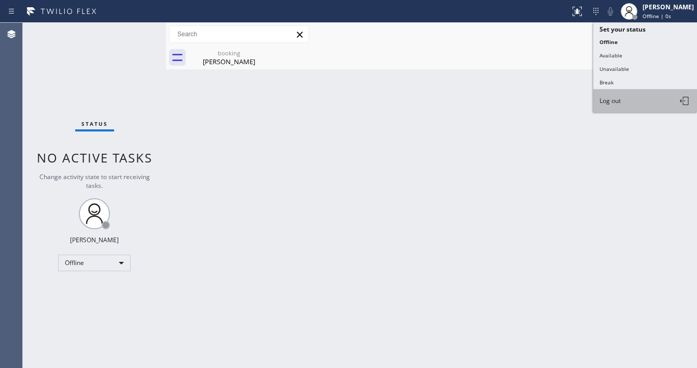
click at [622, 97] on button "Log out" at bounding box center [645, 101] width 104 height 23
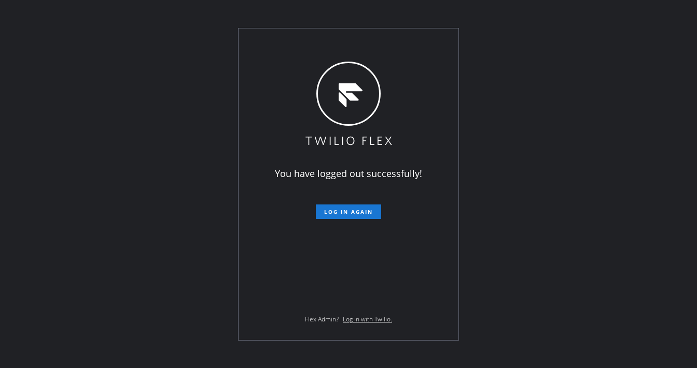
click at [479, 18] on div "You have logged out successfully! Log in again Flex Admin? Log in with Twilio." at bounding box center [348, 184] width 697 height 368
